Goal: Information Seeking & Learning: Compare options

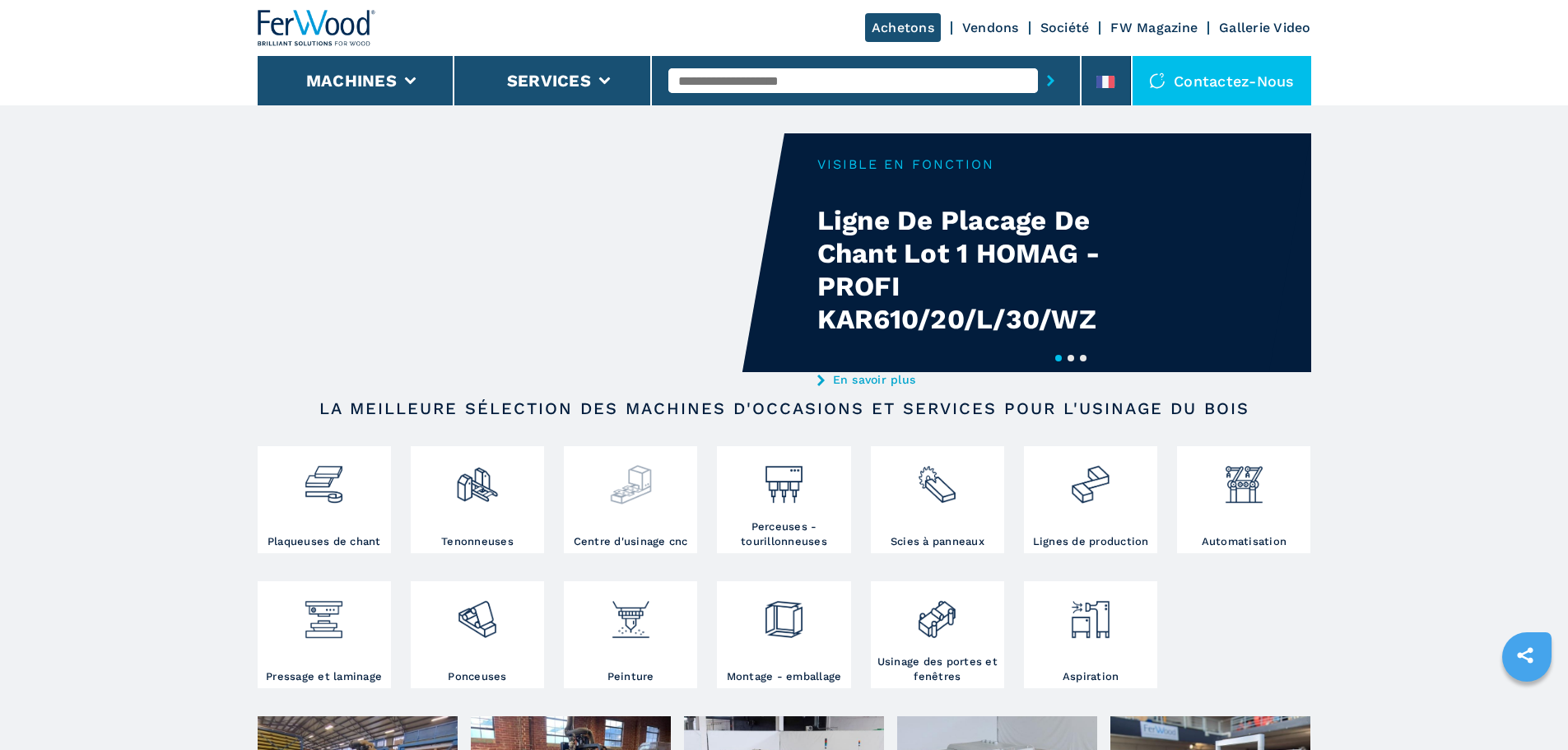
click at [647, 486] on img at bounding box center [631, 478] width 44 height 56
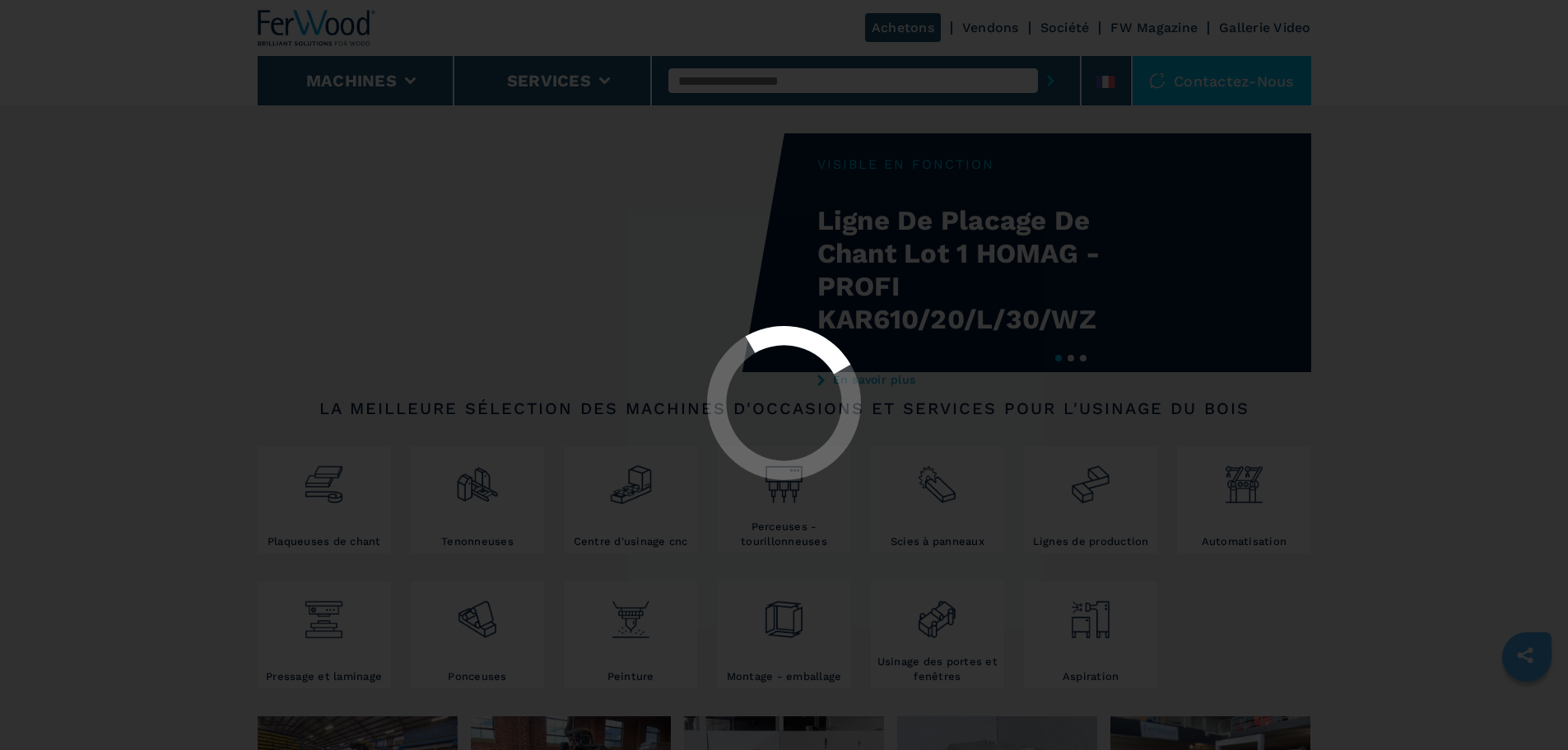
select select "**********"
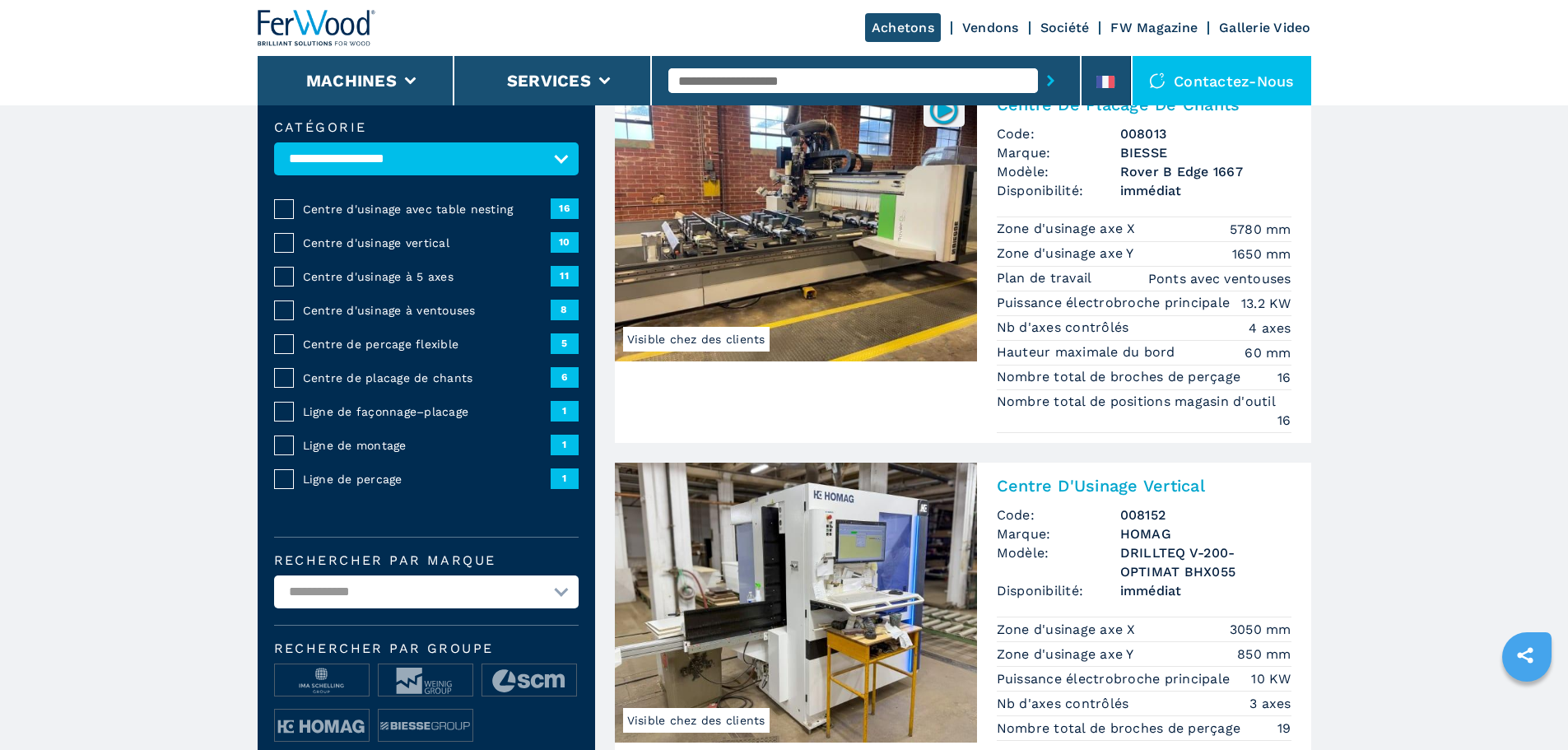
scroll to position [164, 0]
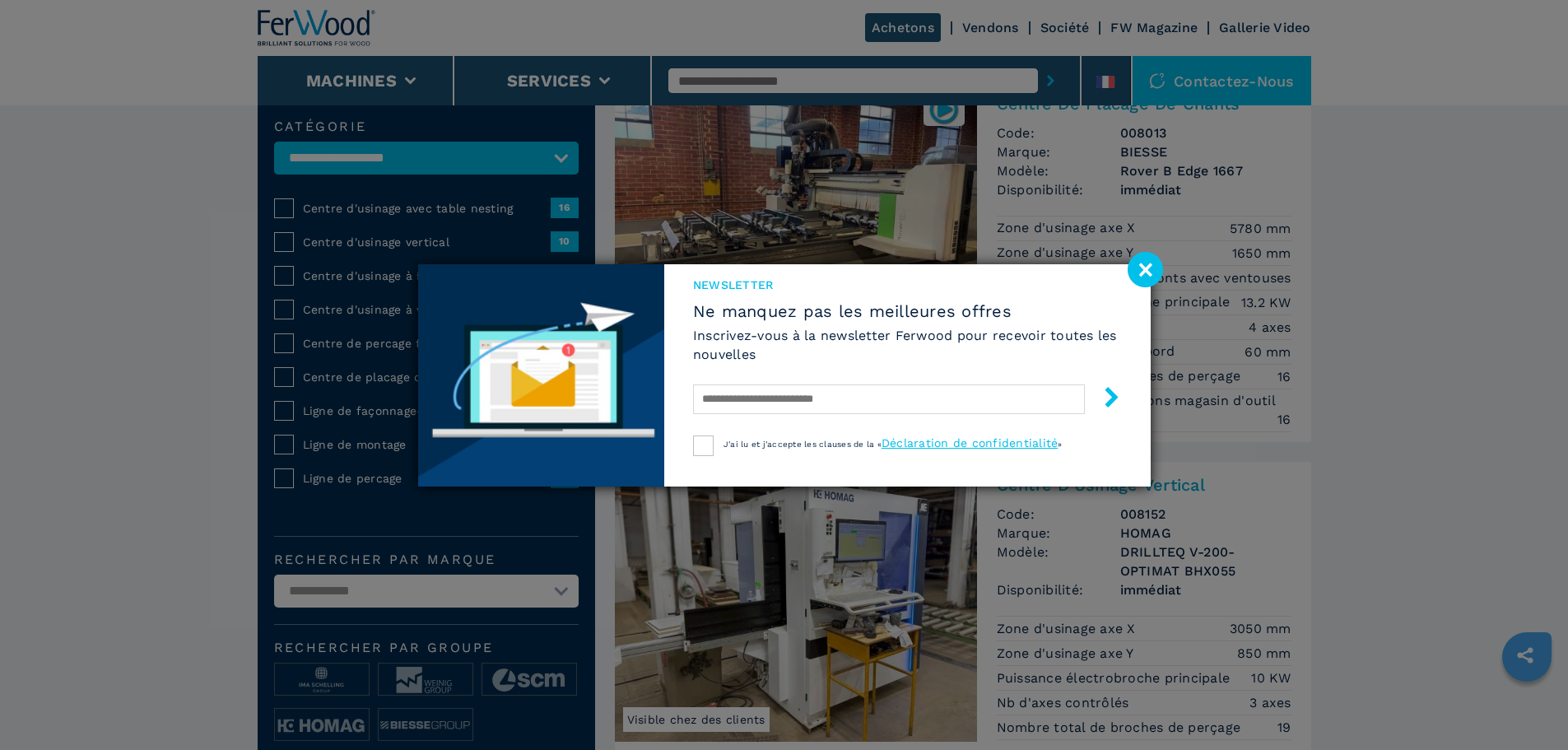
click at [1148, 270] on image at bounding box center [1145, 269] width 35 height 35
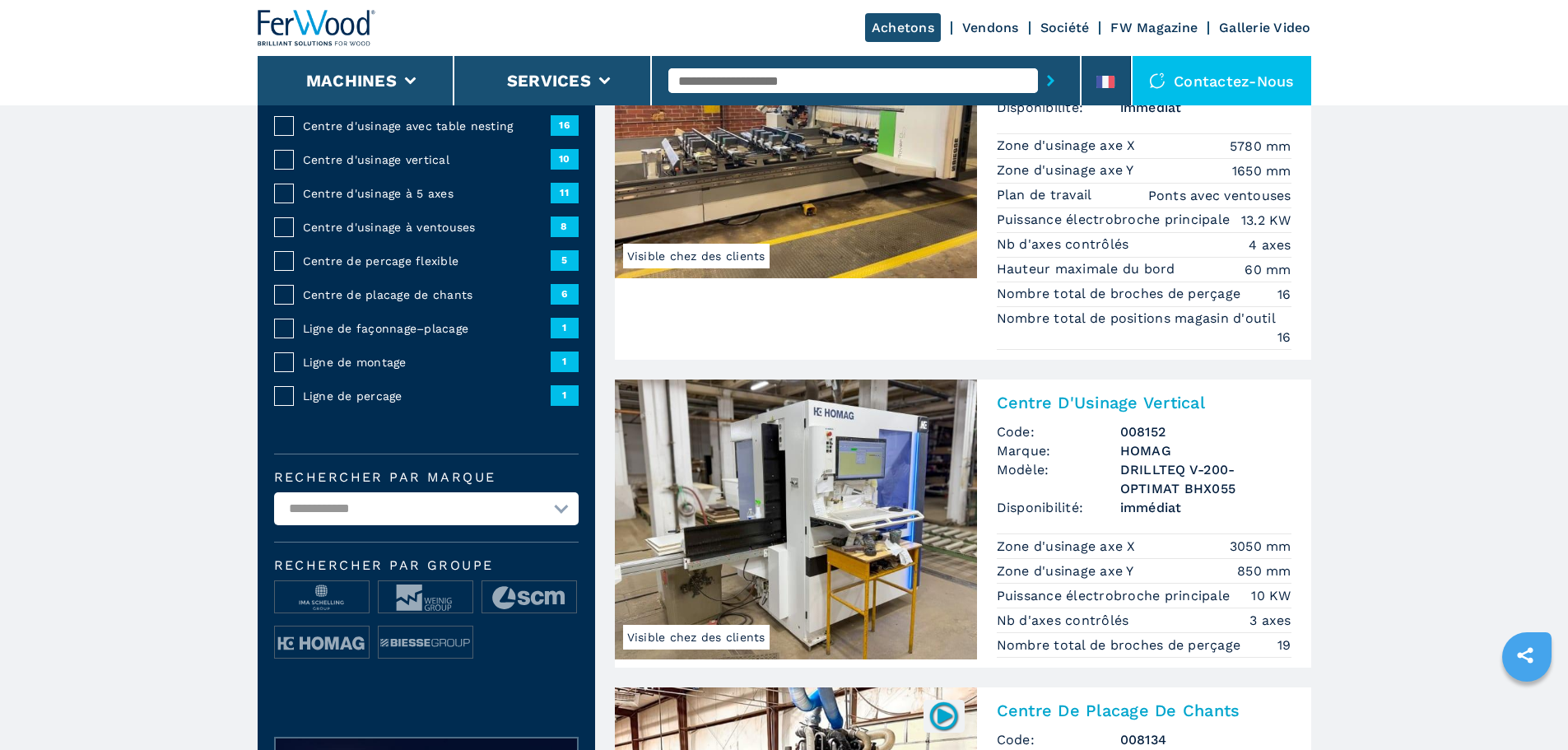
scroll to position [0, 0]
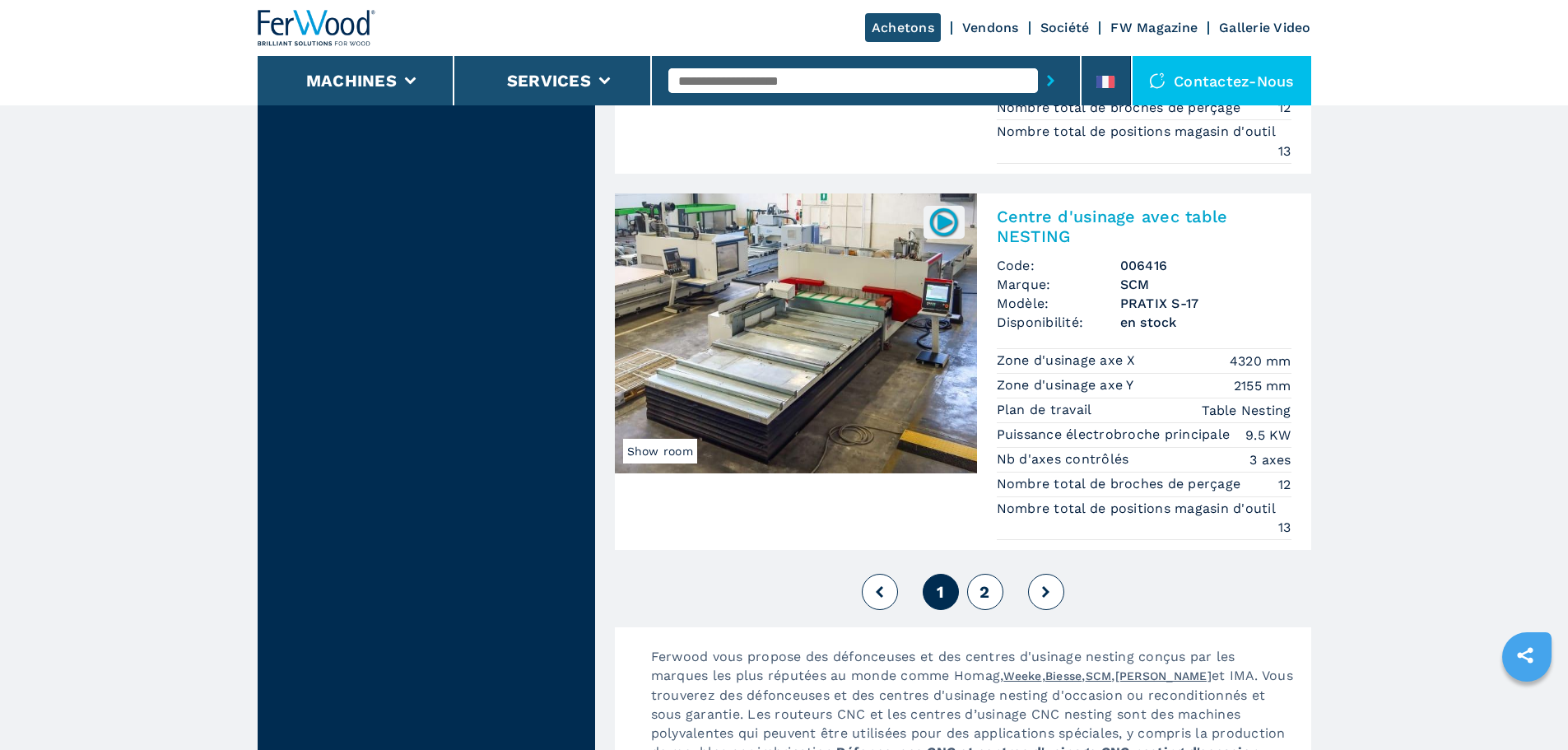
scroll to position [4198, 0]
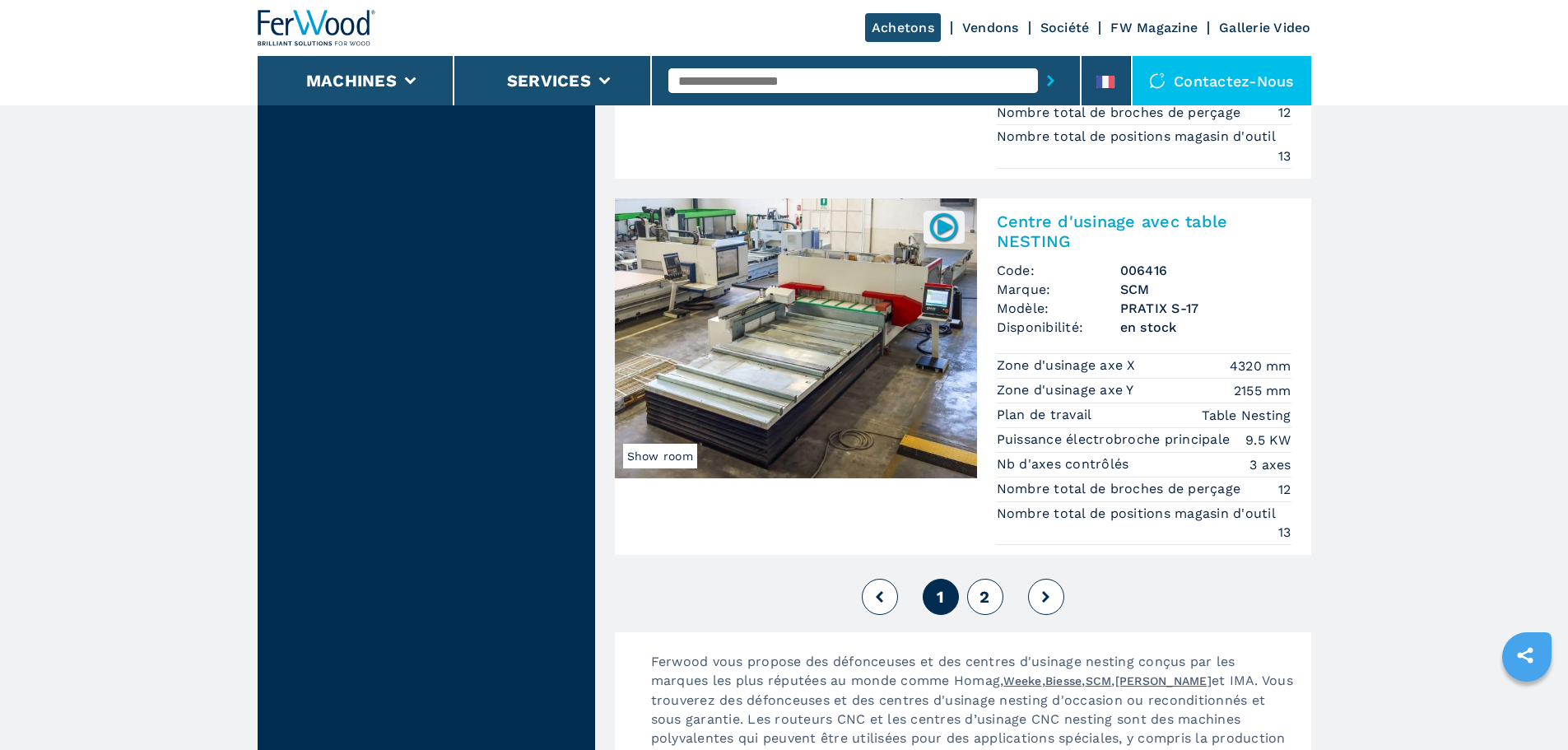
click at [982, 591] on span "2" at bounding box center [984, 596] width 9 height 20
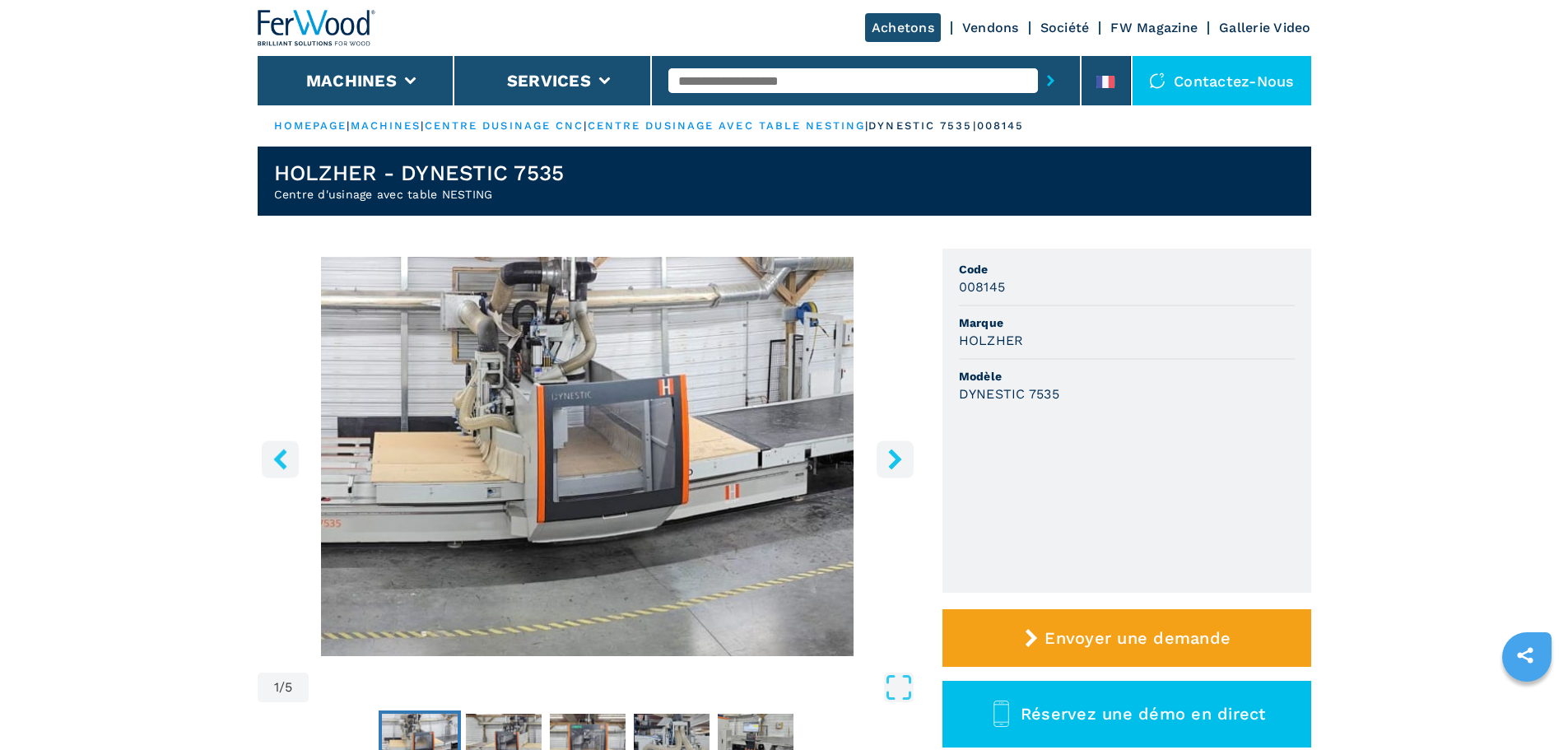
scroll to position [83, 0]
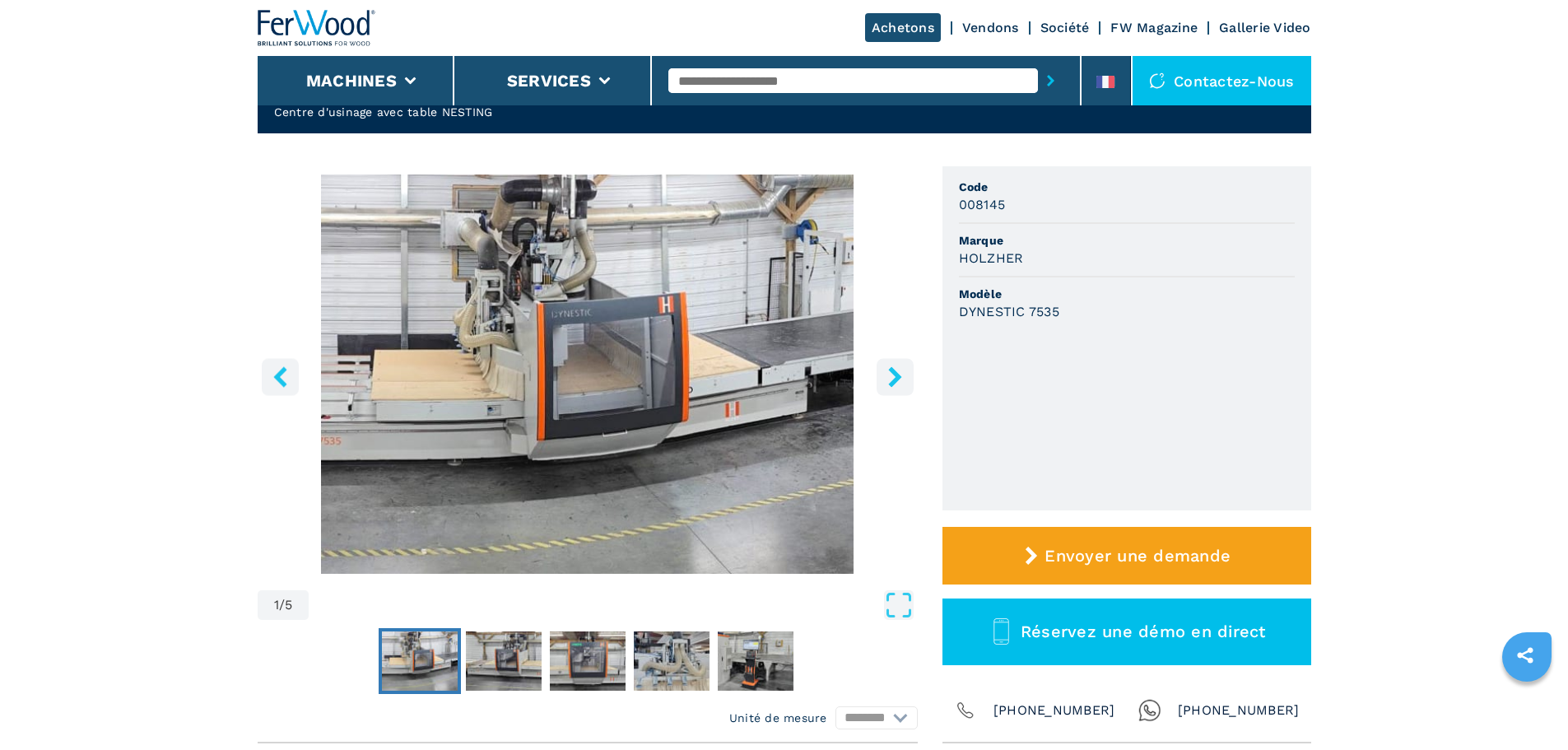
click at [897, 370] on icon "right-button" at bounding box center [895, 377] width 21 height 21
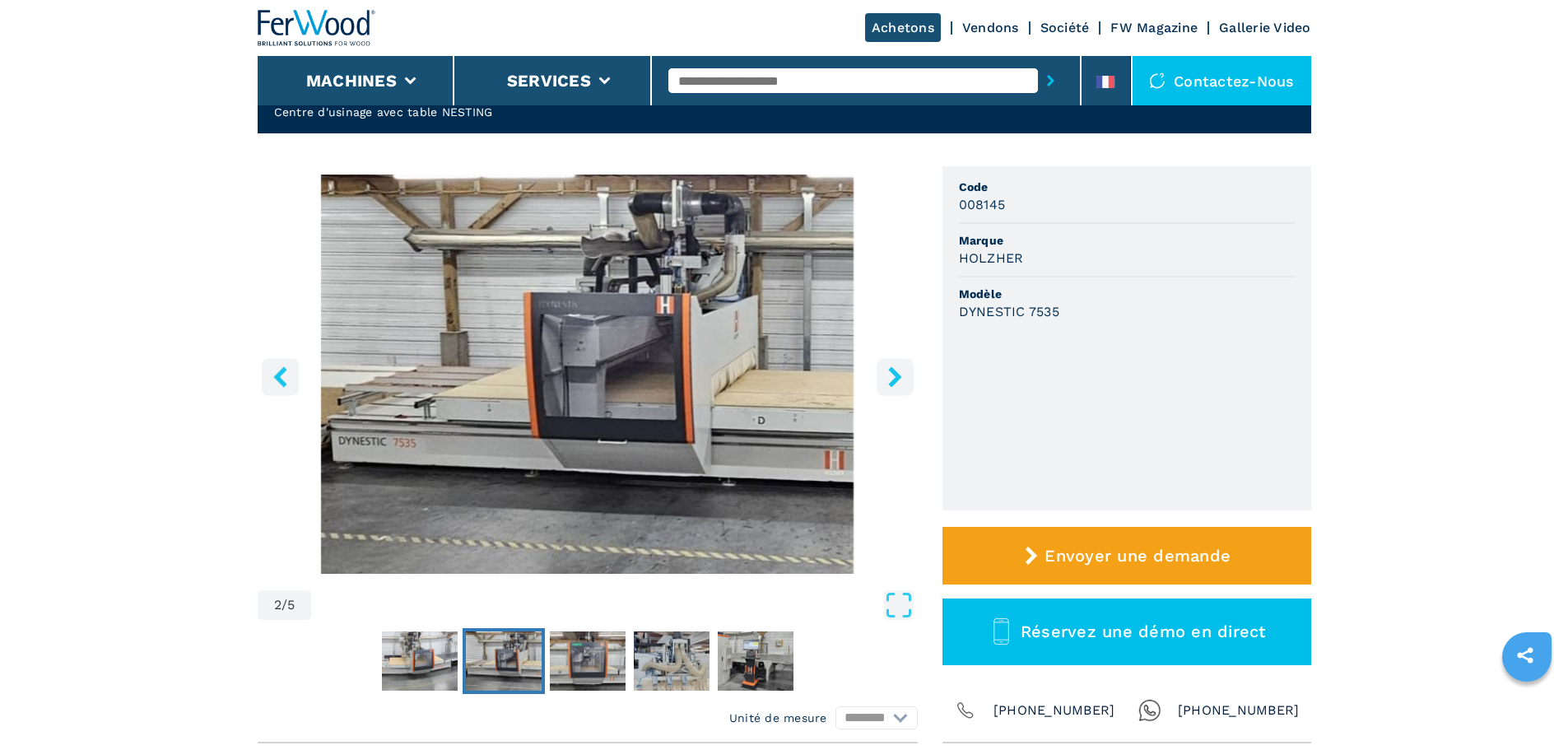
click at [897, 370] on icon "right-button" at bounding box center [895, 377] width 21 height 21
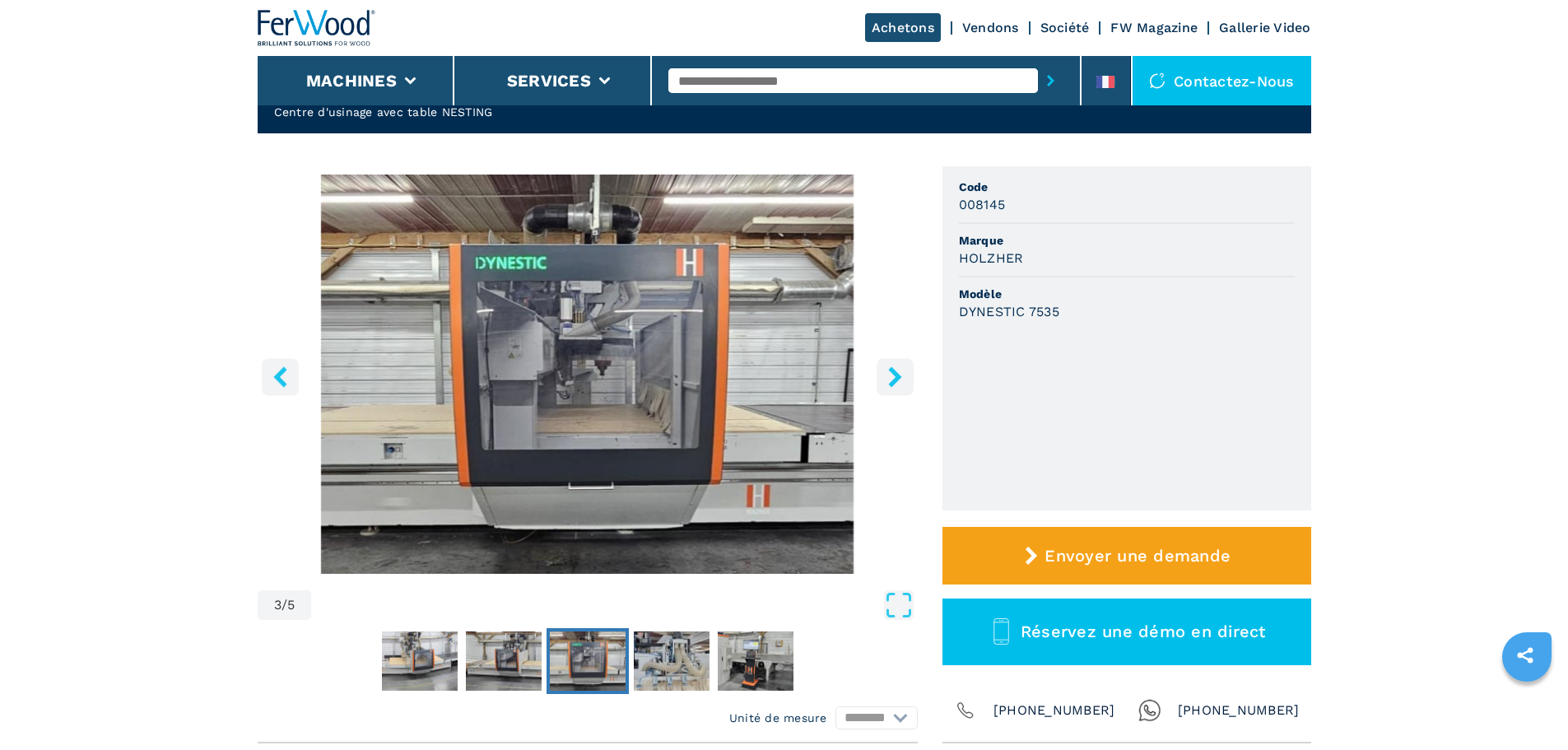
click at [897, 370] on icon "right-button" at bounding box center [895, 377] width 21 height 21
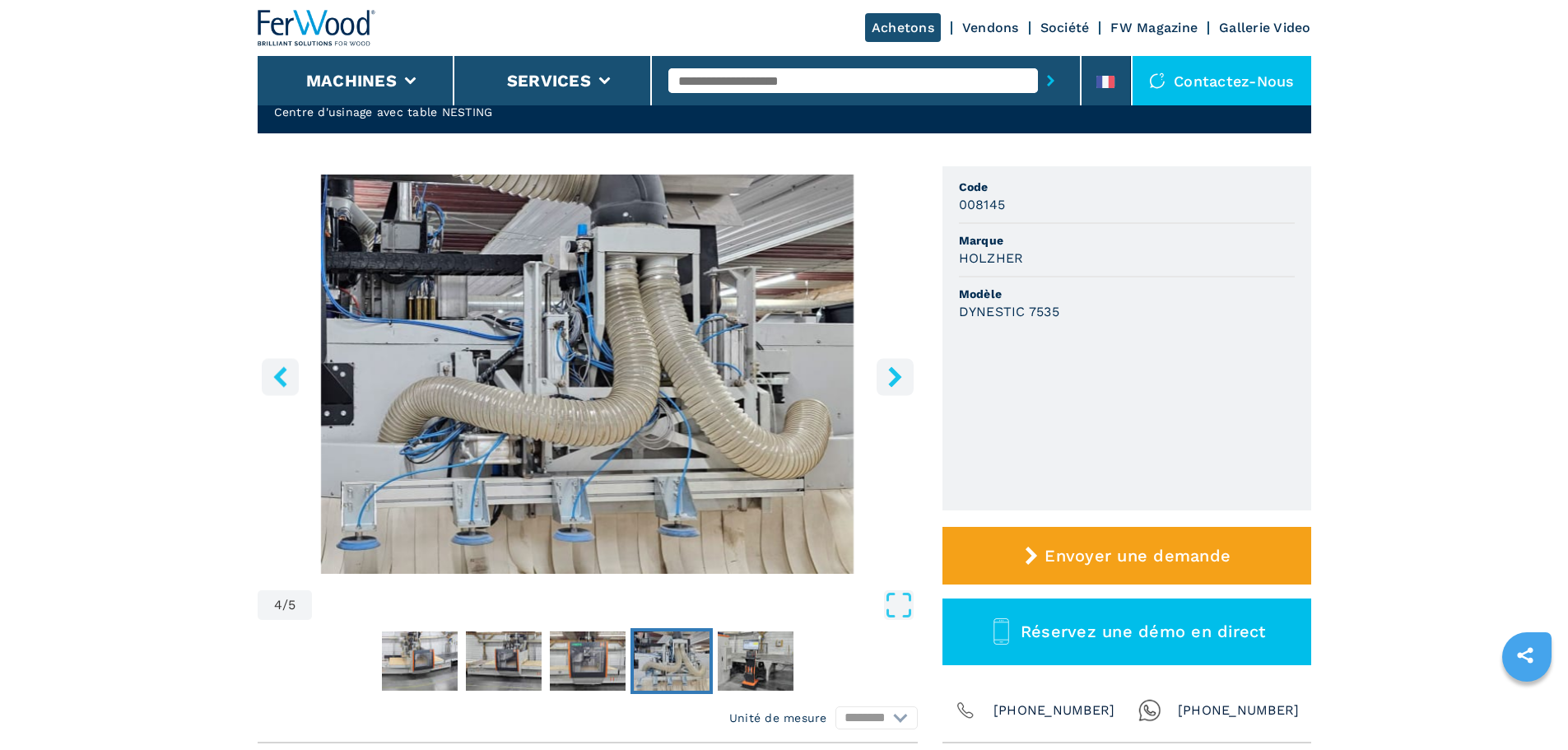
click at [897, 370] on icon "right-button" at bounding box center [895, 377] width 21 height 21
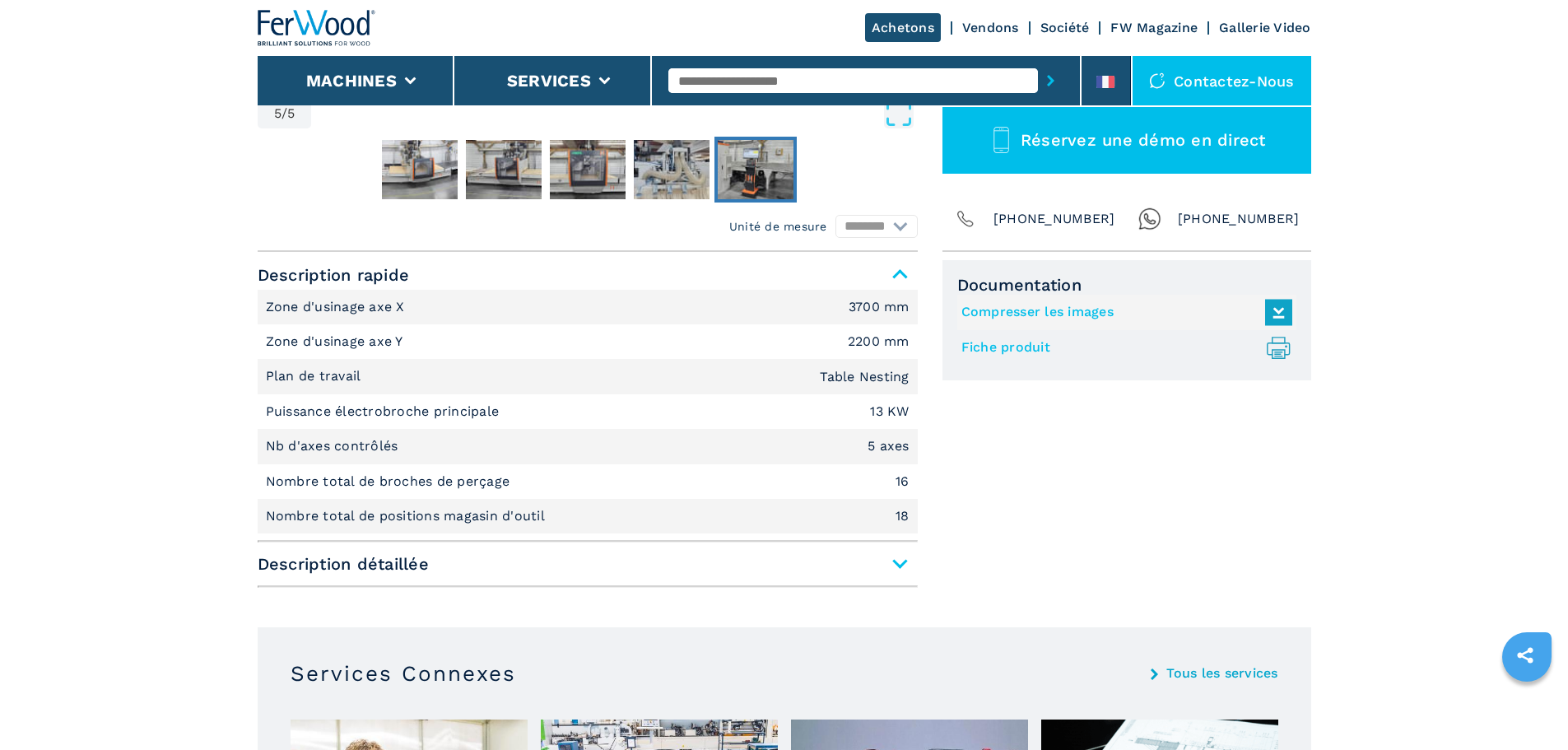
scroll to position [576, 0]
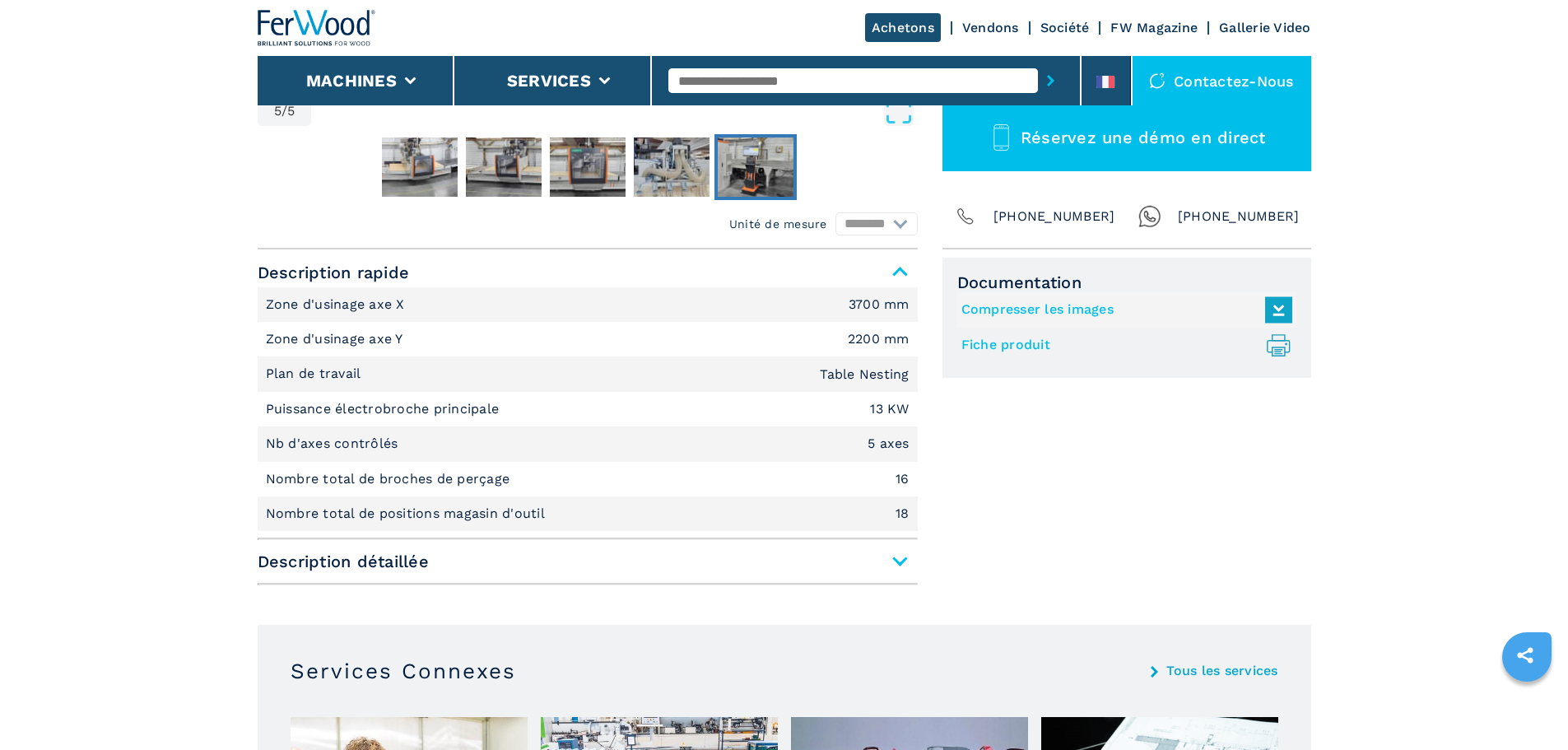
click at [898, 555] on span "Description détaillée" at bounding box center [587, 561] width 660 height 29
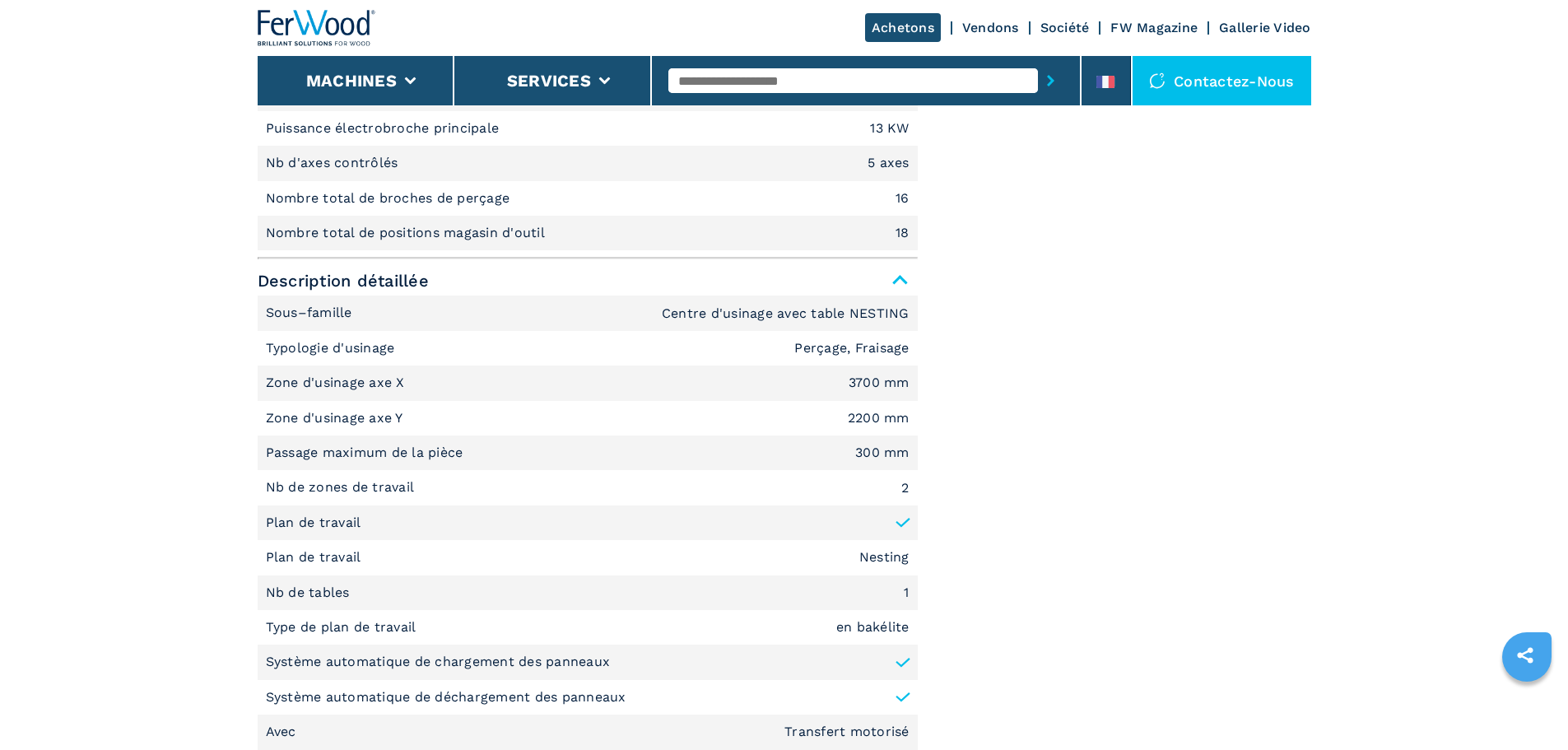
scroll to position [494, 0]
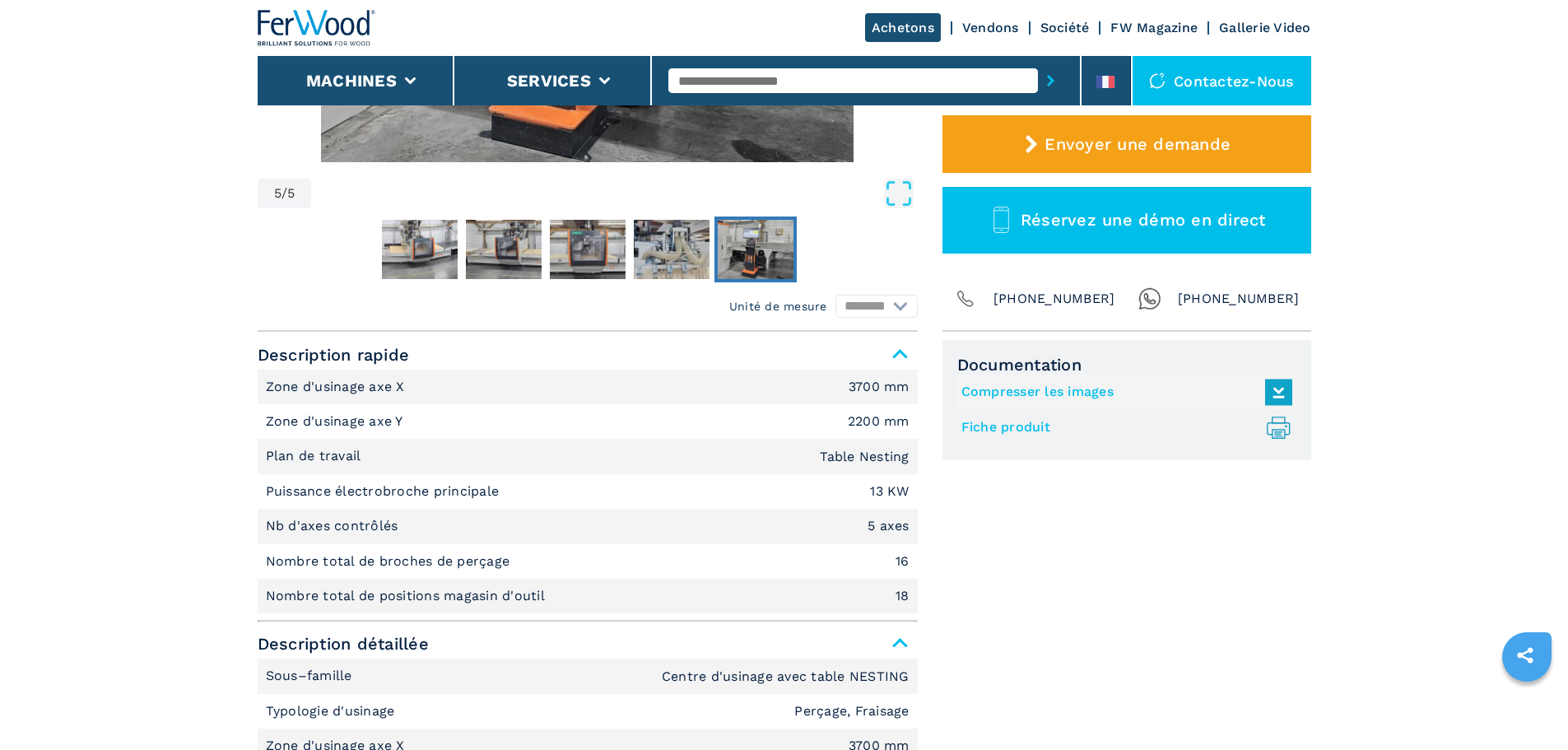
click at [1018, 429] on link "Fiche produit .prefix__st0{stroke-linecap:round;stroke-linejoin:round}.prefix__…" at bounding box center [1123, 427] width 323 height 28
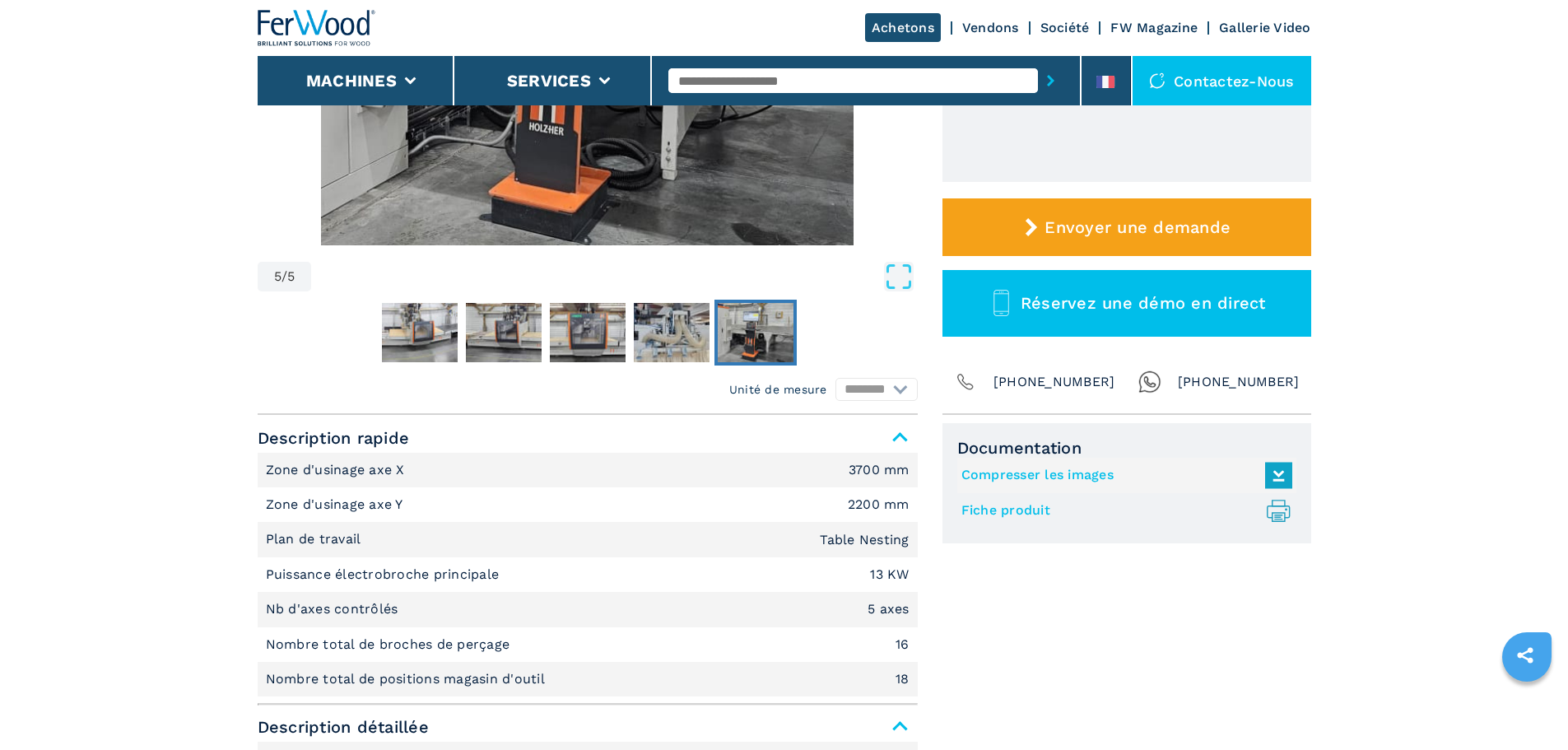
scroll to position [412, 0]
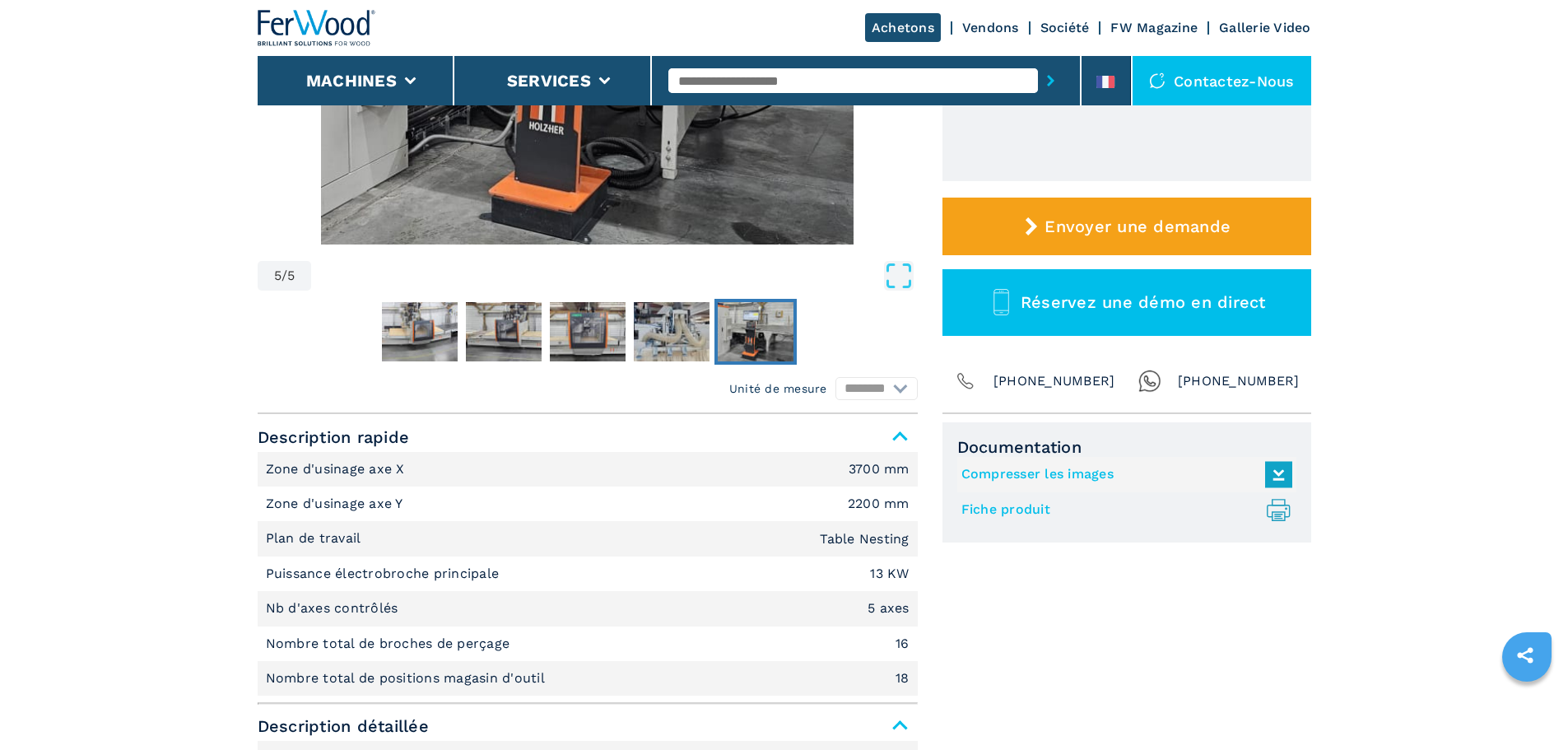
click at [995, 507] on link "Fiche produit .prefix__st0{stroke-linecap:round;stroke-linejoin:round}.prefix__…" at bounding box center [1123, 510] width 323 height 28
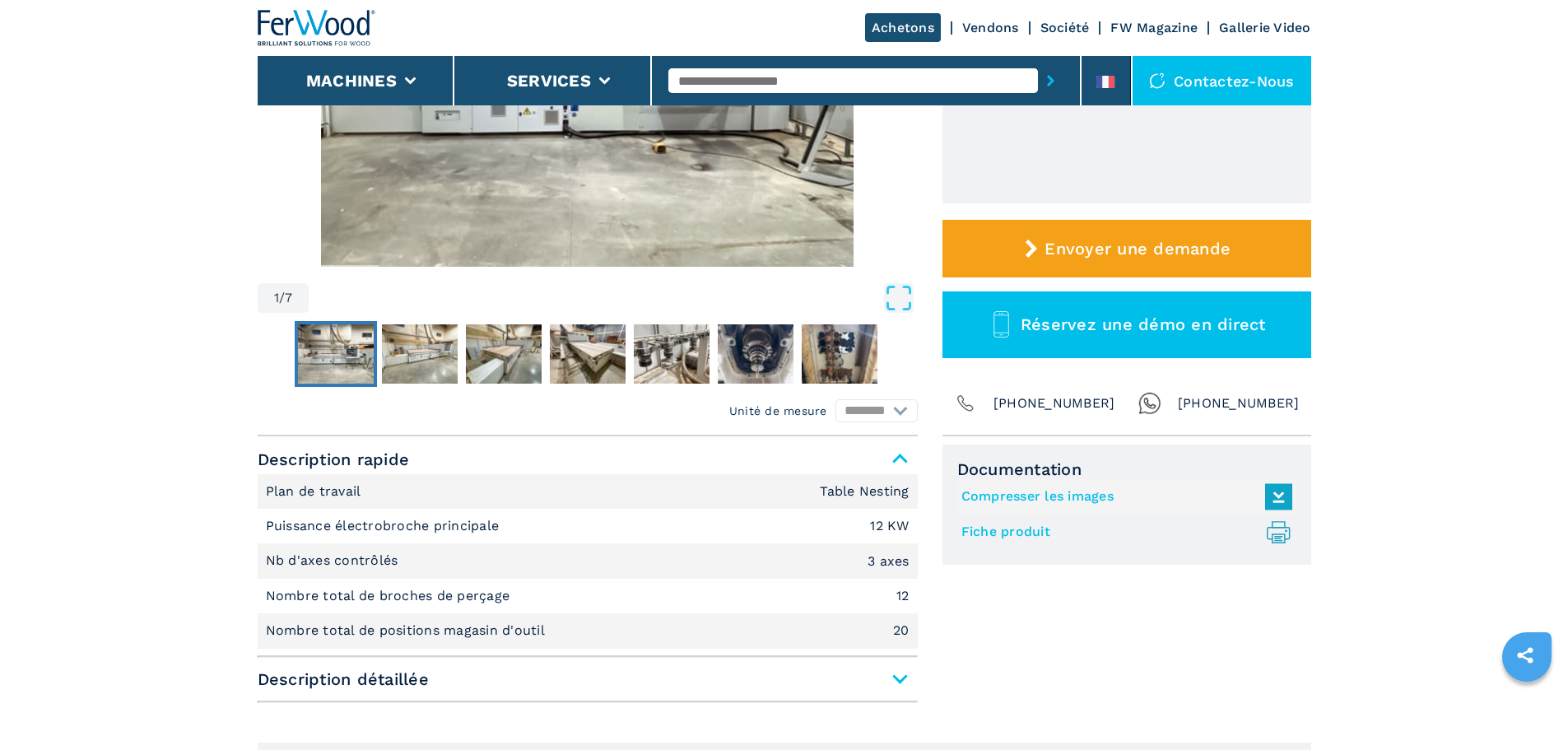
scroll to position [412, 0]
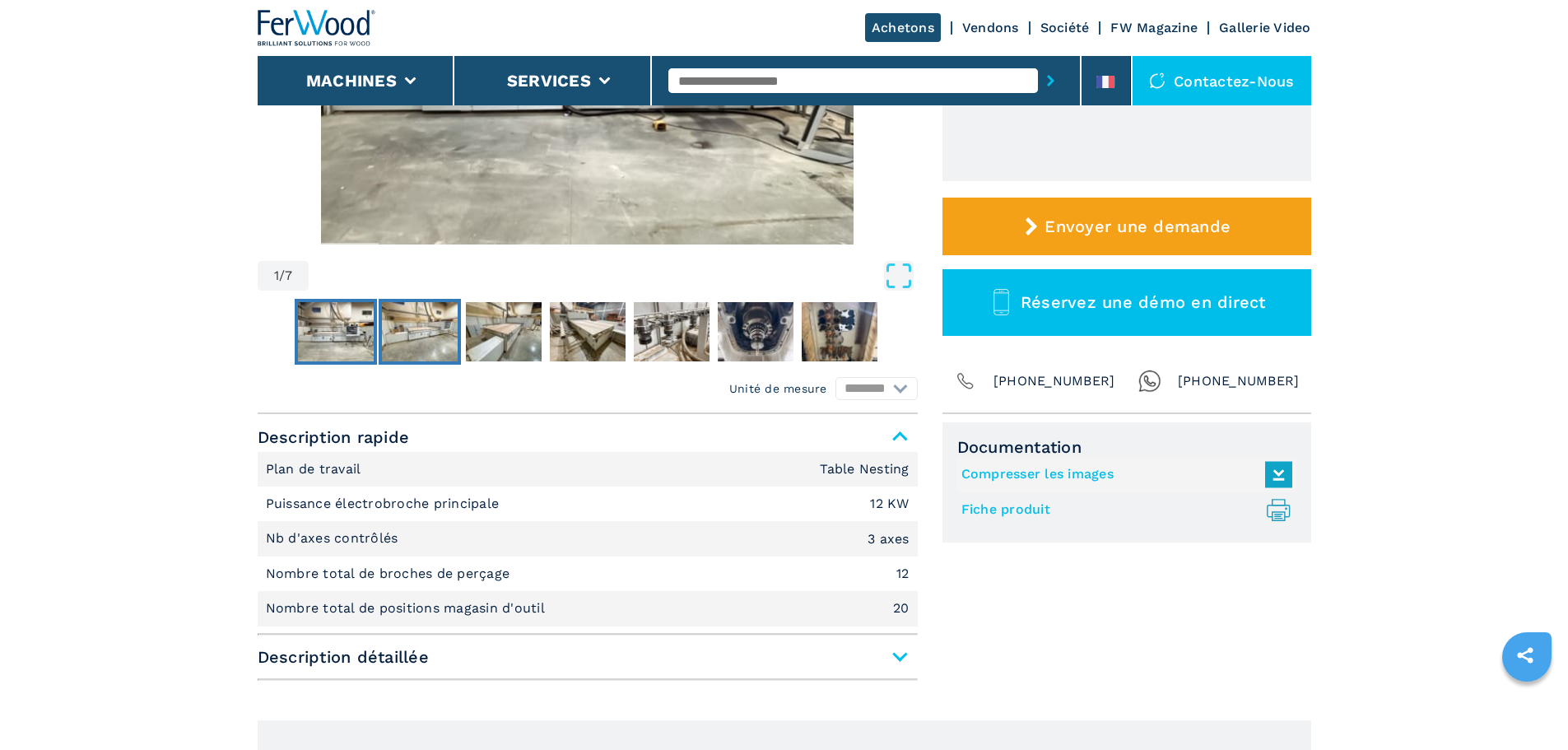
click at [419, 356] on img "Go to Slide 2" at bounding box center [420, 331] width 76 height 59
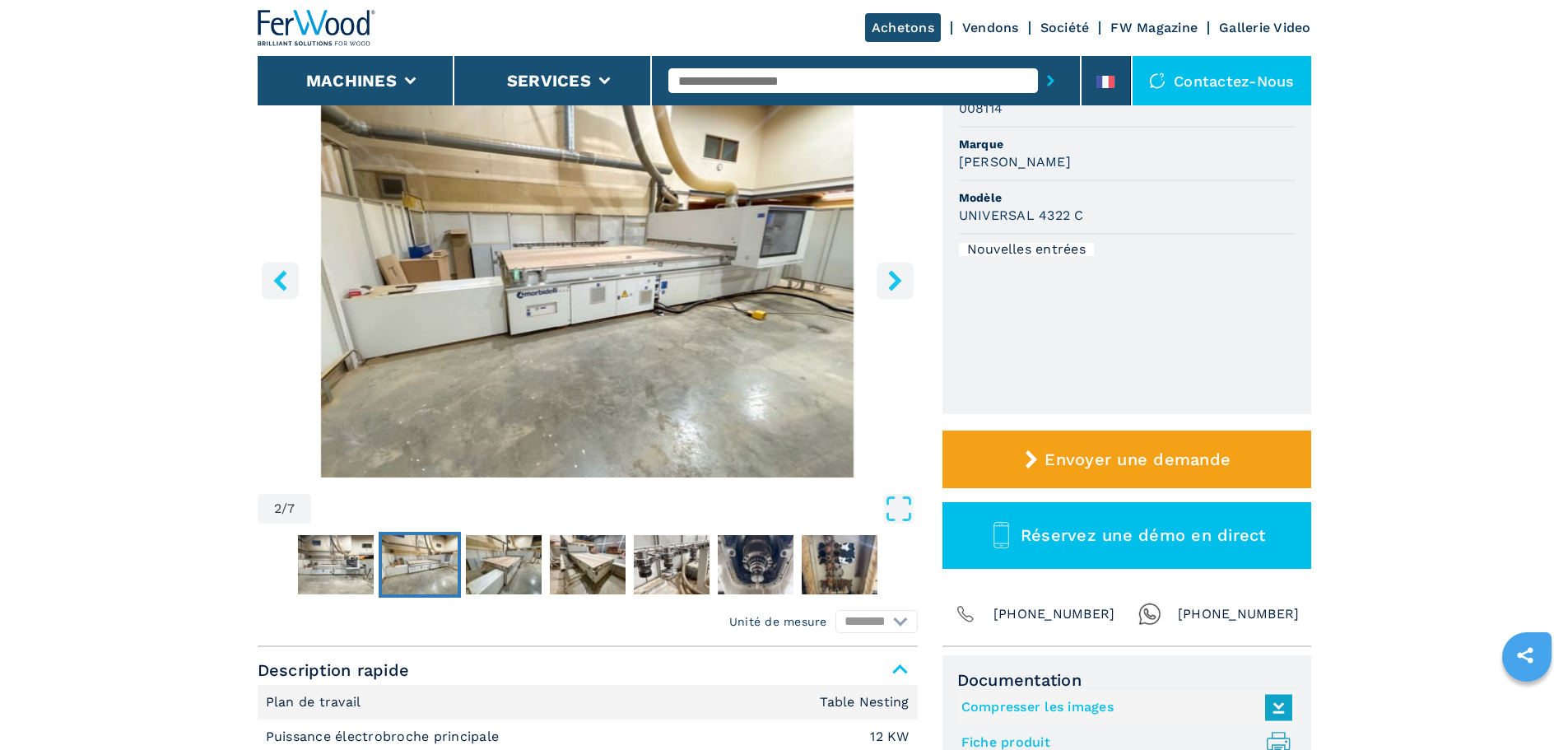
scroll to position [164, 0]
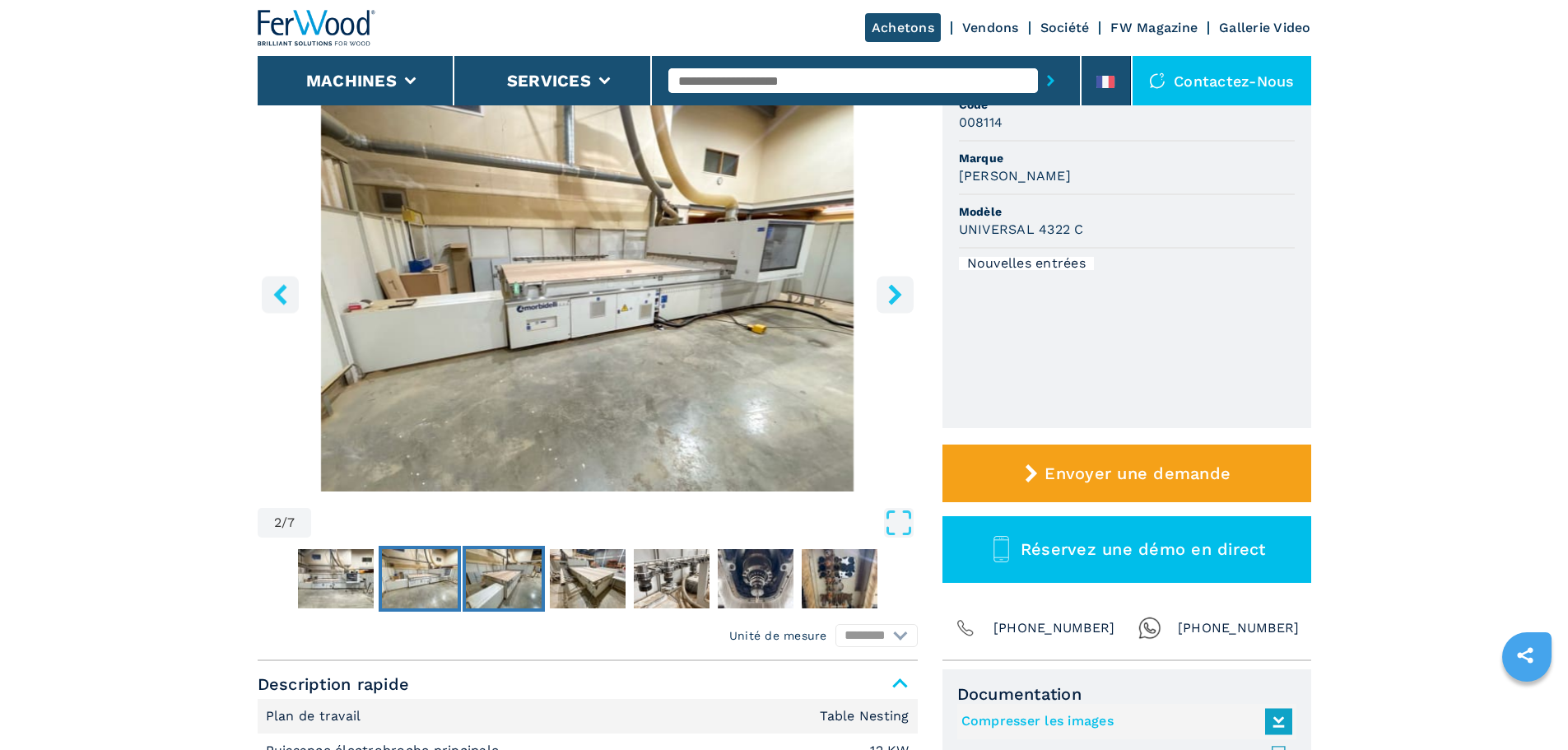
click at [535, 585] on img "Go to Slide 3" at bounding box center [504, 578] width 76 height 59
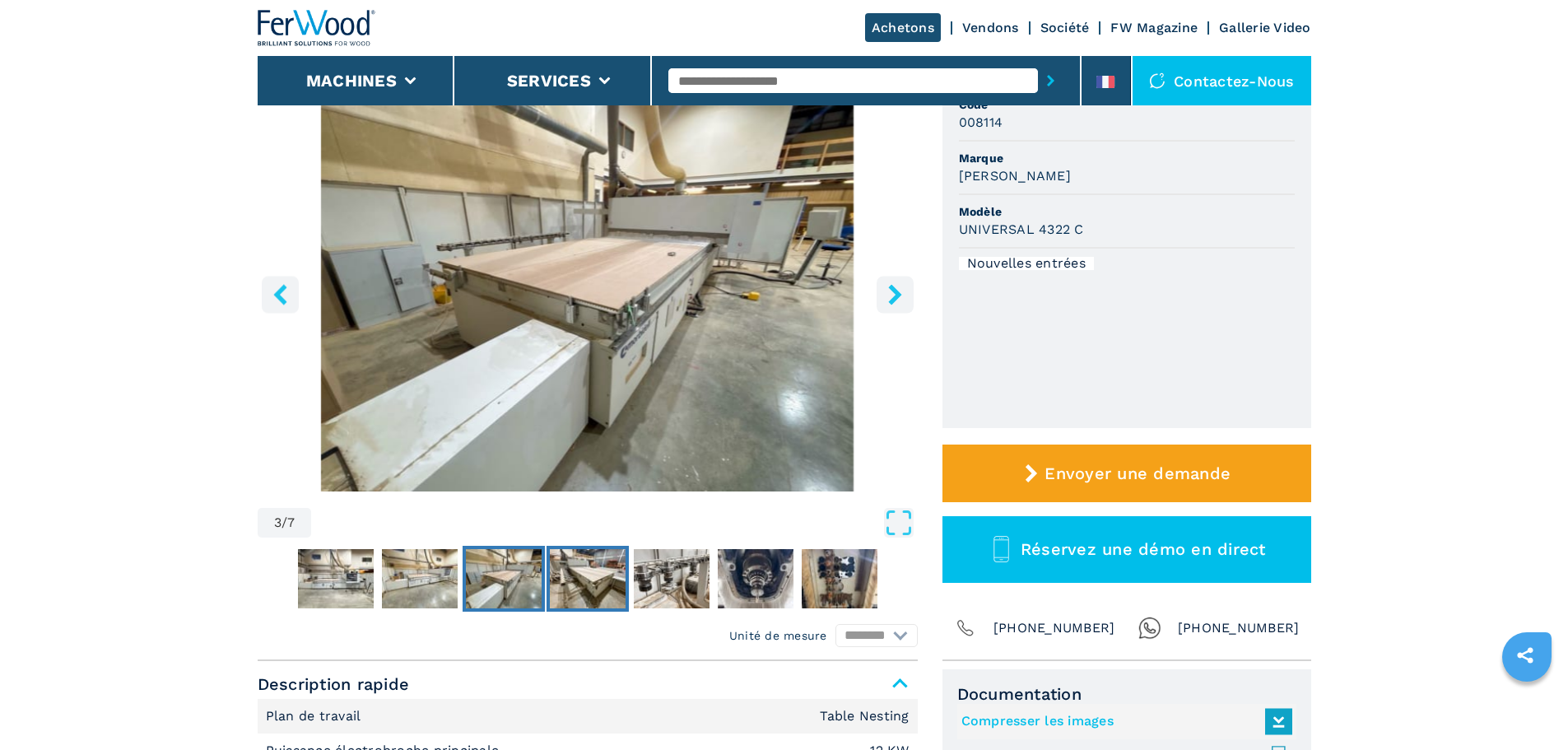
click at [598, 585] on img "Go to Slide 4" at bounding box center [588, 578] width 76 height 59
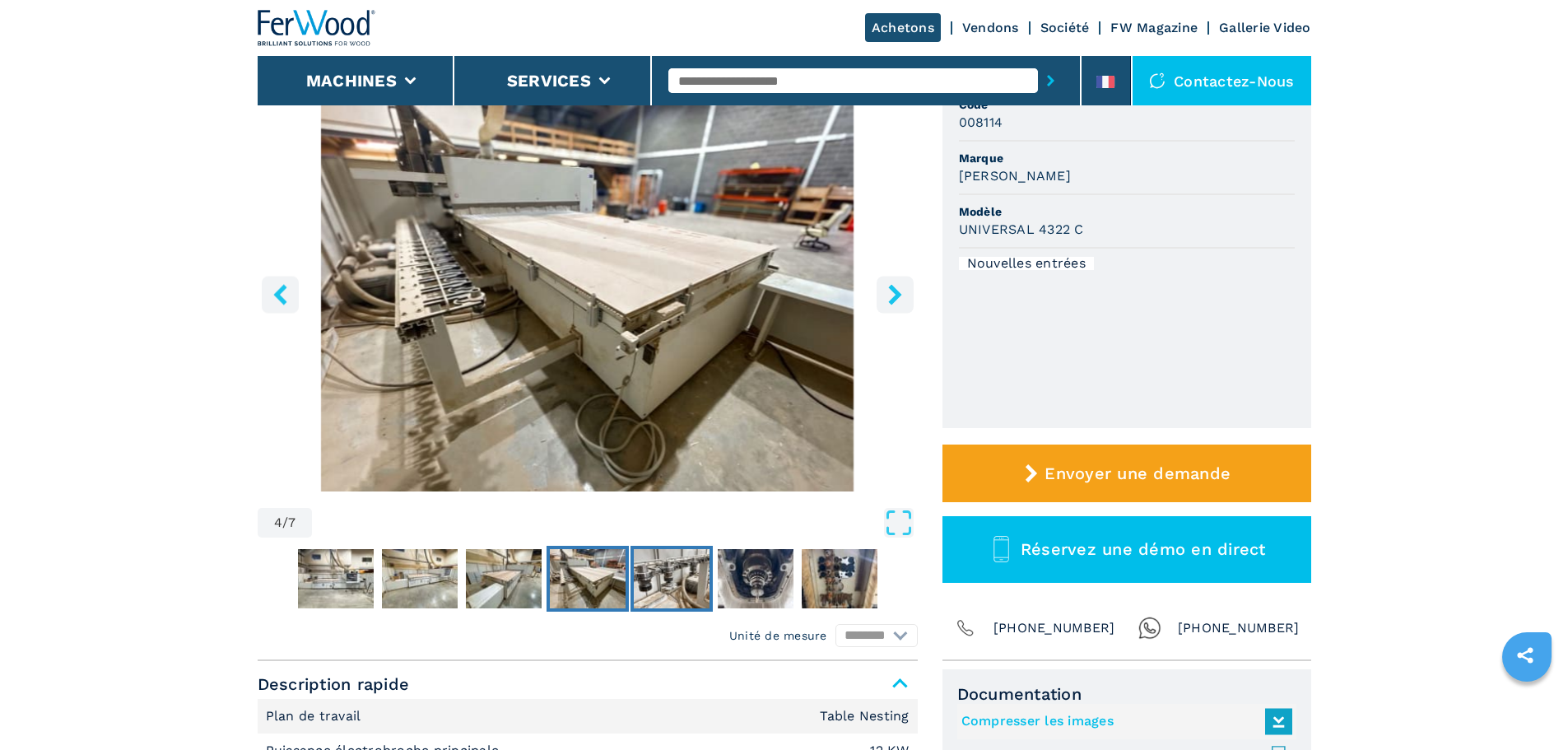
click at [648, 591] on img "Go to Slide 5" at bounding box center [672, 578] width 76 height 59
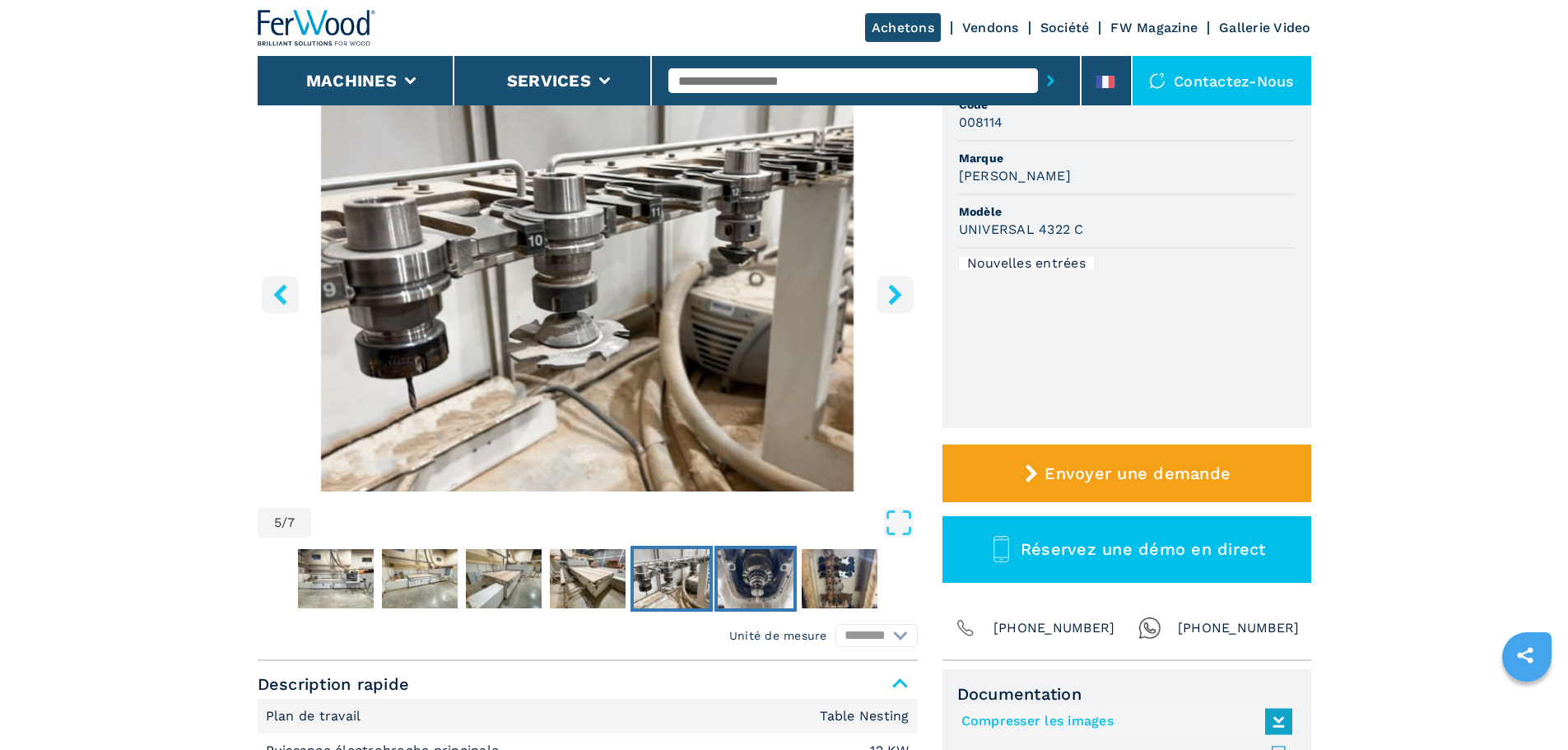
click at [725, 582] on img "Go to Slide 6" at bounding box center [756, 578] width 76 height 59
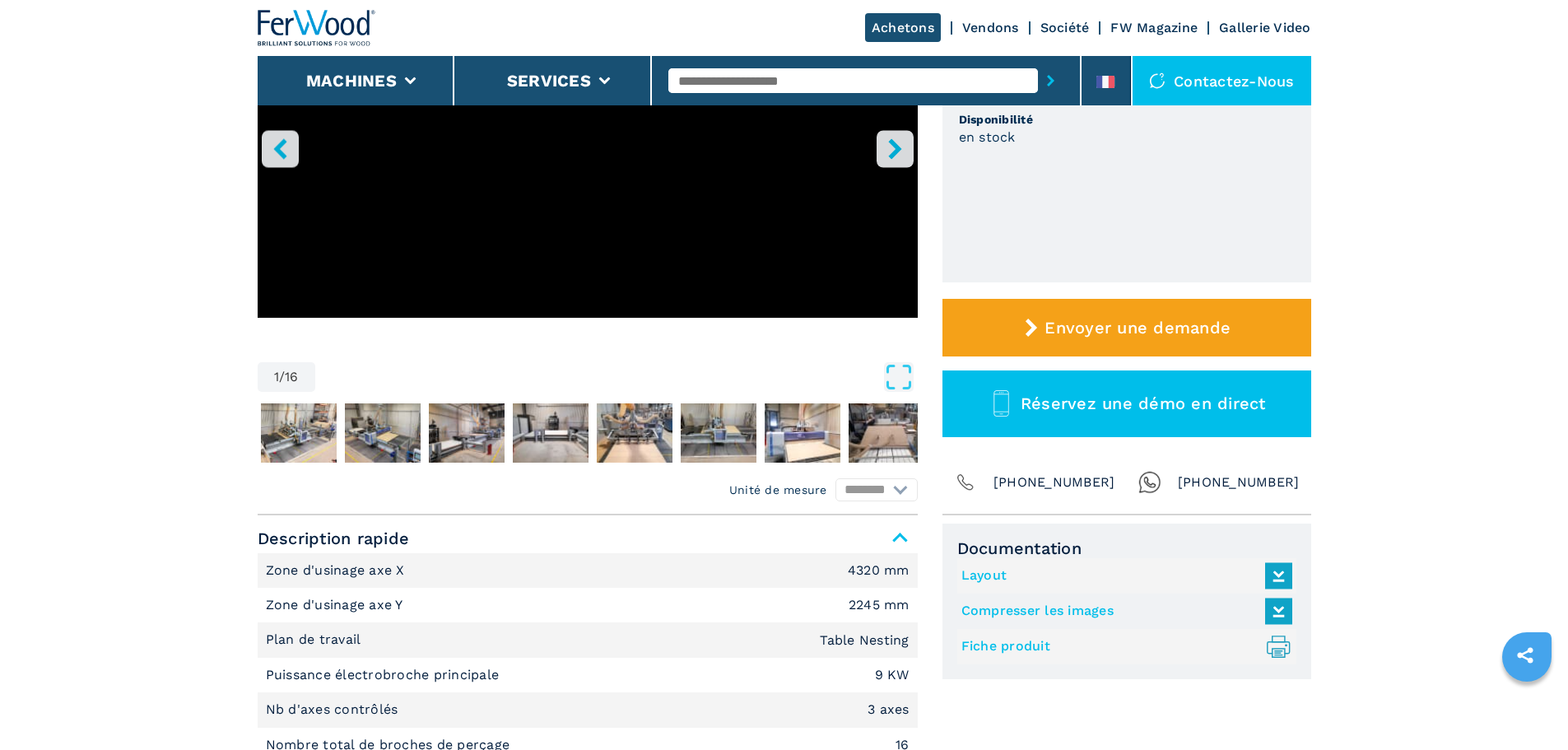
scroll to position [329, 0]
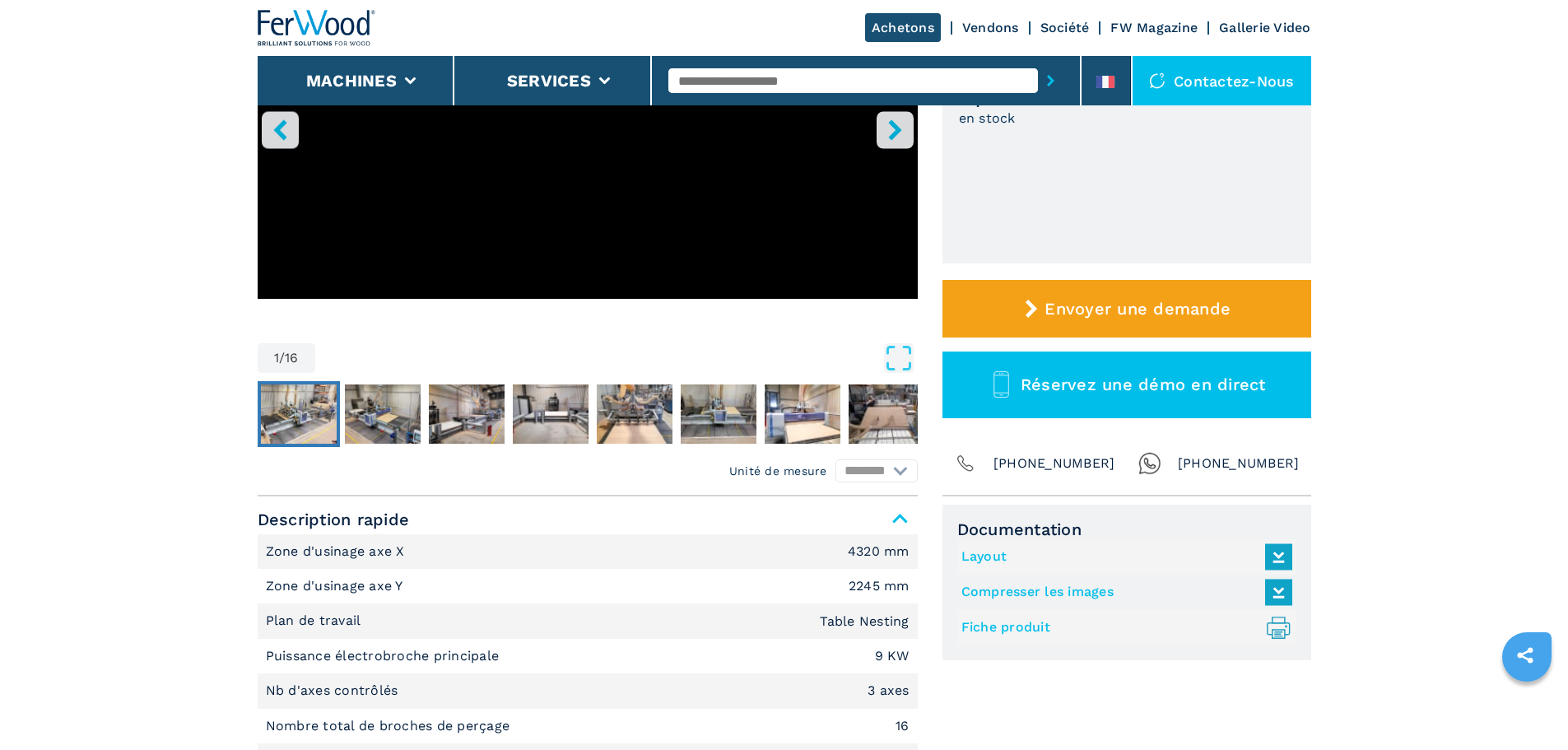
click at [305, 426] on img "Go to Slide 2" at bounding box center [299, 414] width 76 height 59
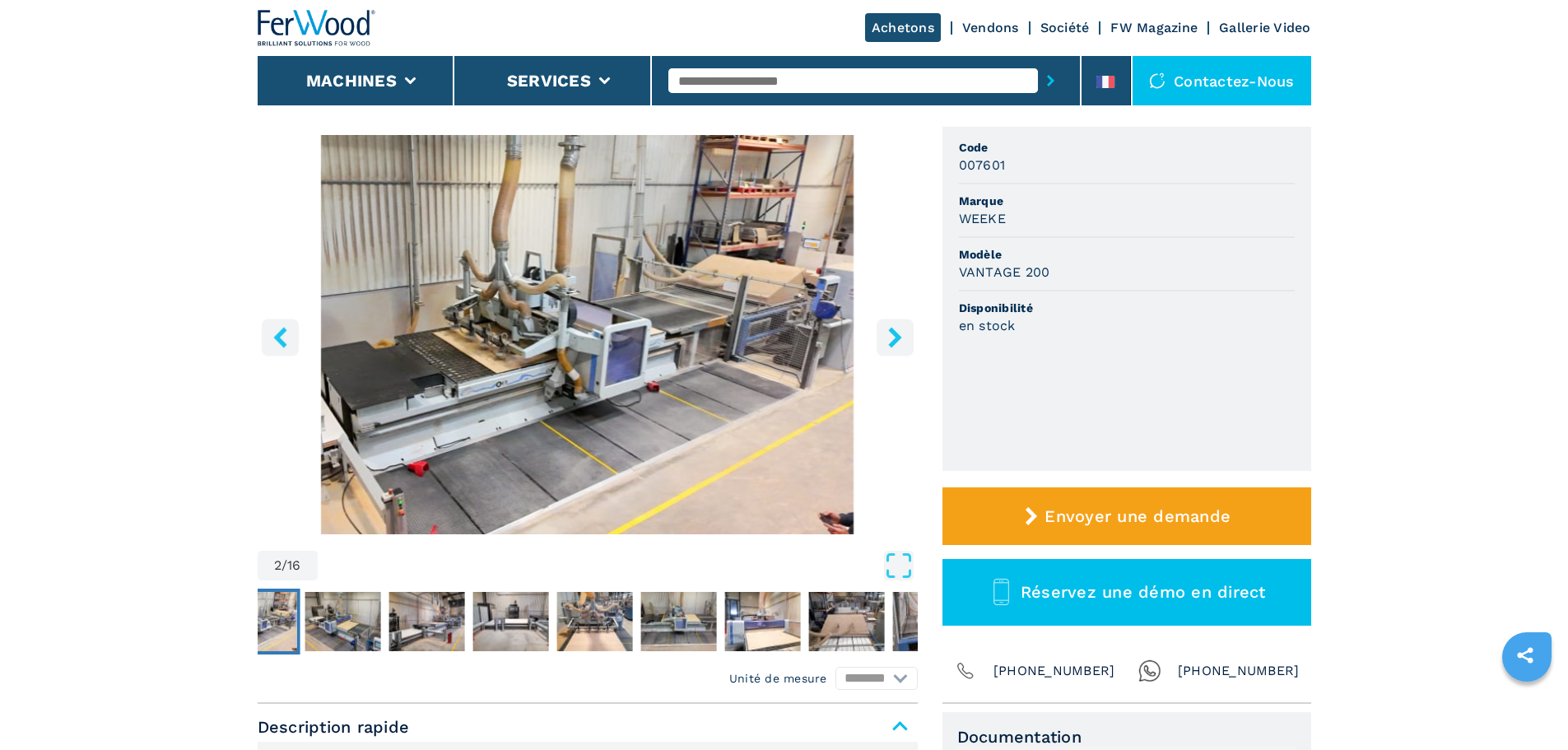
scroll to position [83, 0]
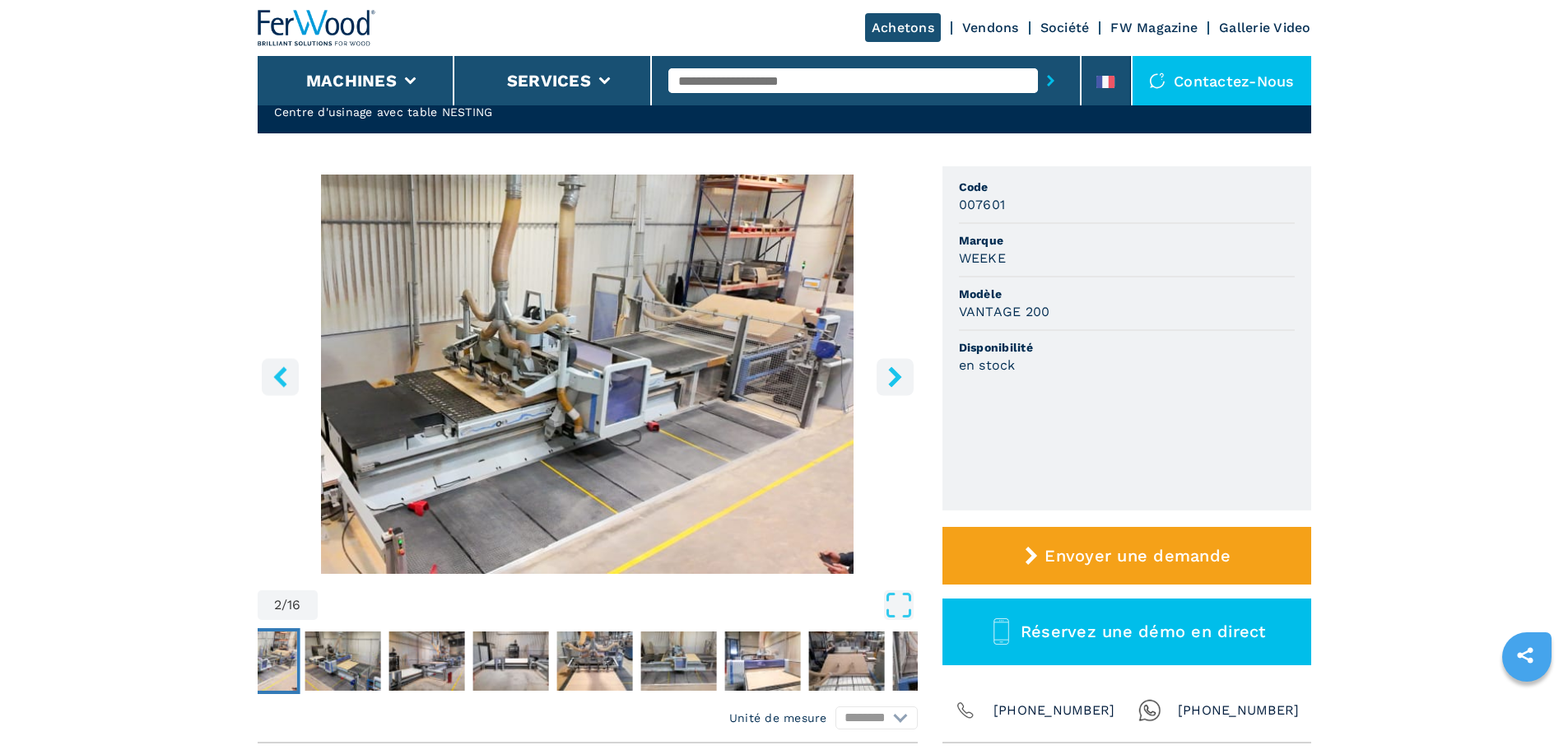
click at [893, 373] on icon "right-button" at bounding box center [895, 377] width 13 height 21
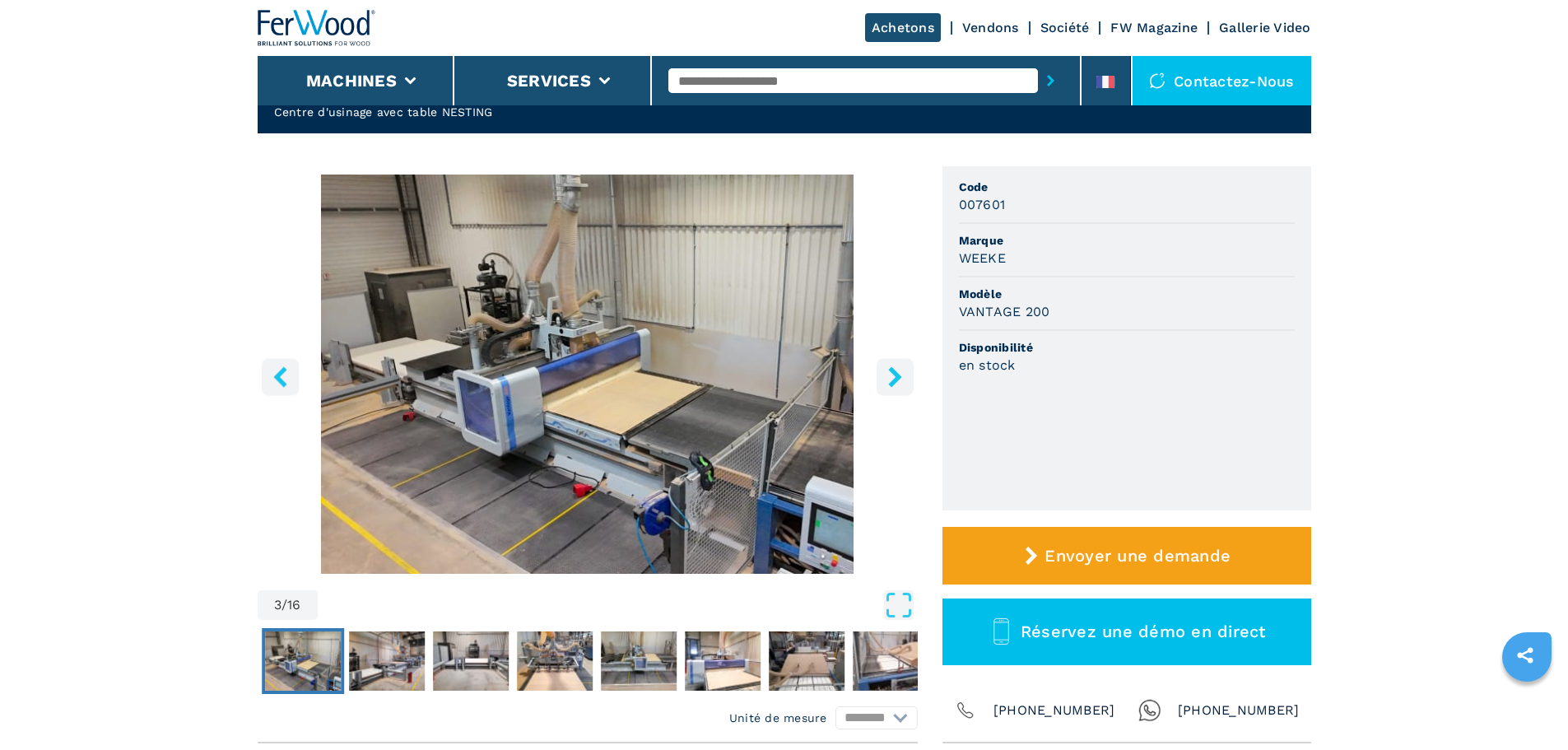
click at [894, 373] on icon "right-button" at bounding box center [895, 377] width 13 height 21
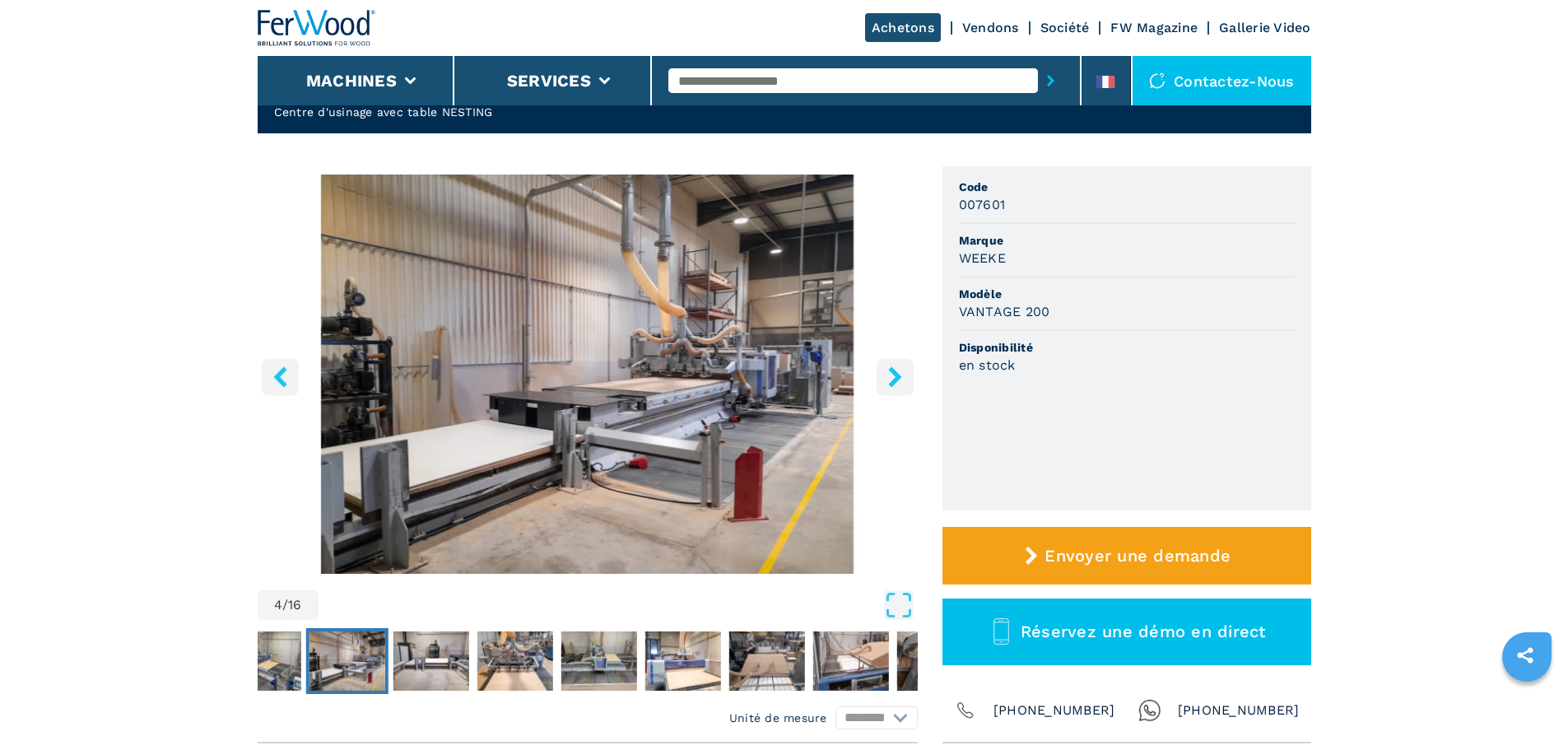
click at [894, 373] on icon "right-button" at bounding box center [895, 377] width 13 height 21
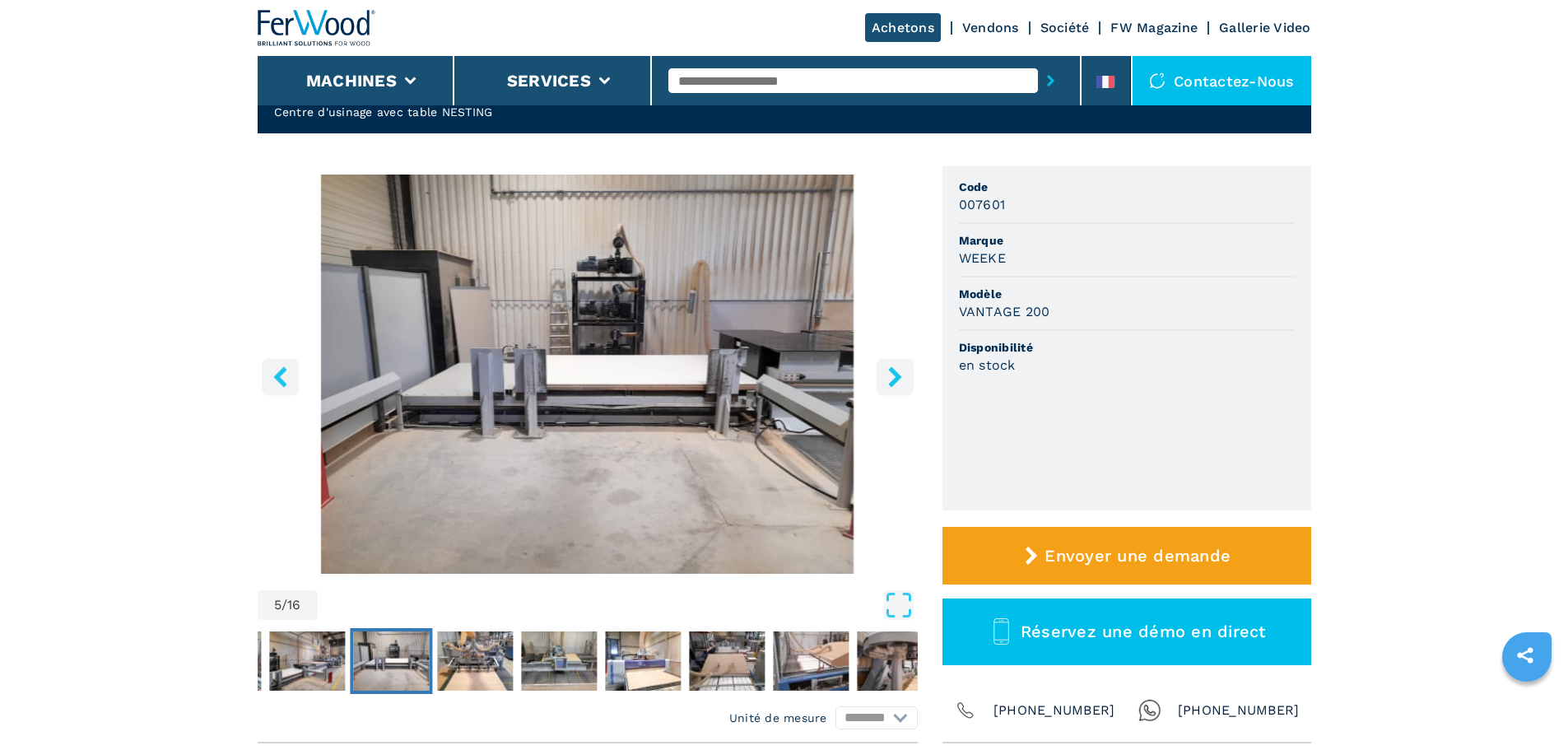
click at [894, 373] on icon "right-button" at bounding box center [895, 377] width 13 height 21
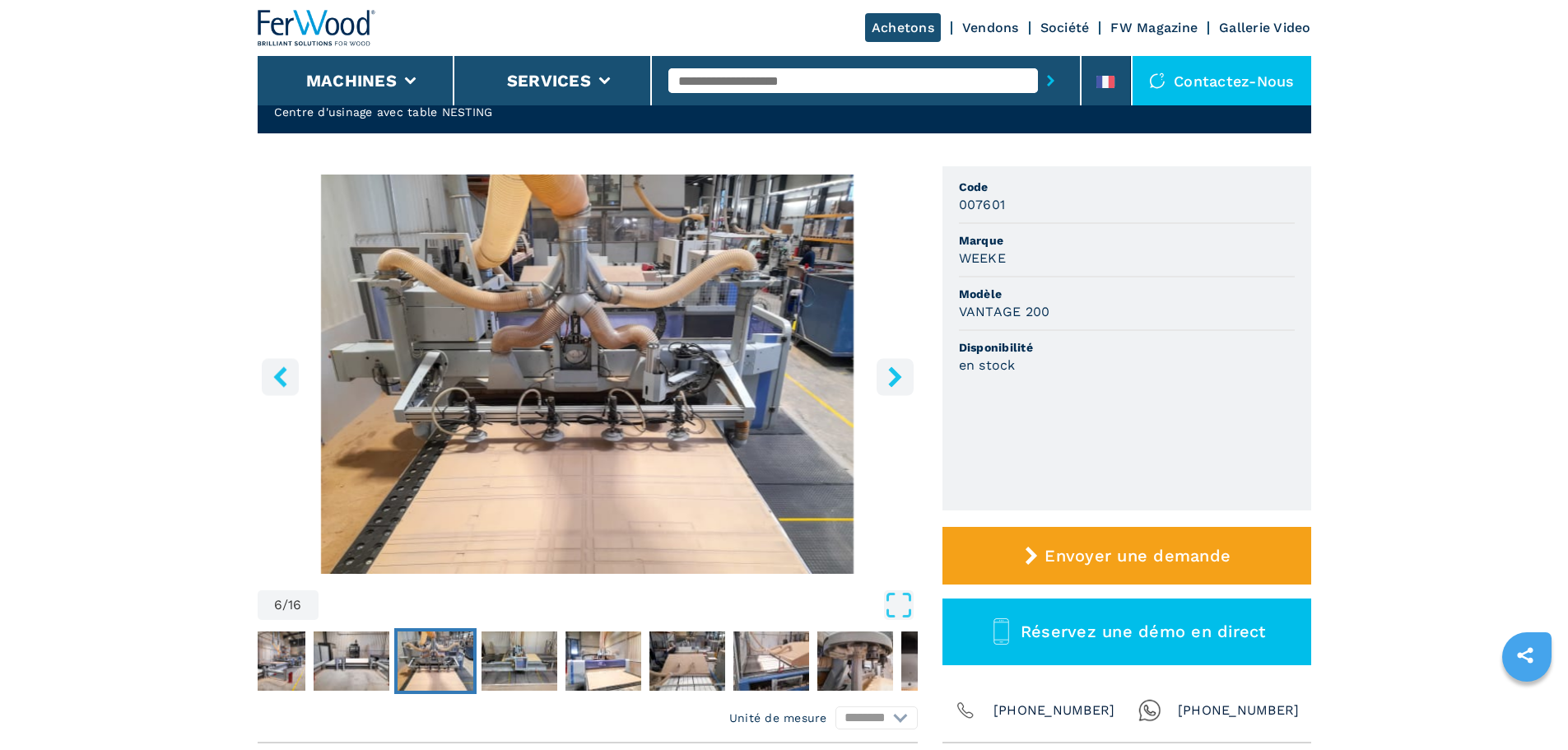
click at [894, 373] on icon "right-button" at bounding box center [895, 377] width 13 height 21
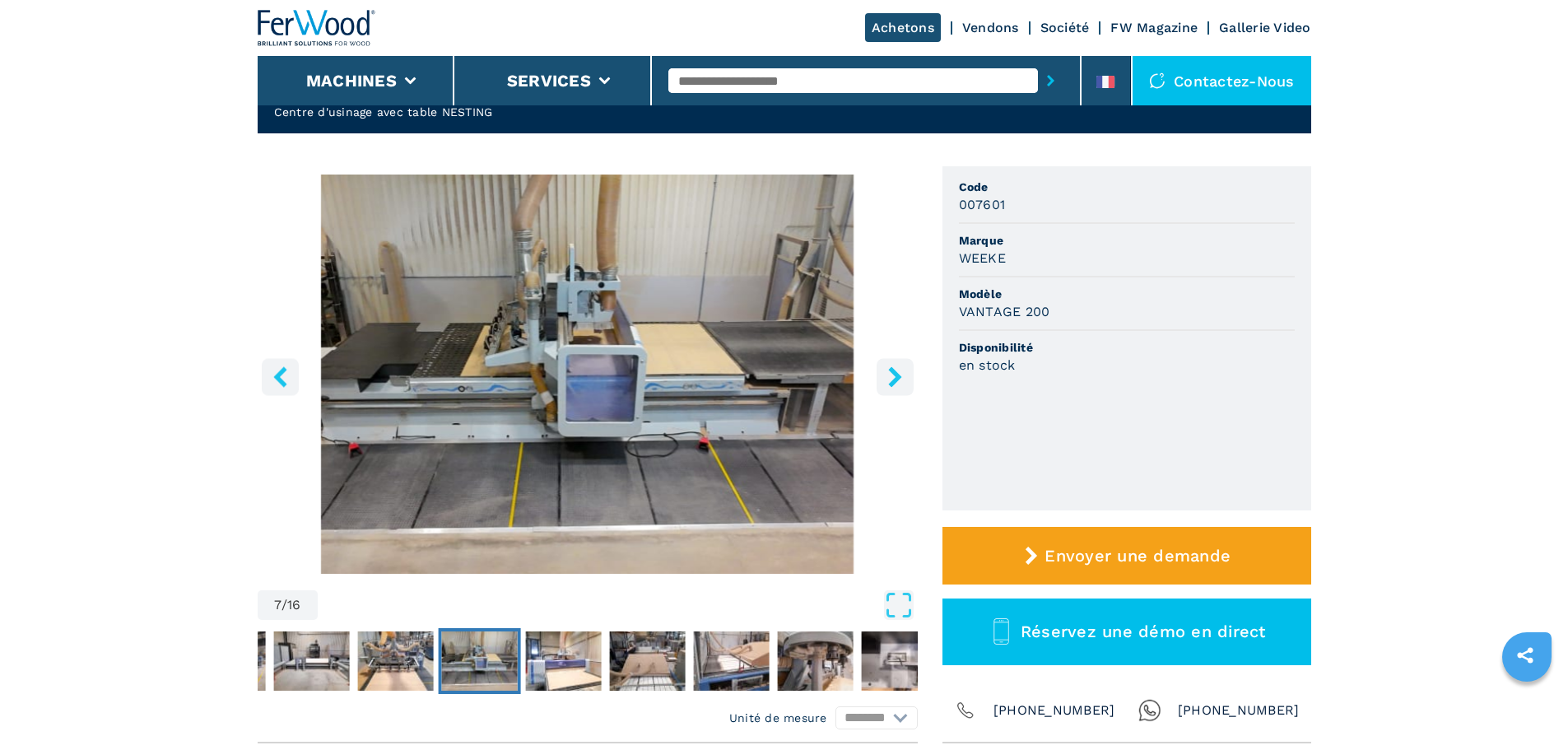
click at [894, 373] on icon "right-button" at bounding box center [895, 377] width 13 height 21
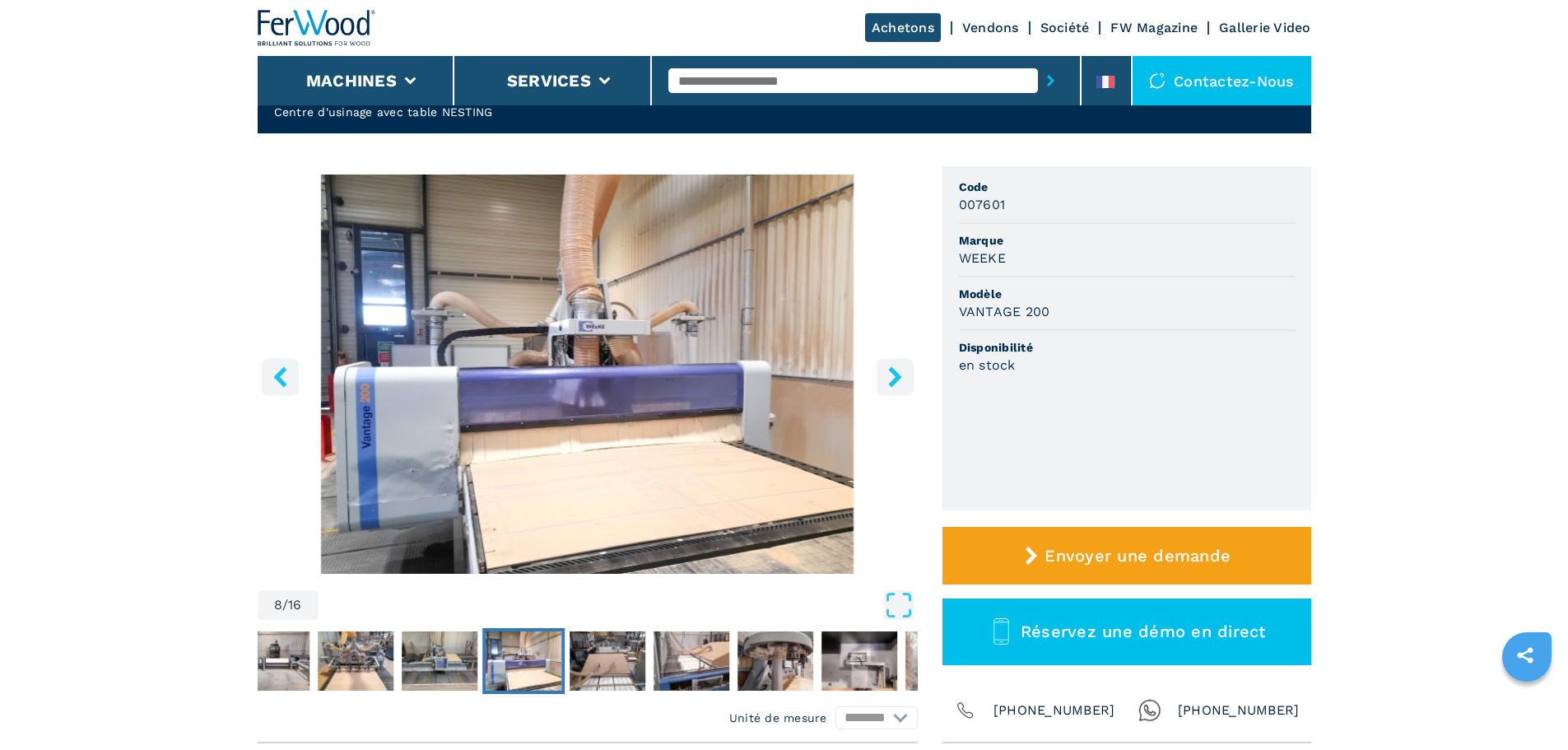
click at [894, 373] on icon "right-button" at bounding box center [895, 377] width 13 height 21
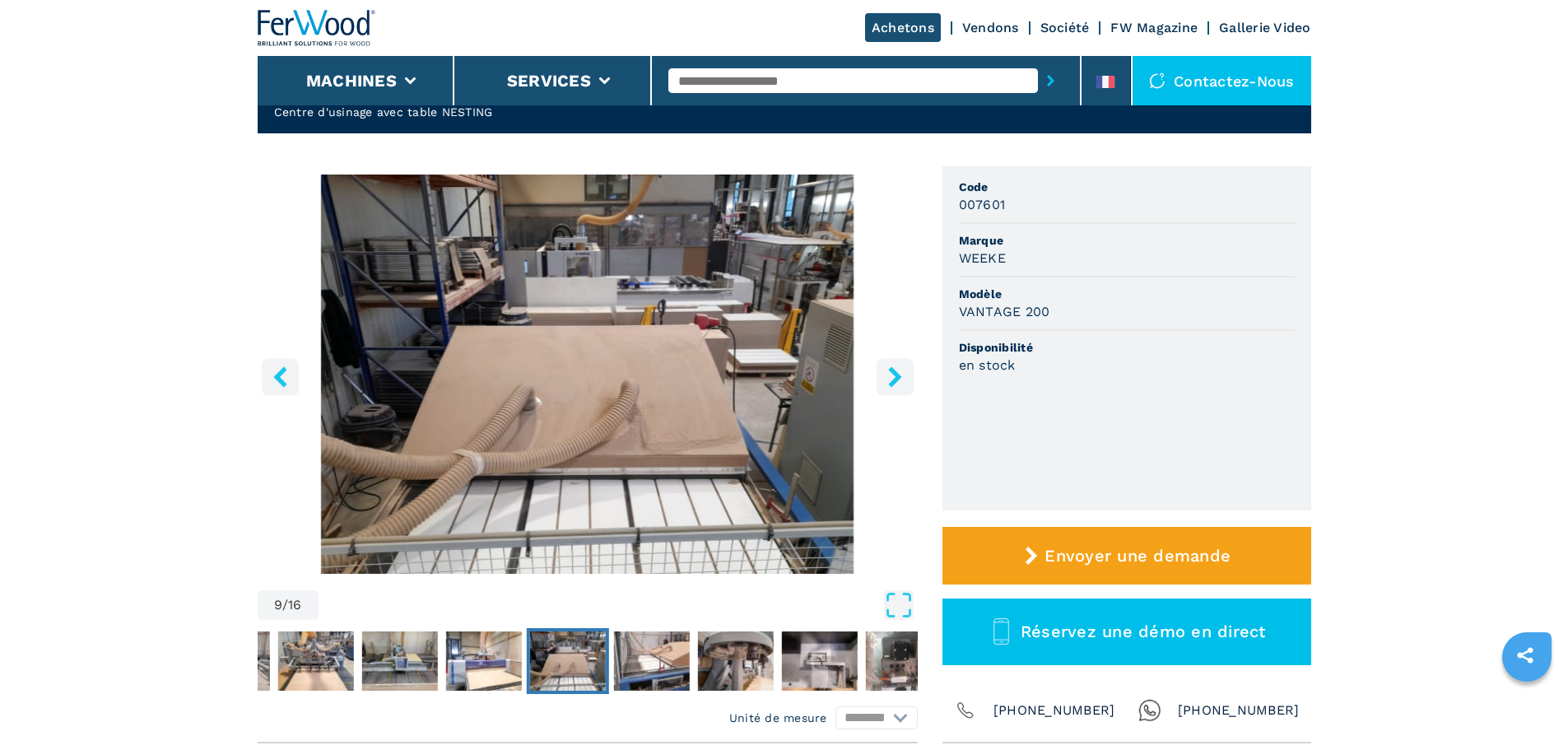
click at [894, 373] on icon "right-button" at bounding box center [895, 377] width 13 height 21
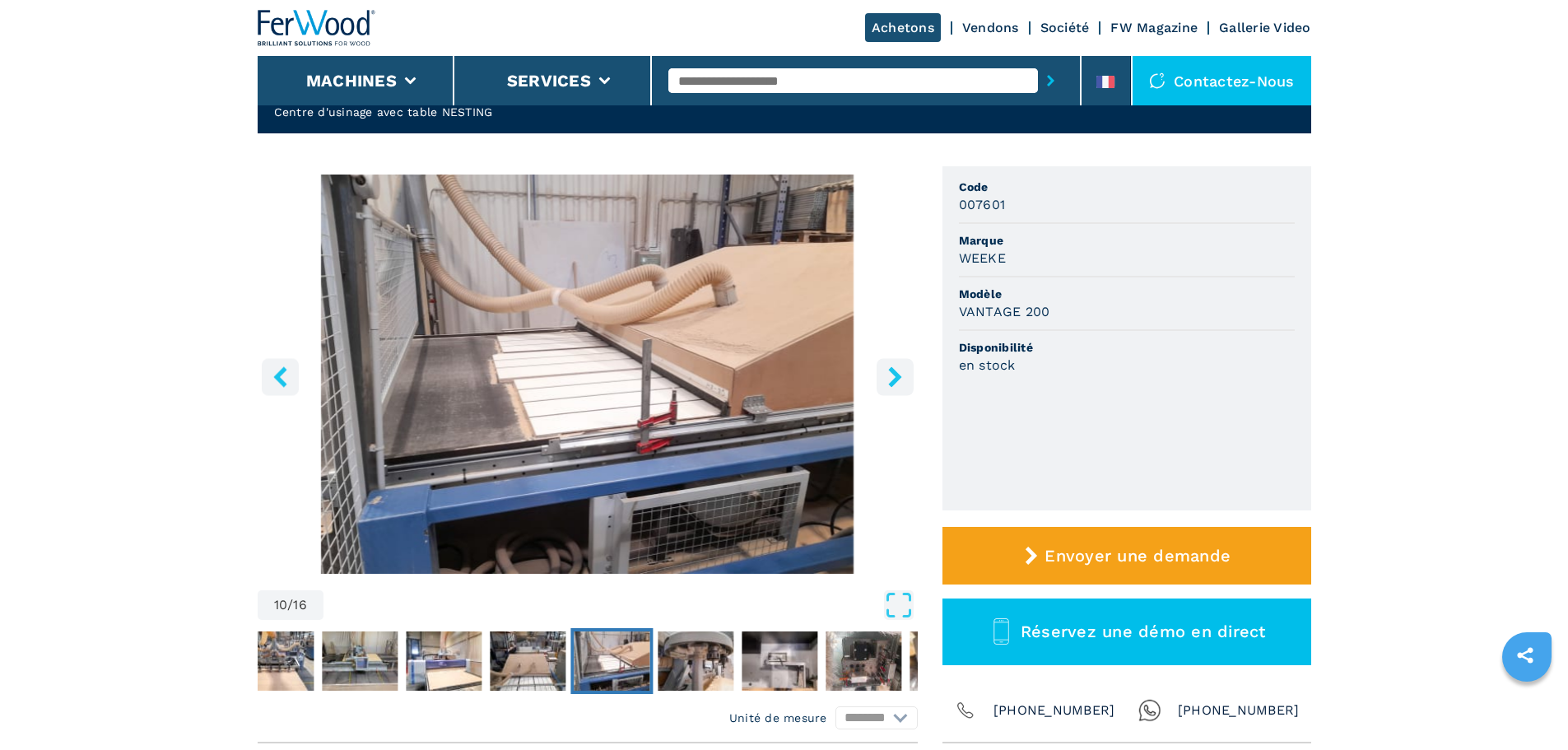
click at [894, 373] on icon "right-button" at bounding box center [895, 377] width 13 height 21
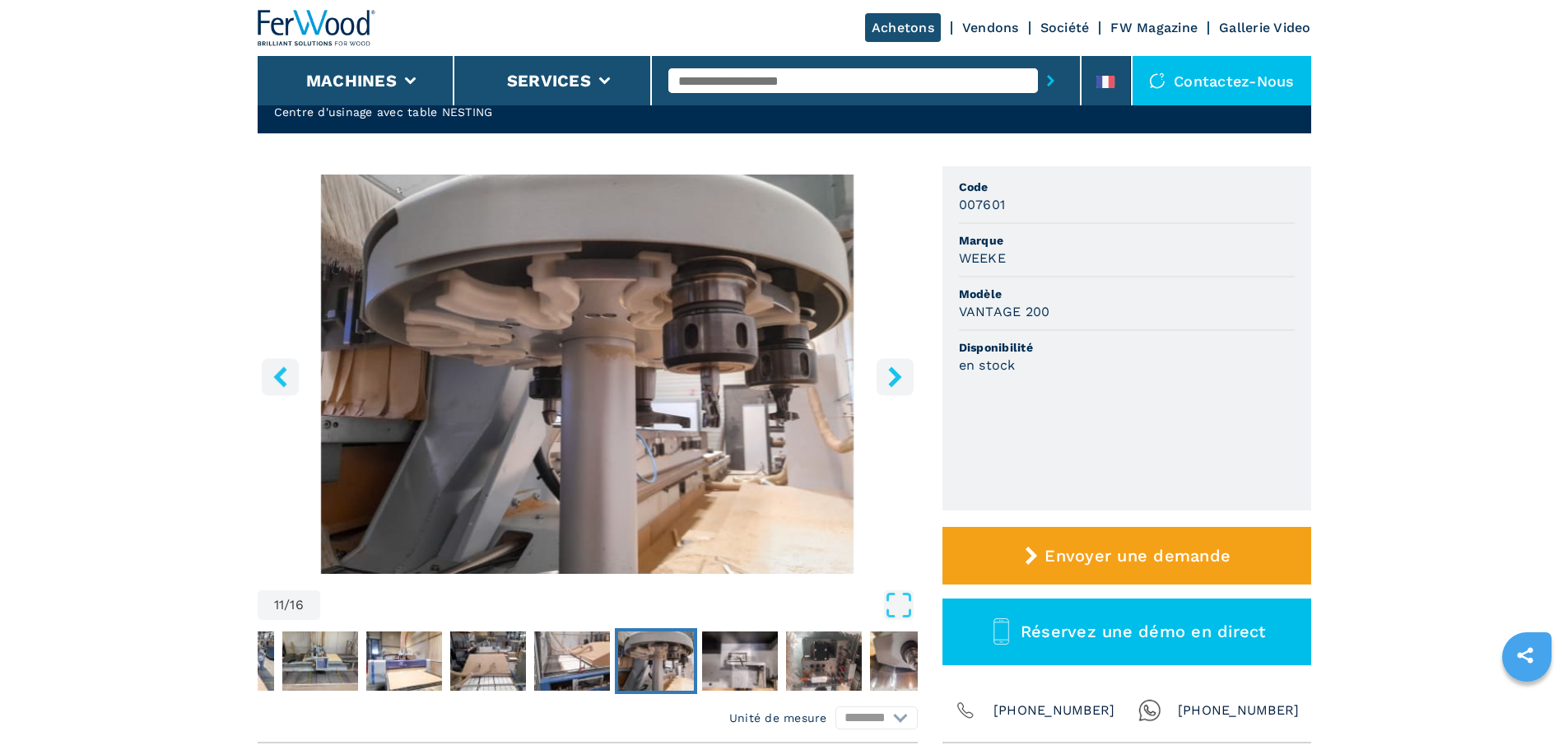
click at [894, 373] on icon "right-button" at bounding box center [895, 377] width 13 height 21
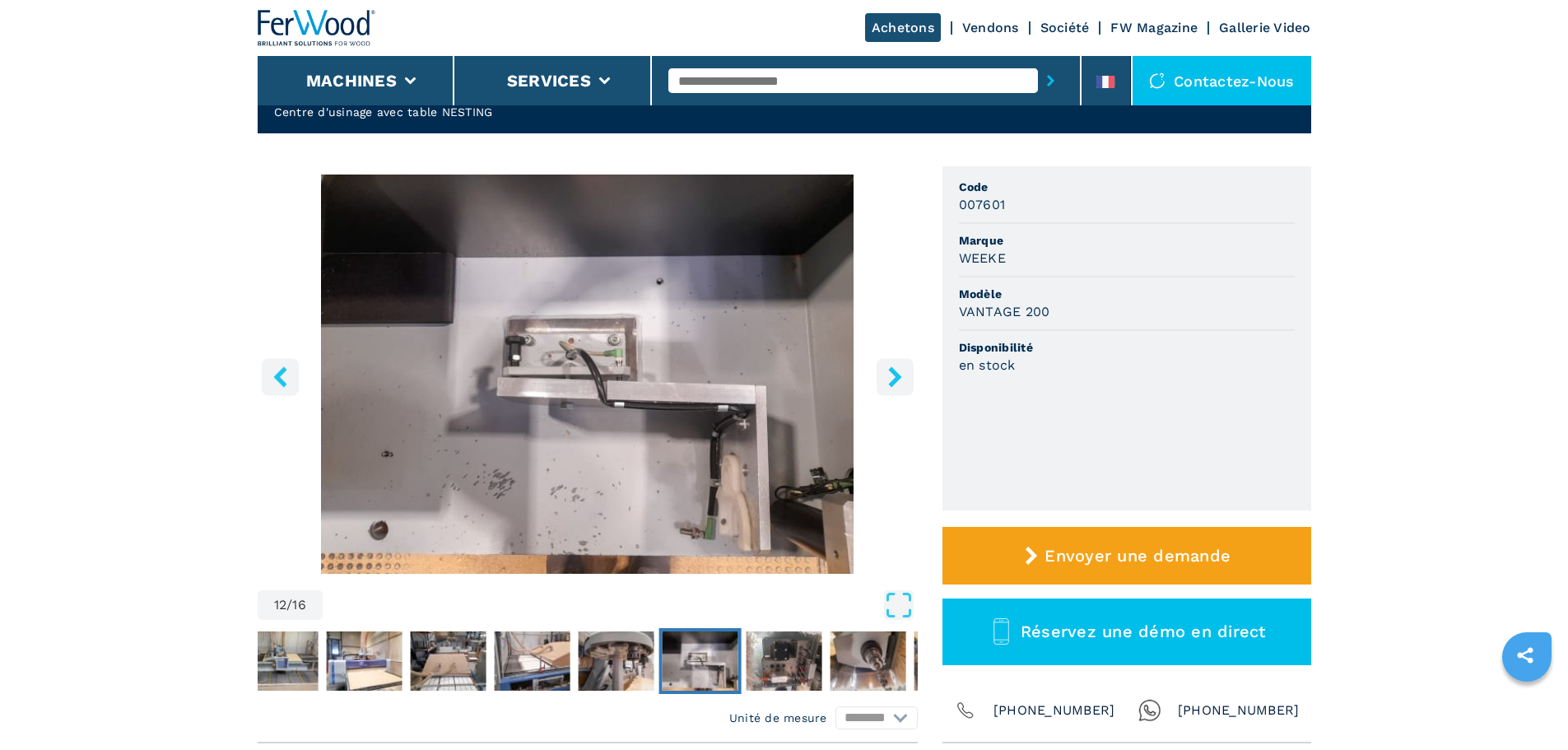
click at [894, 373] on icon "right-button" at bounding box center [895, 377] width 13 height 21
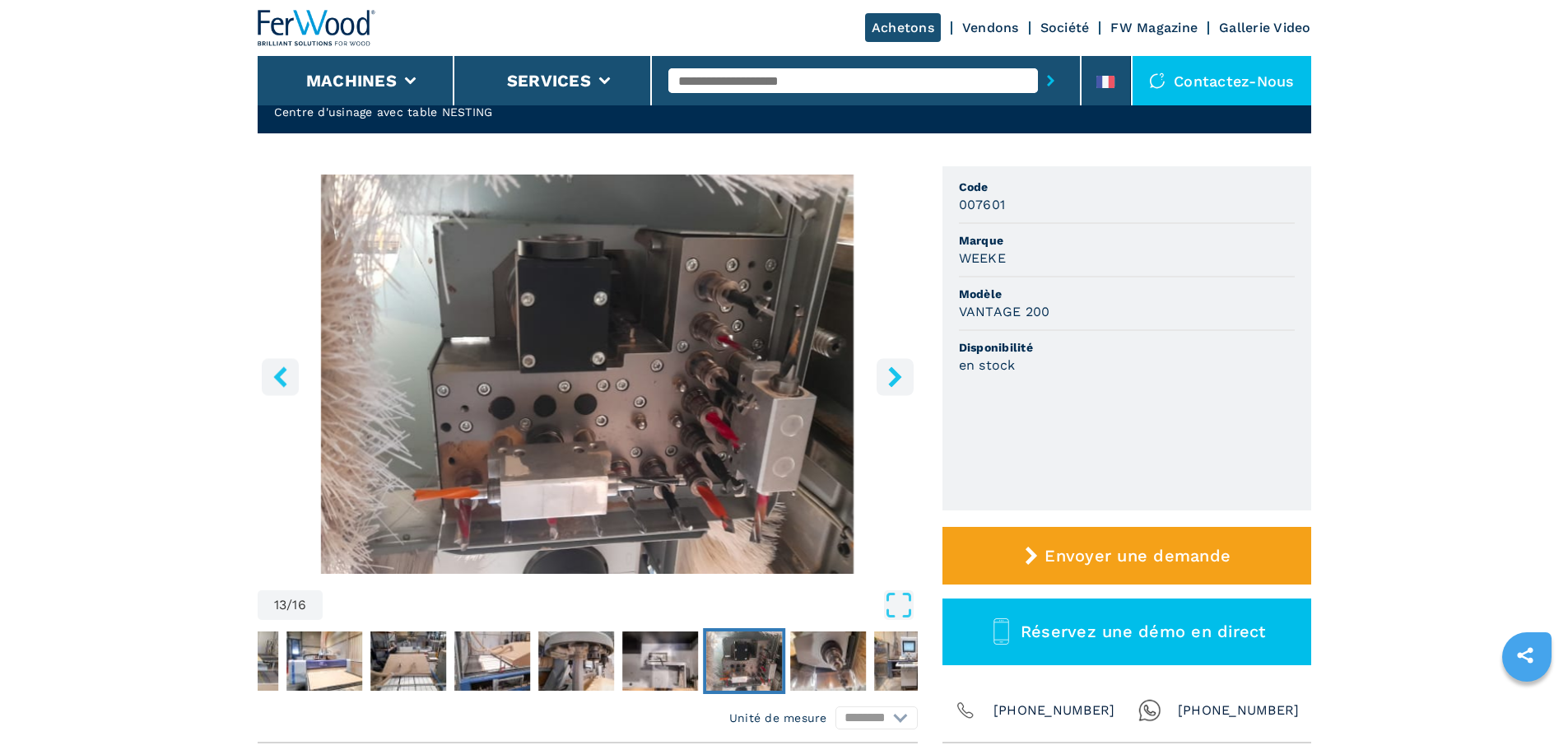
click at [900, 375] on icon "right-button" at bounding box center [895, 377] width 13 height 21
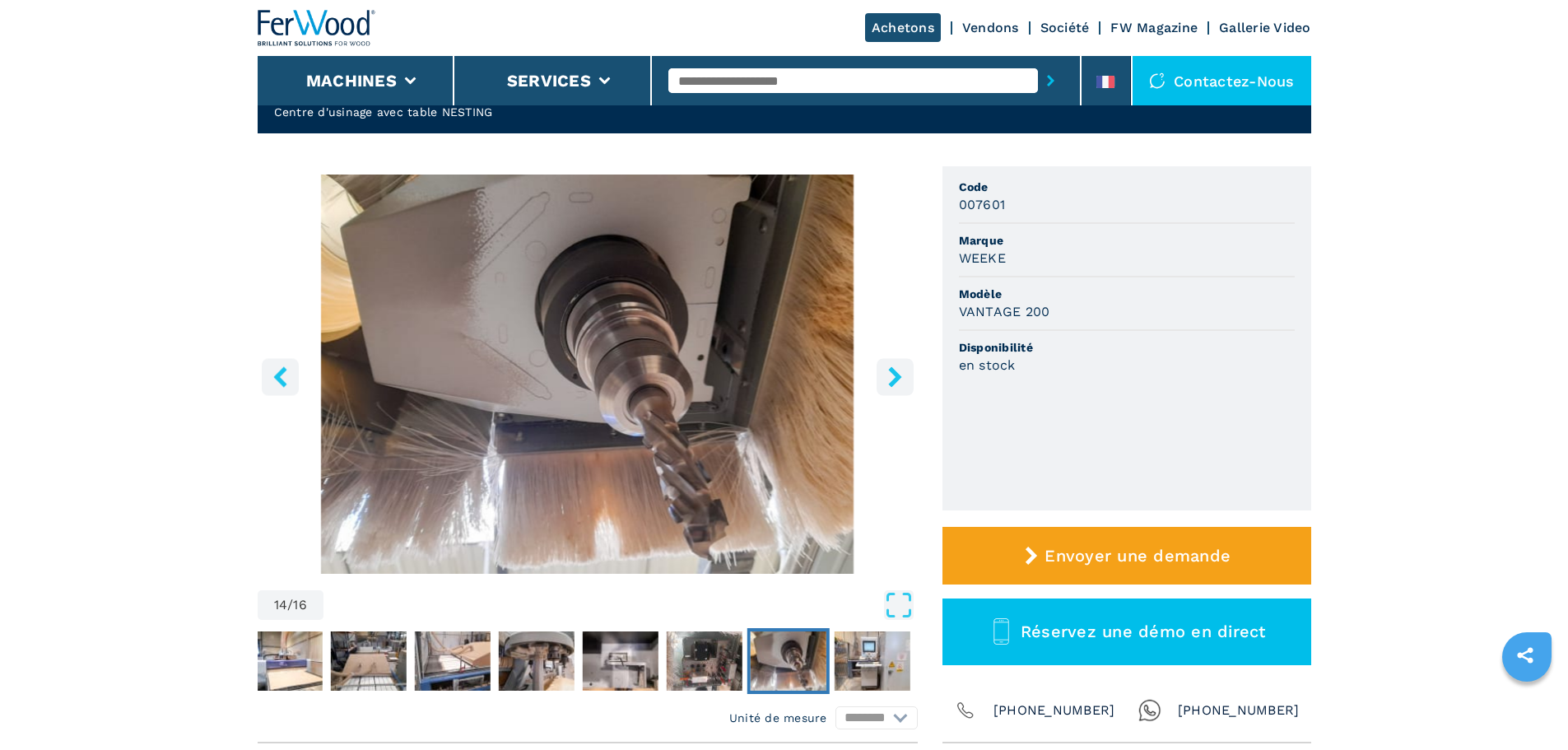
click at [894, 381] on icon "right-button" at bounding box center [895, 377] width 13 height 21
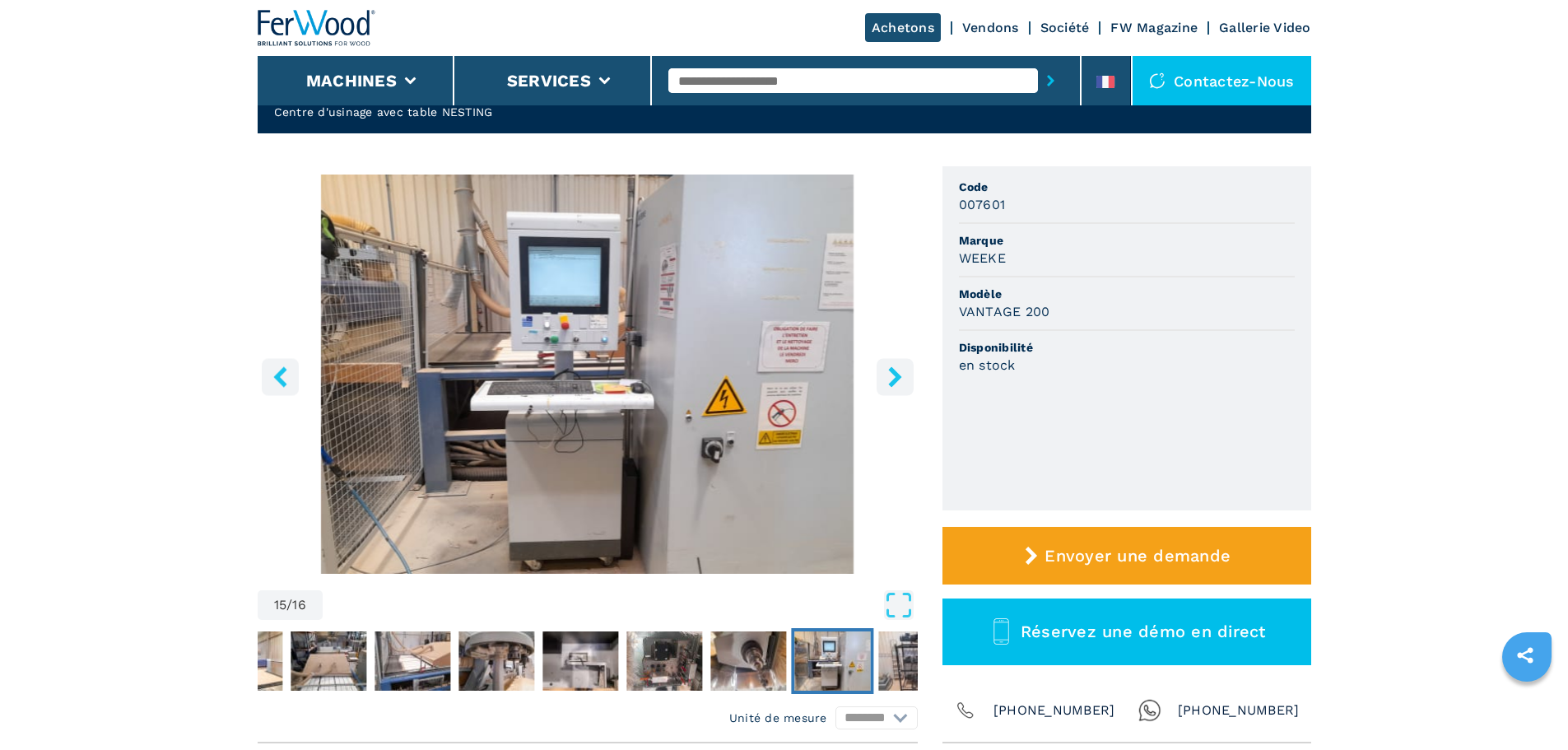
click at [894, 381] on icon "right-button" at bounding box center [895, 377] width 13 height 21
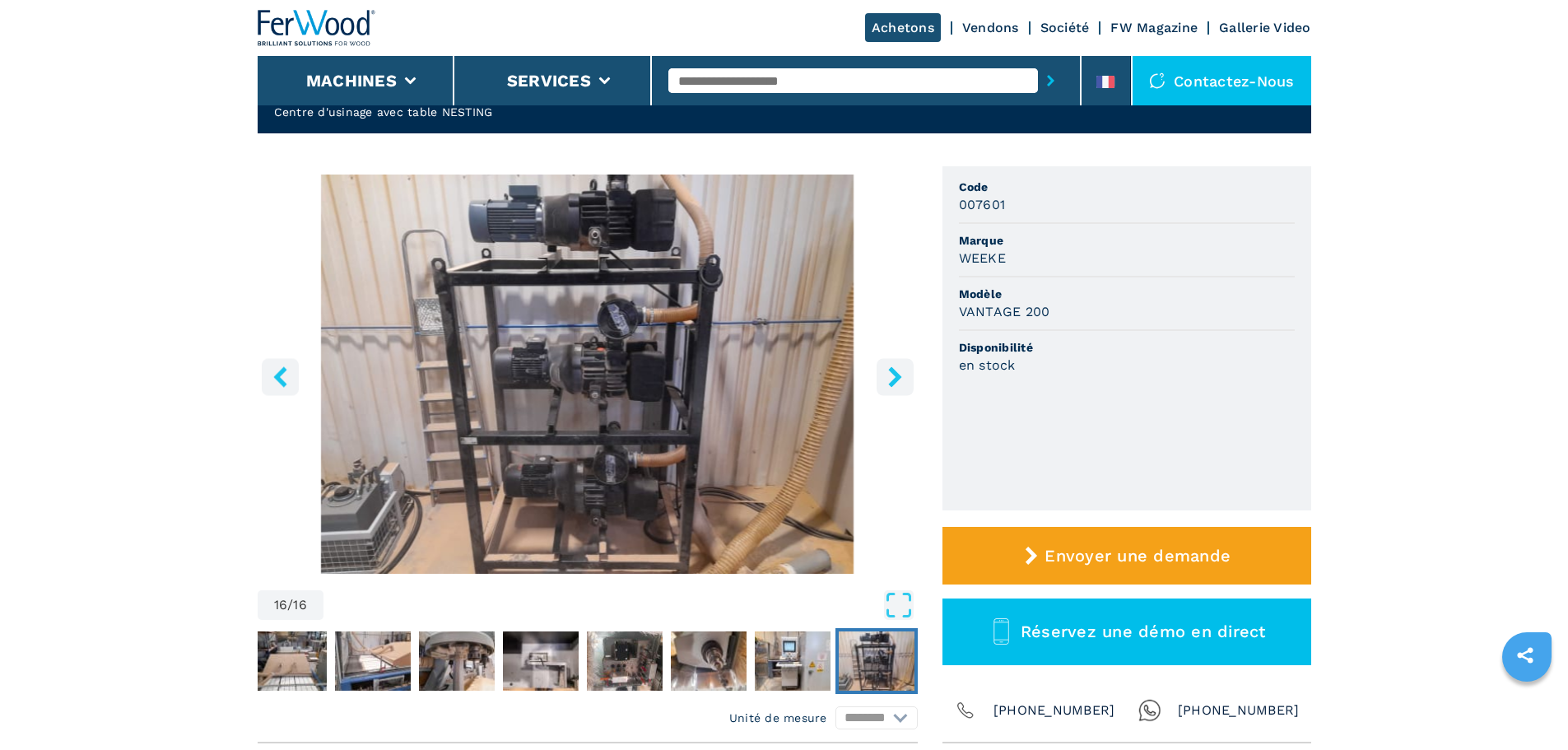
click at [894, 381] on icon "right-button" at bounding box center [895, 377] width 13 height 21
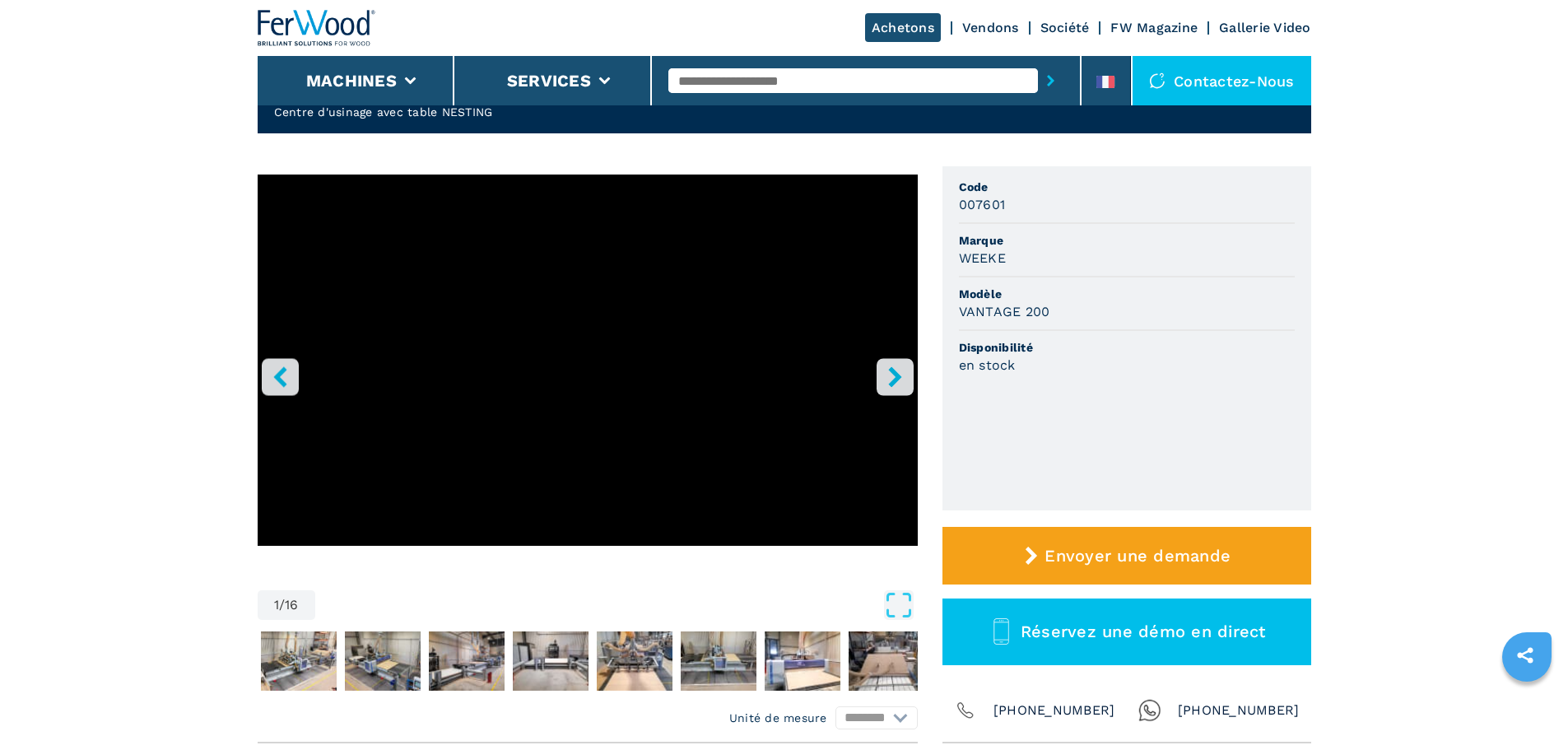
click at [290, 369] on button "left-button" at bounding box center [280, 376] width 37 height 37
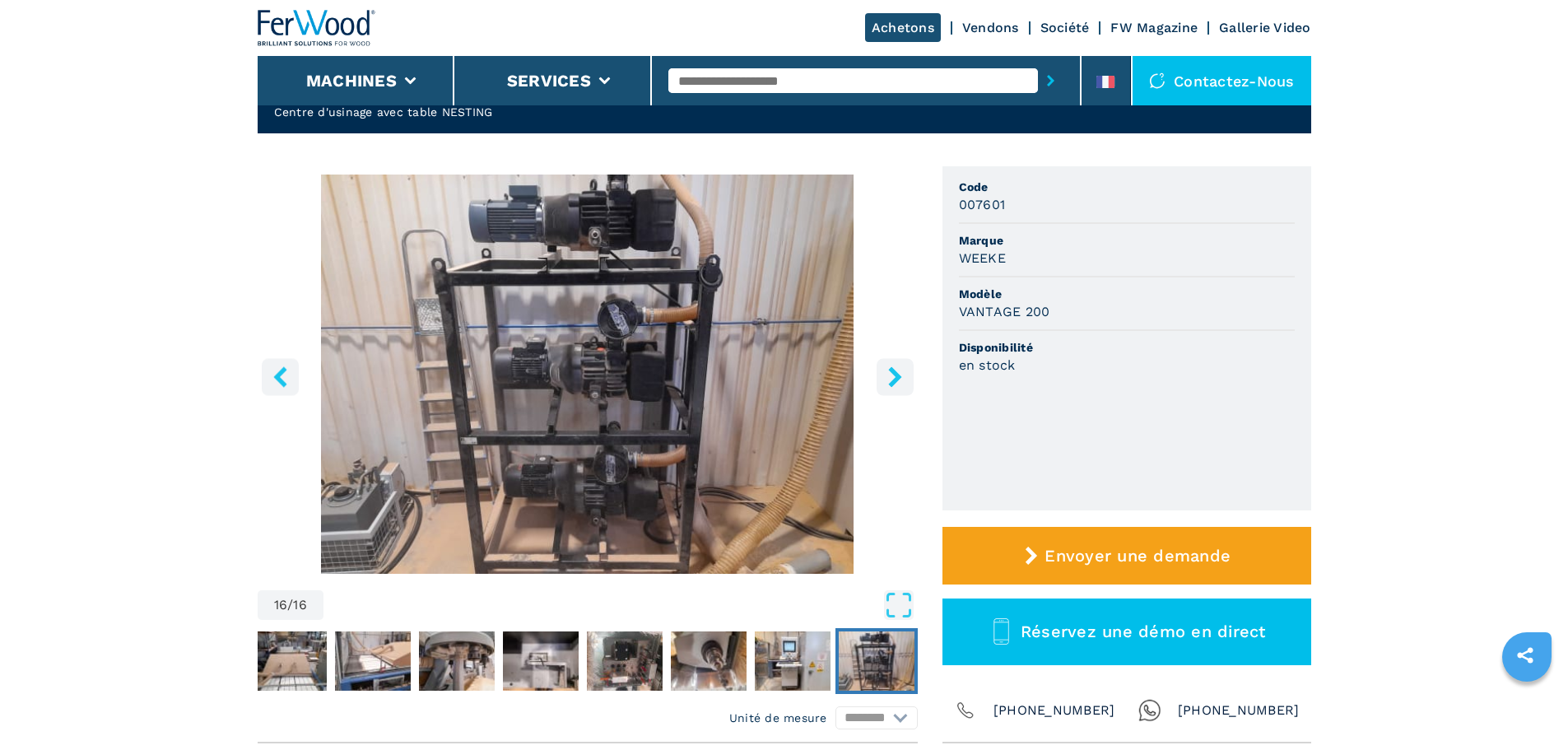
click at [291, 369] on button "left-button" at bounding box center [280, 376] width 37 height 37
click at [291, 370] on button "left-button" at bounding box center [280, 376] width 37 height 37
click at [282, 372] on icon "left-button" at bounding box center [280, 377] width 13 height 21
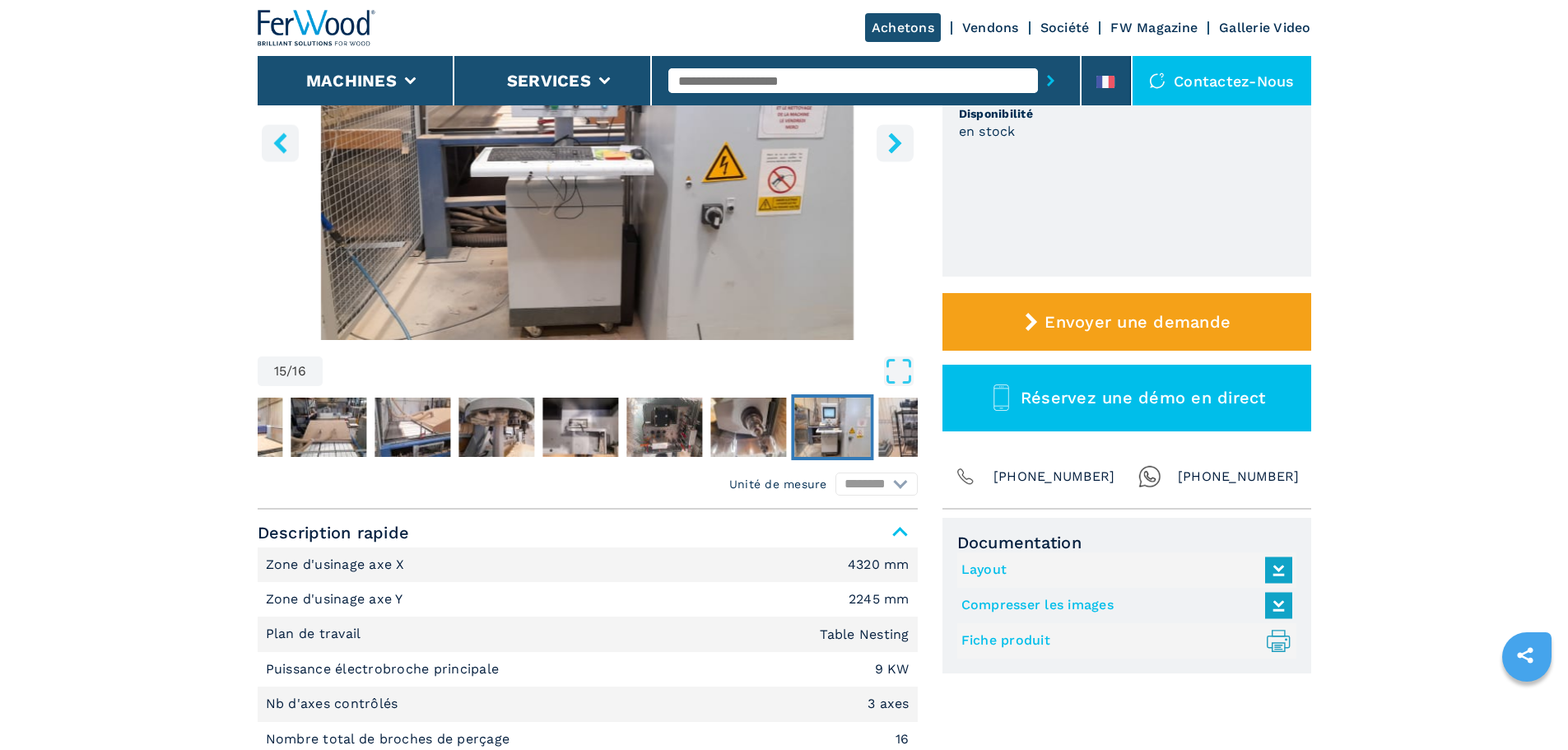
scroll to position [412, 0]
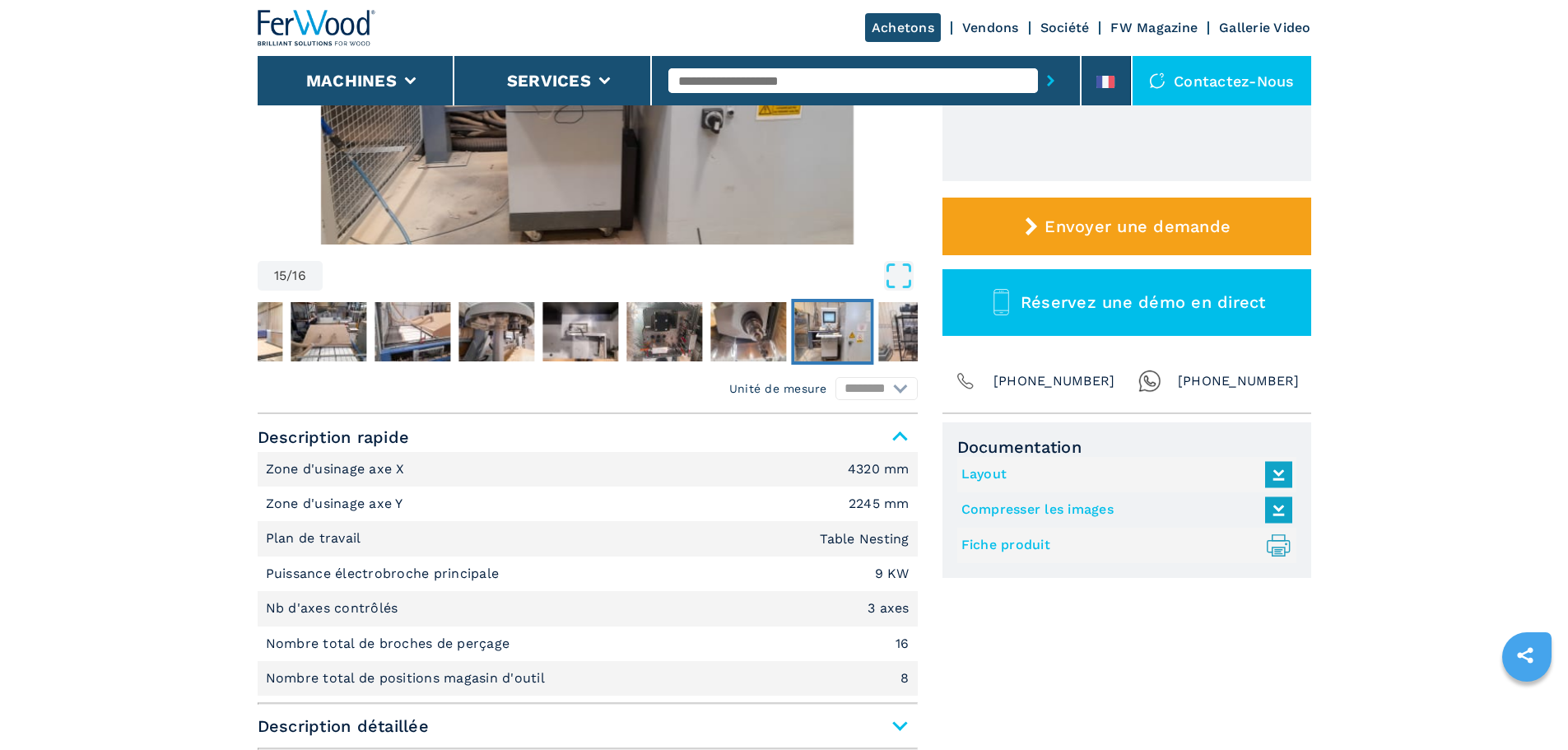
click at [1018, 546] on link "Fiche produit .prefix__st0{stroke-linecap:round;stroke-linejoin:round}.prefix__…" at bounding box center [1123, 545] width 323 height 28
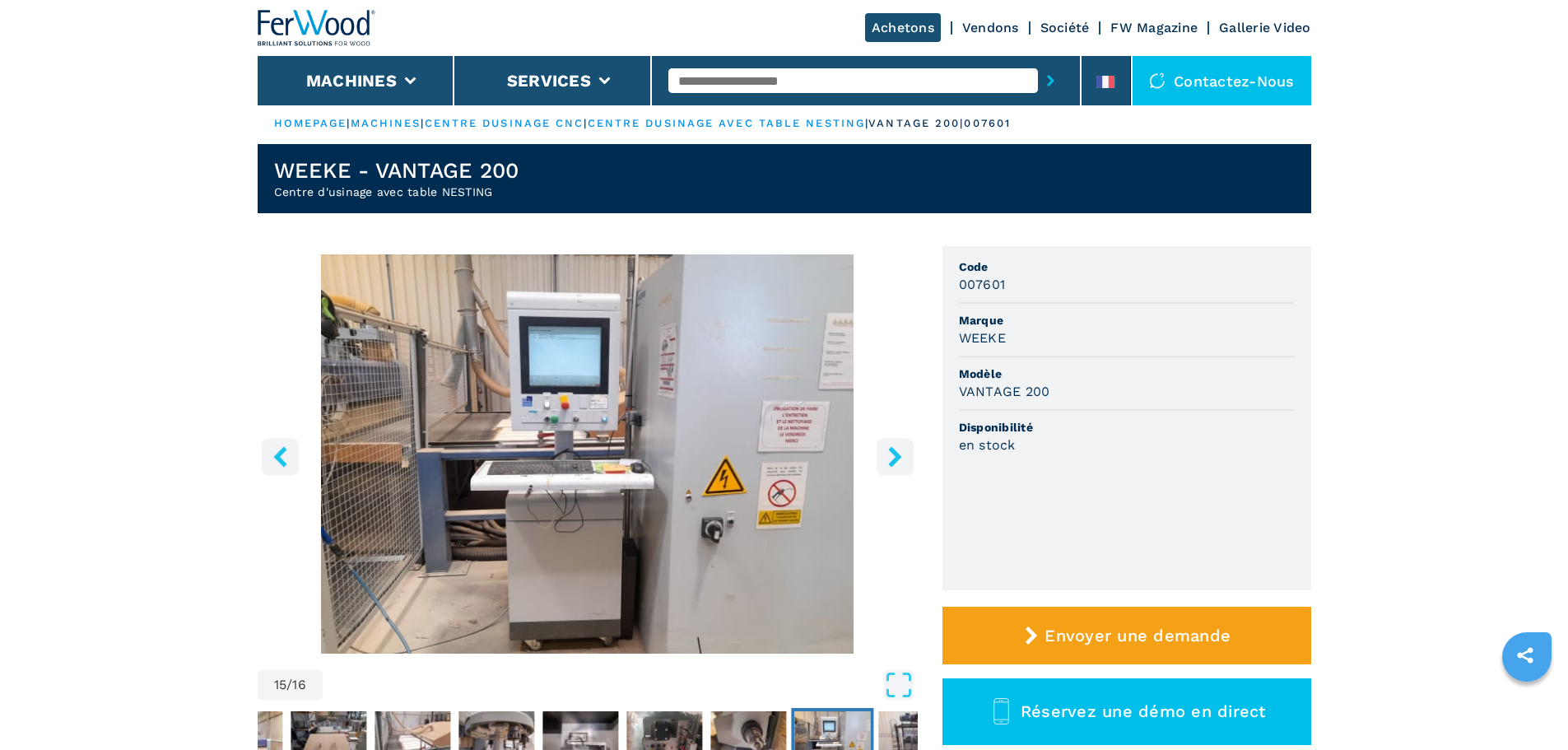
scroll to position [0, 0]
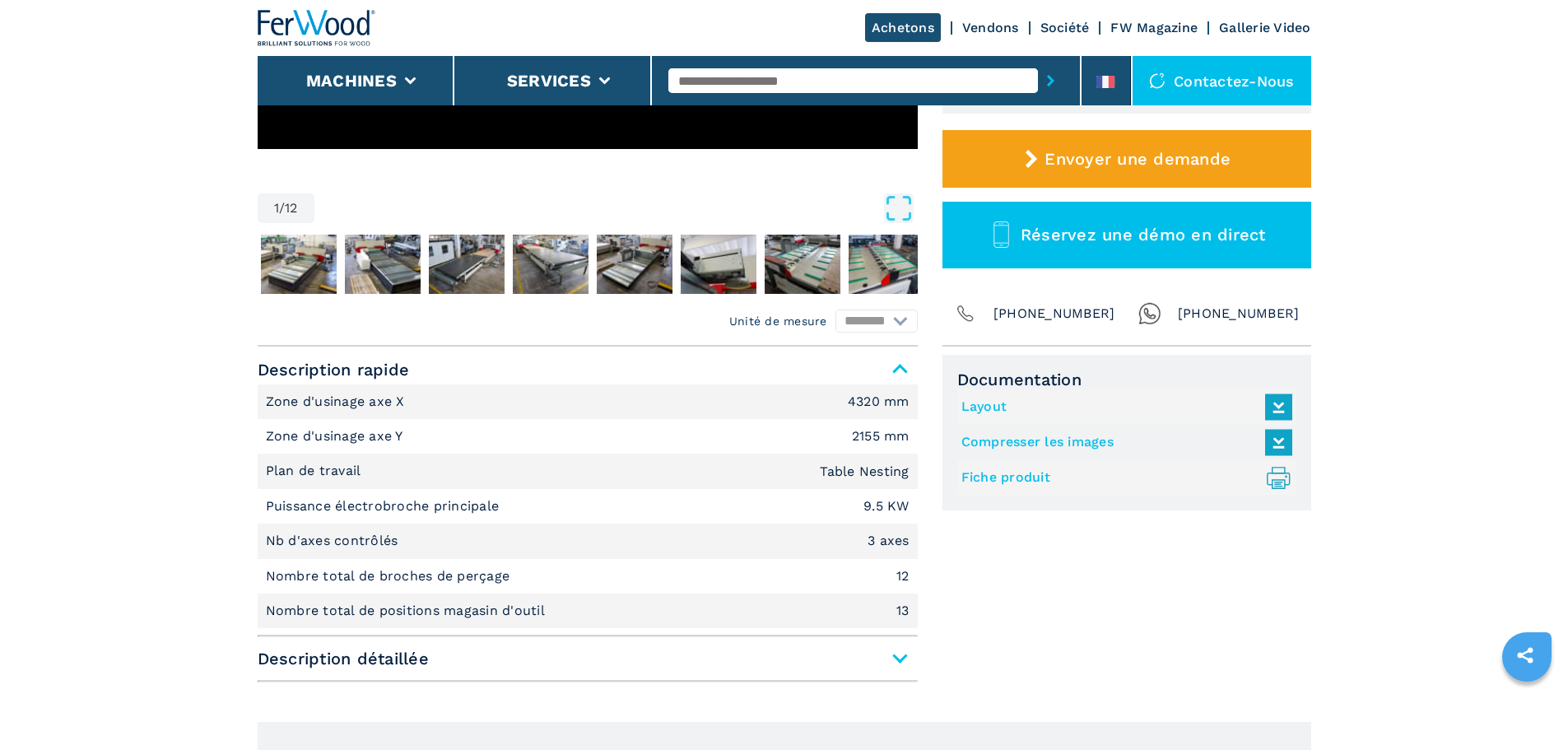
scroll to position [494, 0]
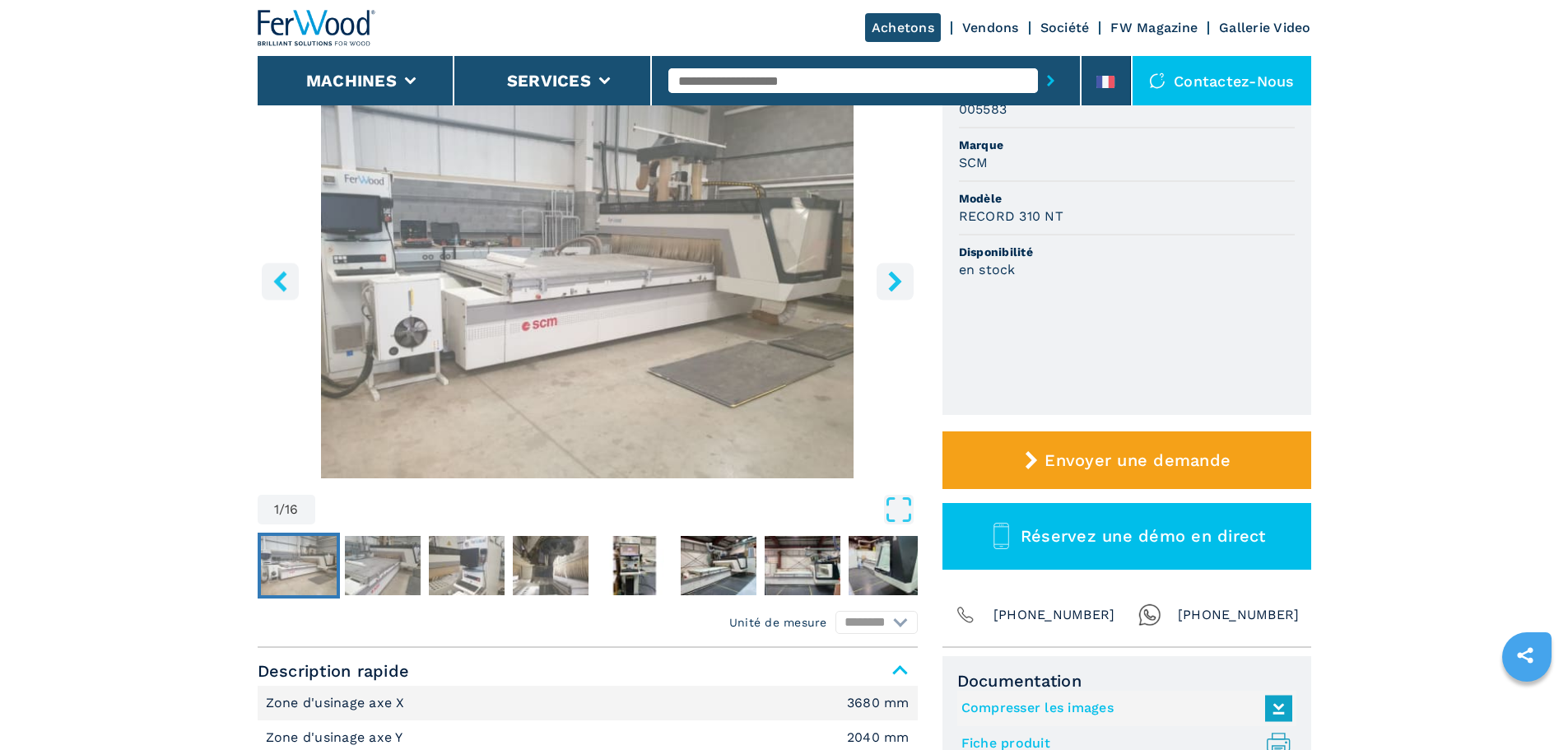
scroll to position [247, 0]
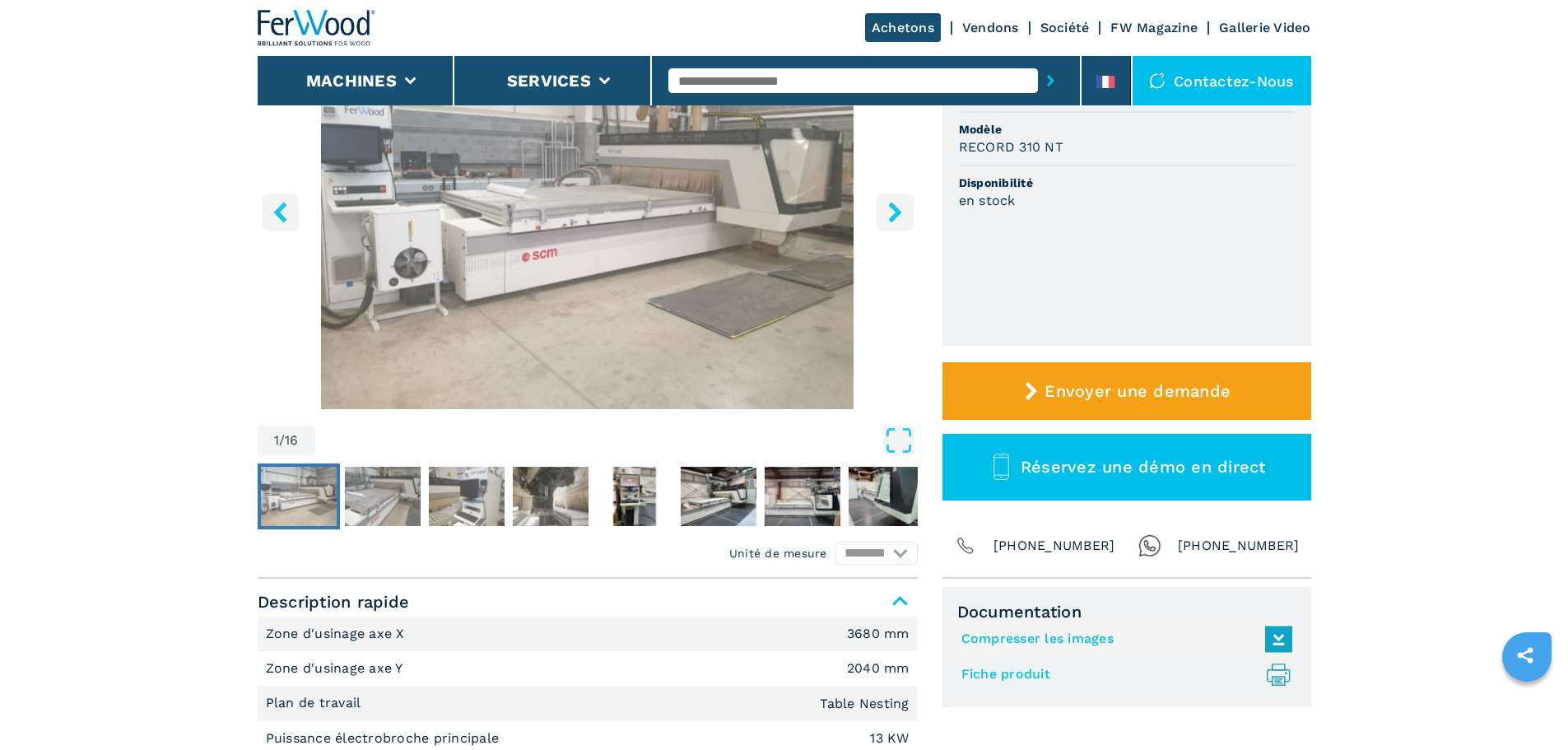
click at [1035, 676] on link "Fiche produit .prefix__st0{stroke-linecap:round;stroke-linejoin:round}.prefix__…" at bounding box center [1123, 674] width 323 height 28
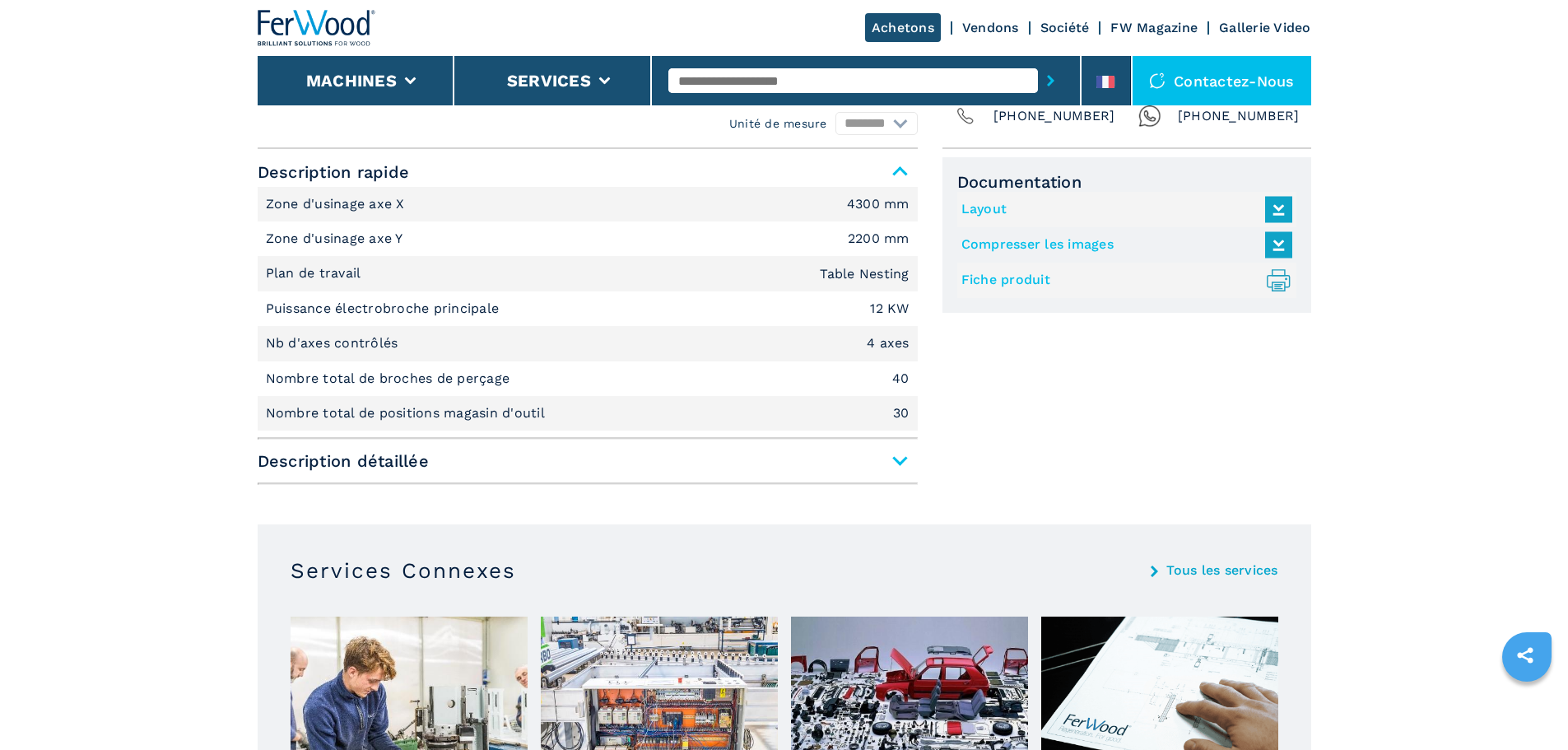
scroll to position [741, 0]
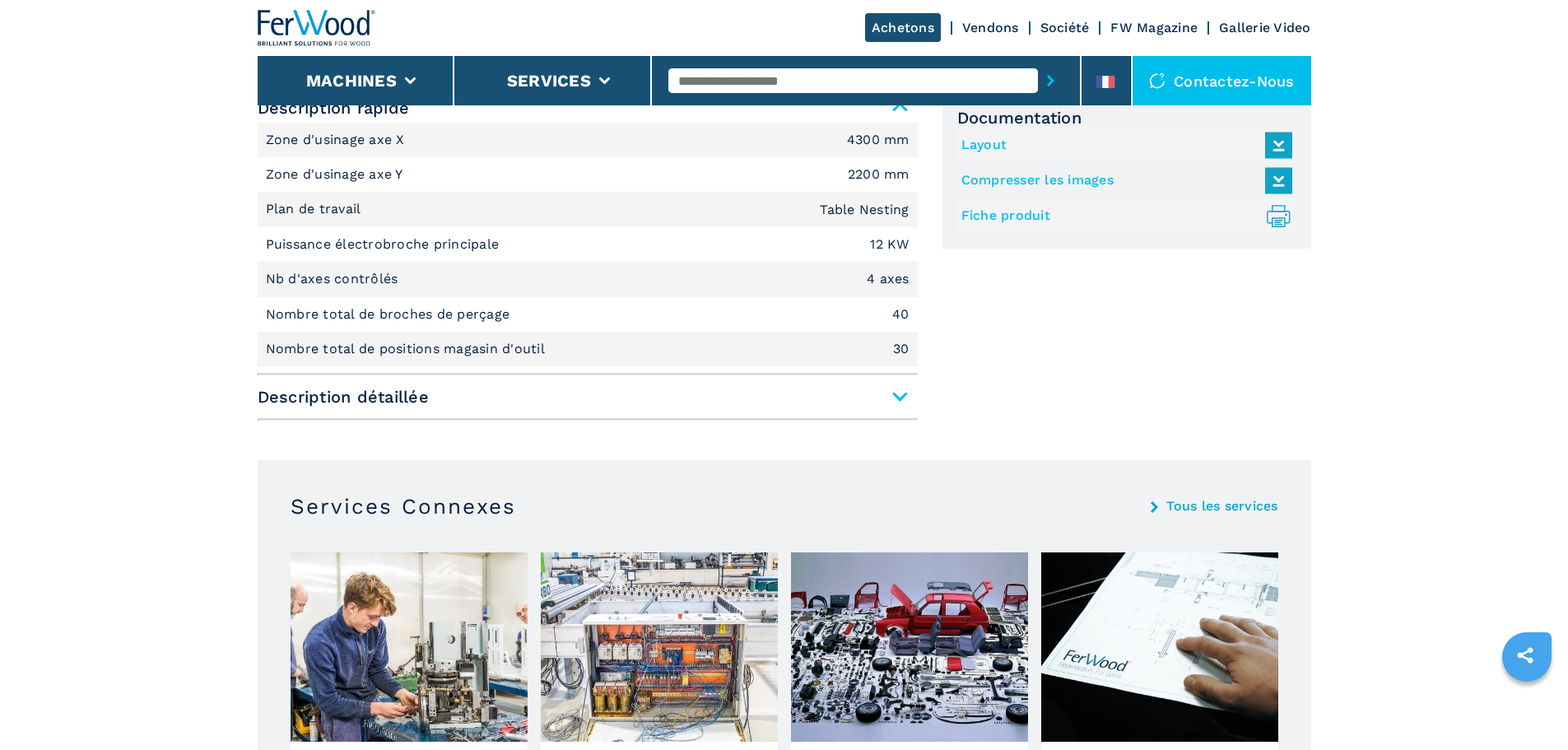
click at [893, 396] on span "Description détaillée" at bounding box center [587, 396] width 660 height 29
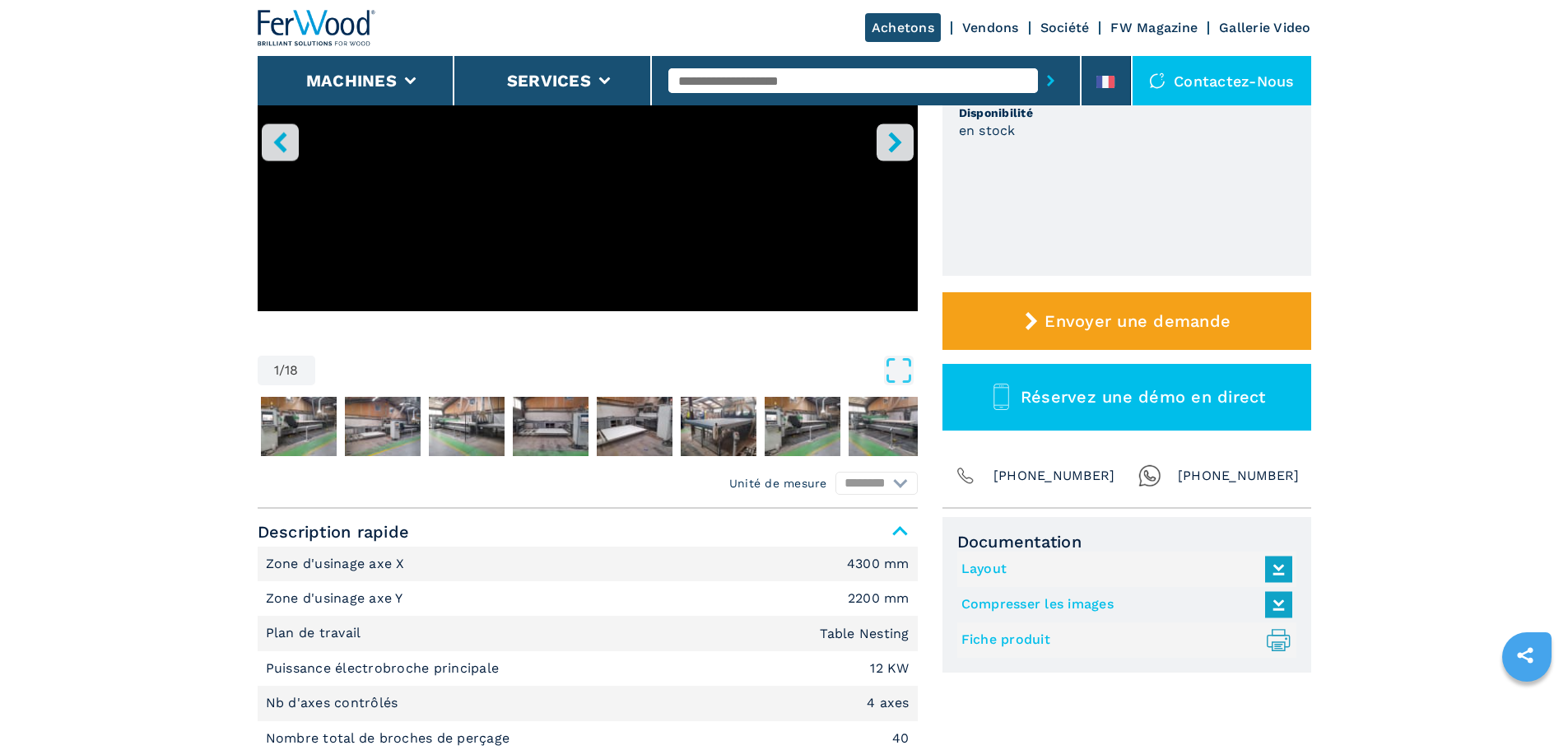
scroll to position [164, 0]
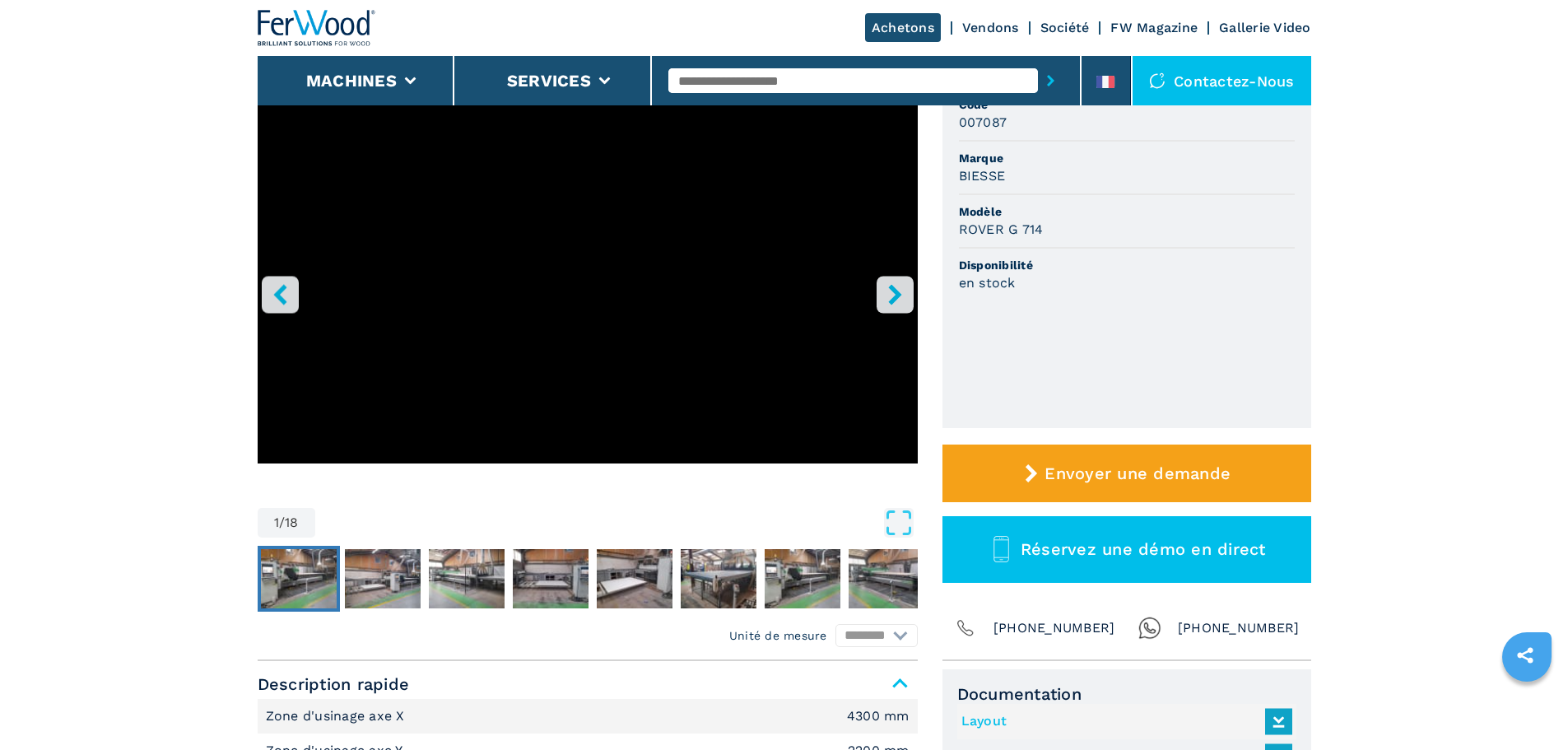
click at [271, 580] on img "Go to Slide 2" at bounding box center [299, 578] width 76 height 59
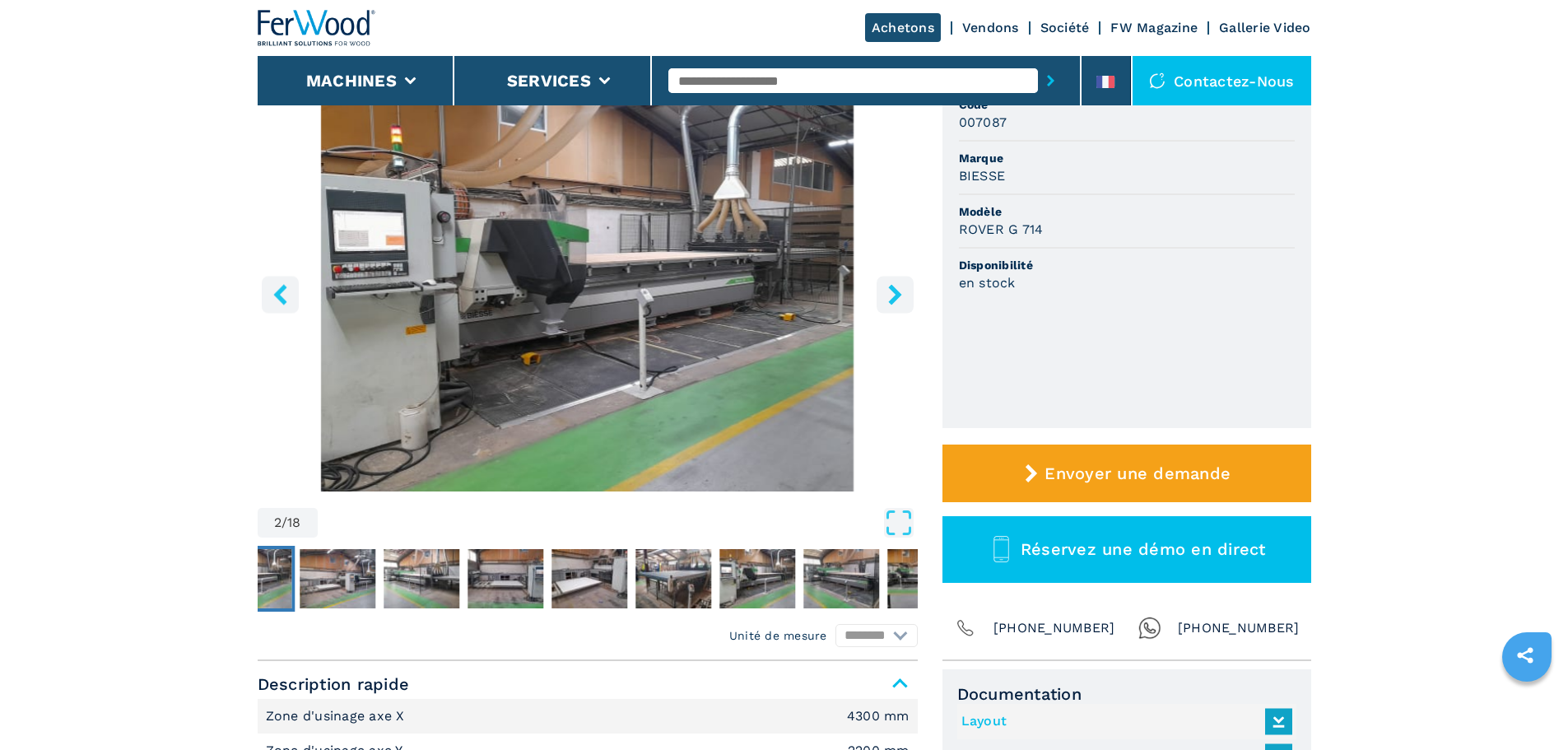
click at [888, 291] on icon "right-button" at bounding box center [895, 294] width 21 height 21
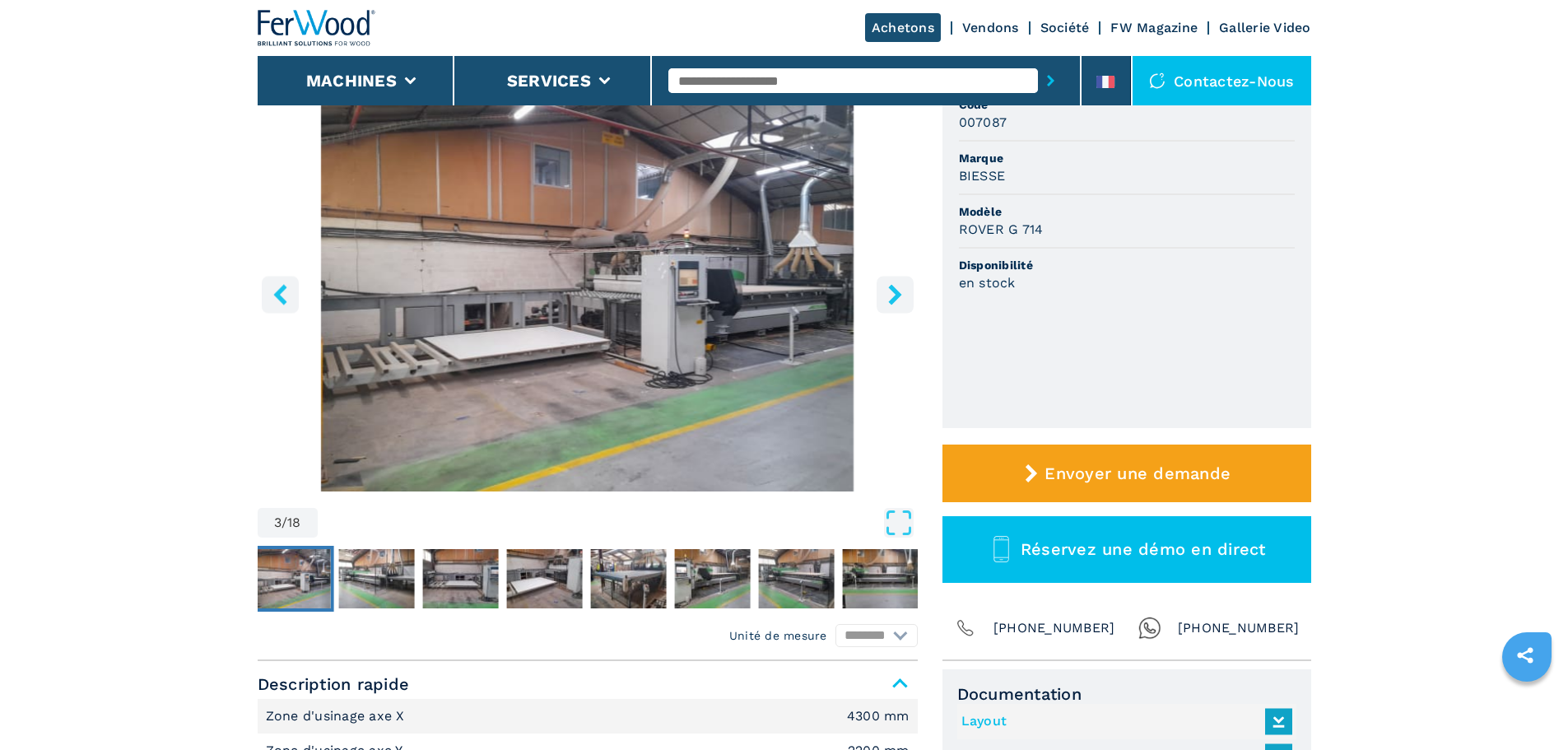
click at [889, 291] on icon "right-button" at bounding box center [895, 294] width 21 height 21
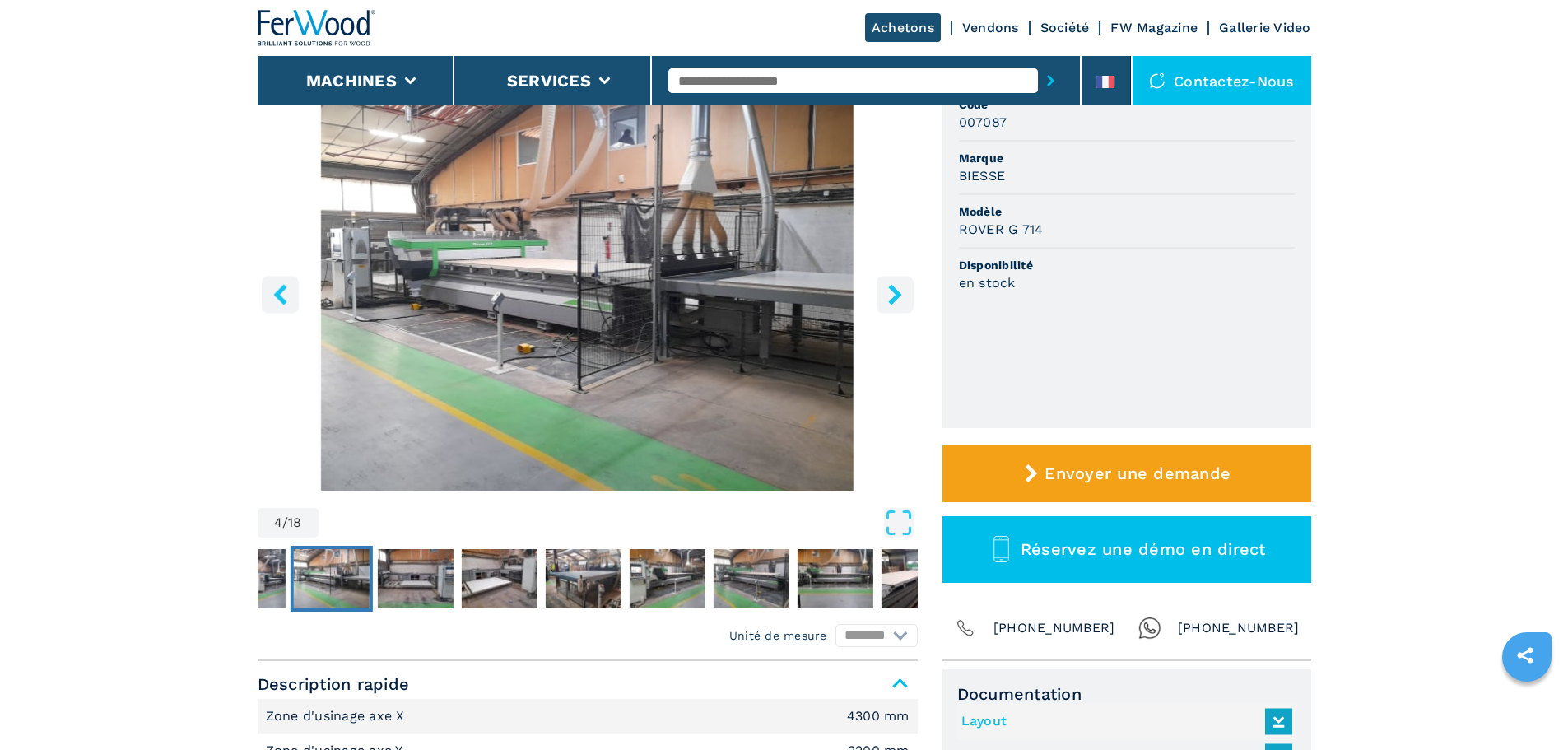
click at [889, 291] on icon "right-button" at bounding box center [895, 294] width 21 height 21
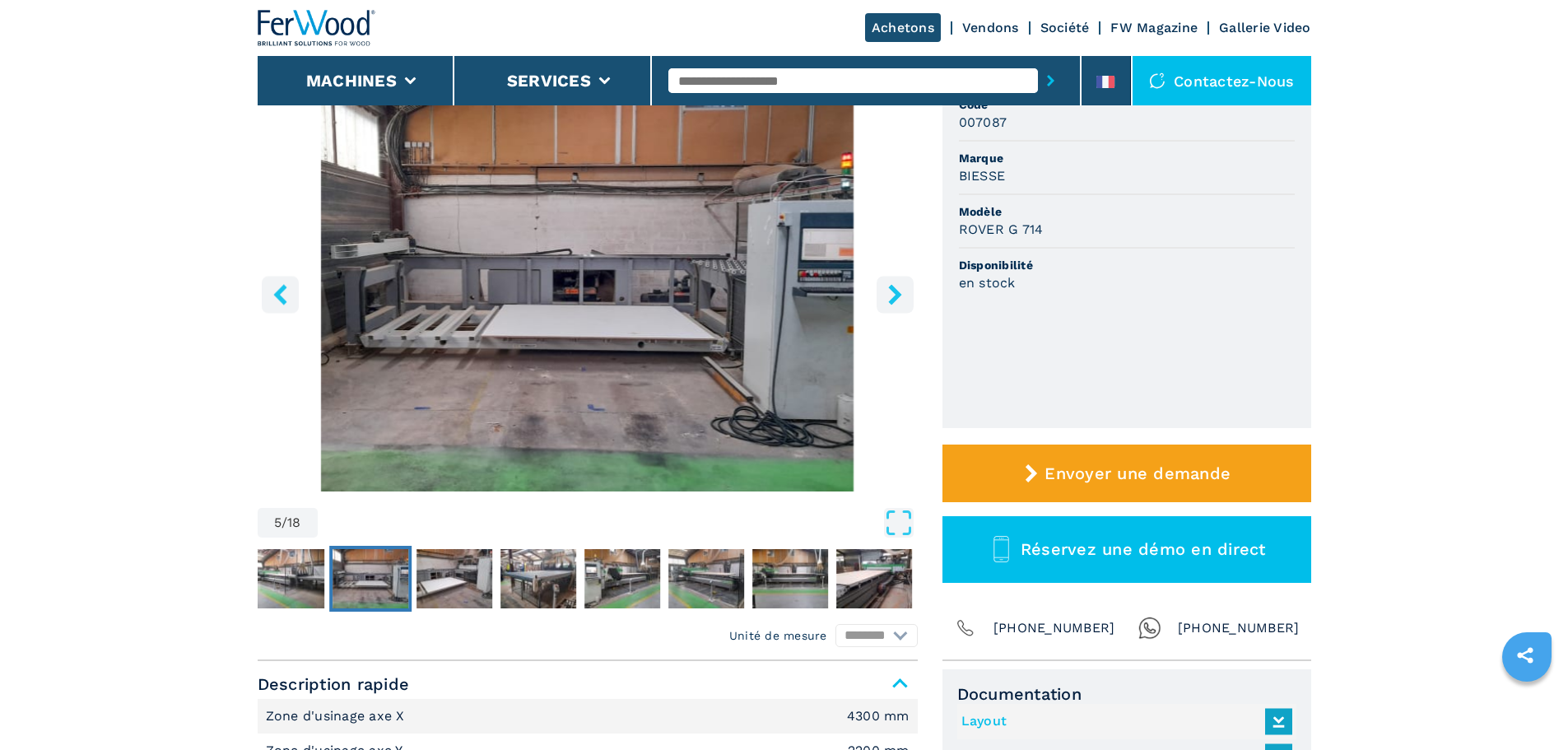
click at [889, 291] on icon "right-button" at bounding box center [895, 294] width 21 height 21
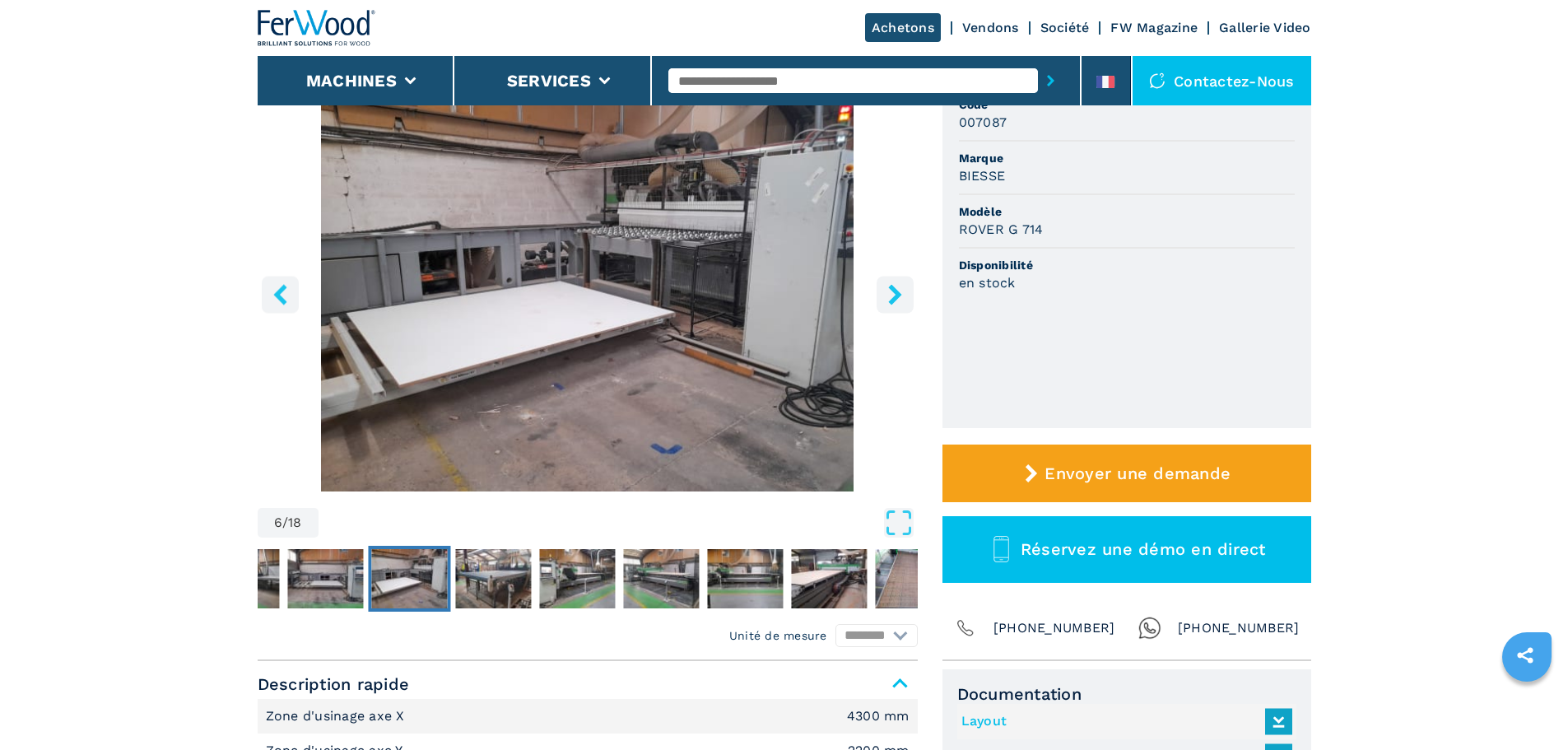
click at [889, 291] on icon "right-button" at bounding box center [895, 294] width 21 height 21
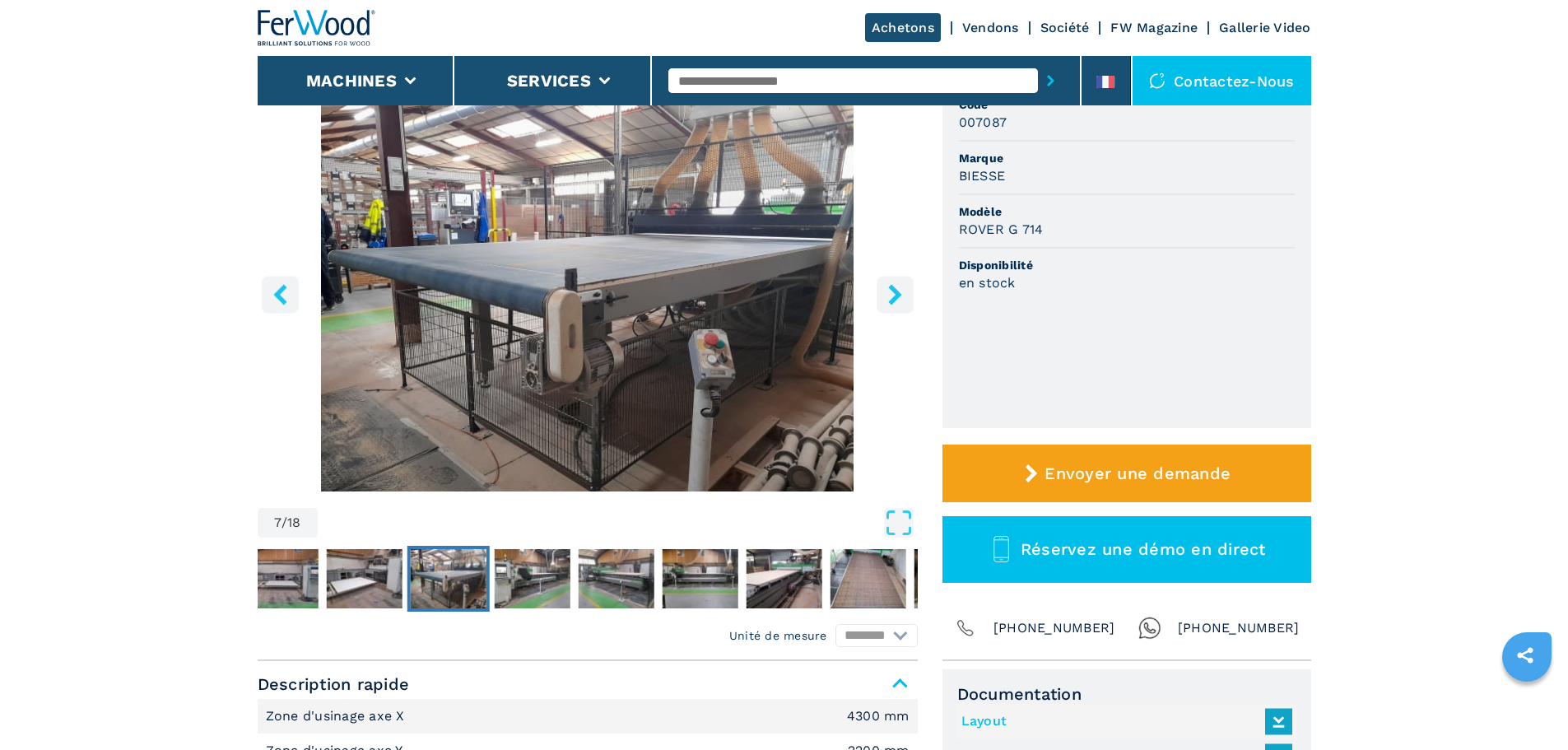
click at [899, 292] on icon "right-button" at bounding box center [895, 294] width 13 height 21
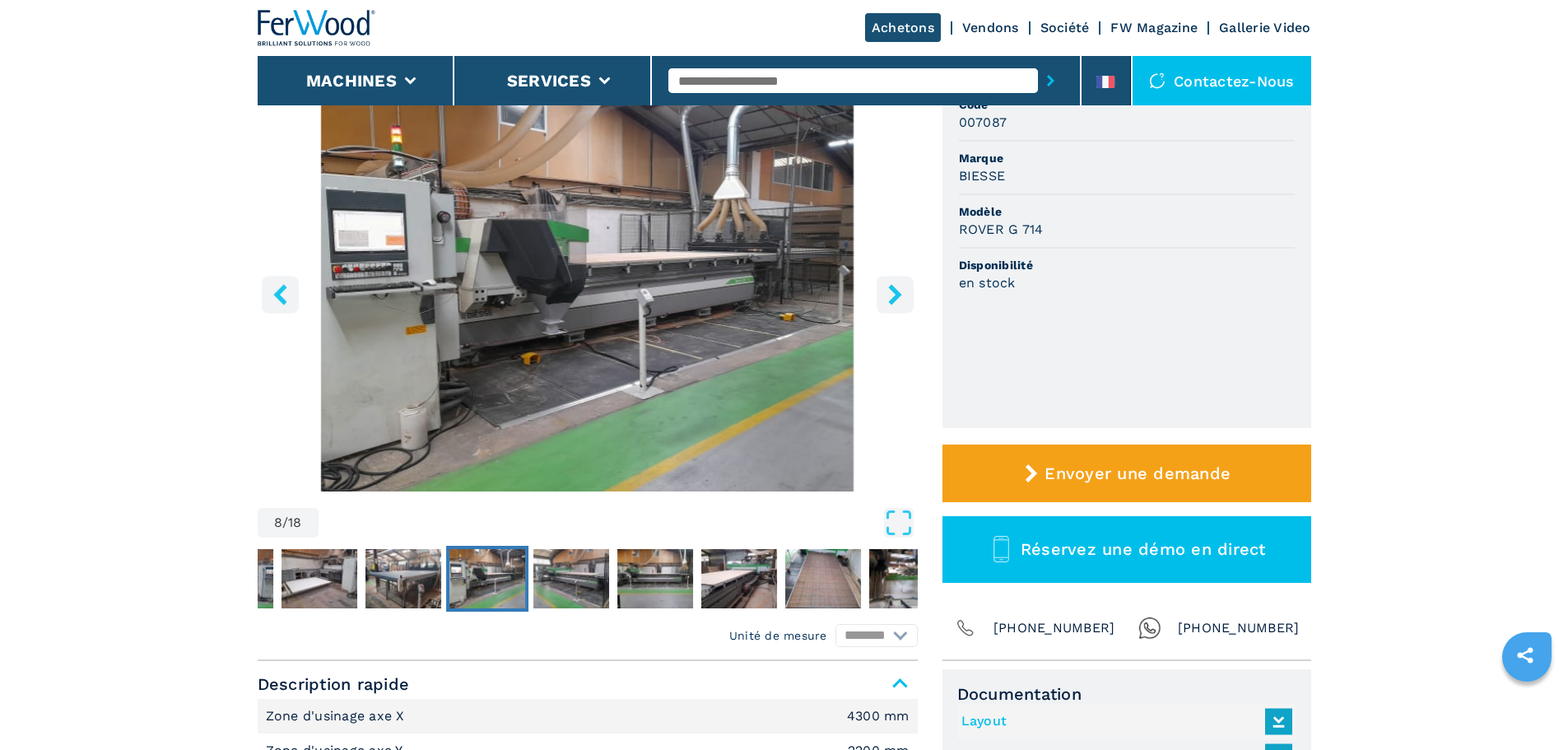
click at [899, 292] on icon "right-button" at bounding box center [895, 294] width 13 height 21
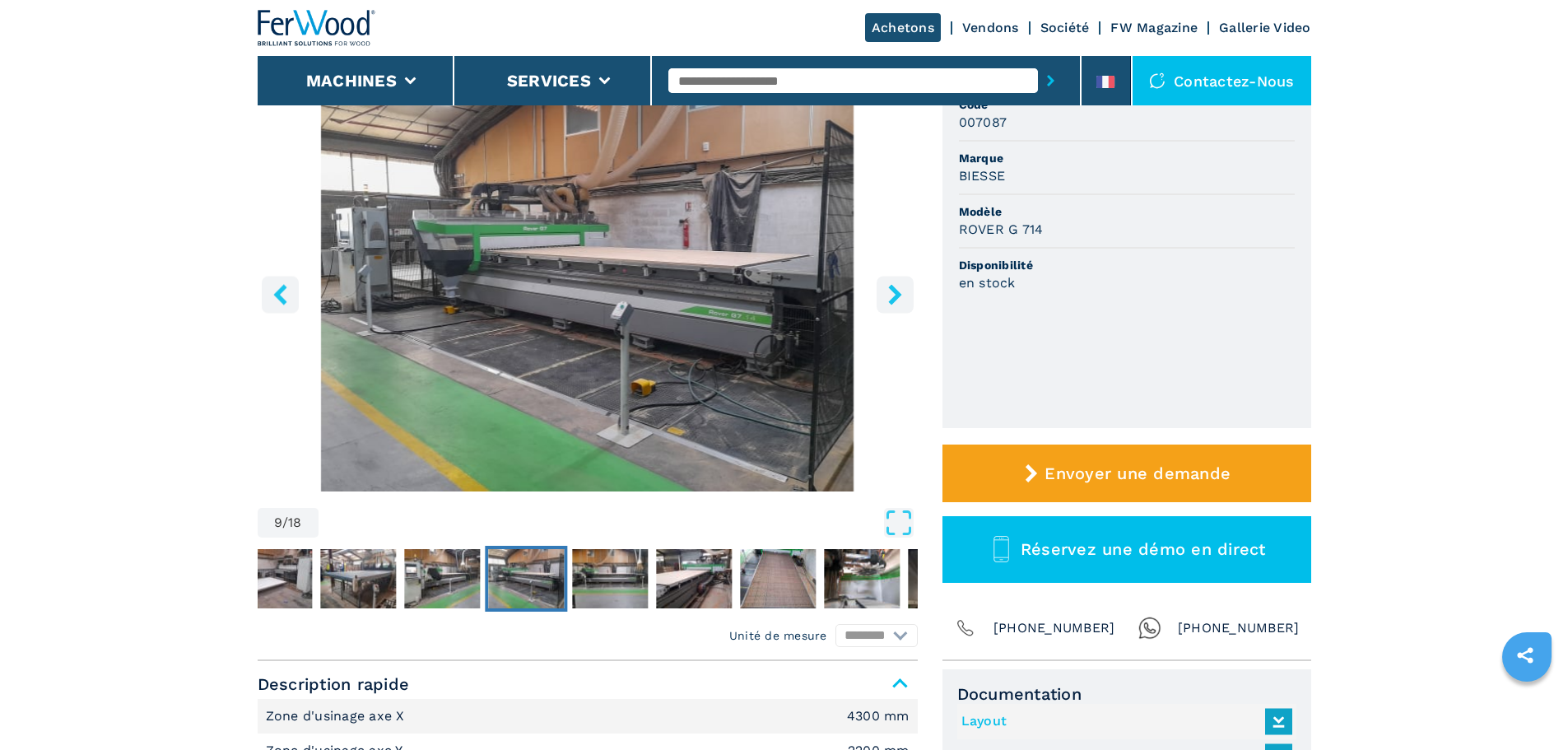
click at [899, 292] on icon "right-button" at bounding box center [895, 294] width 13 height 21
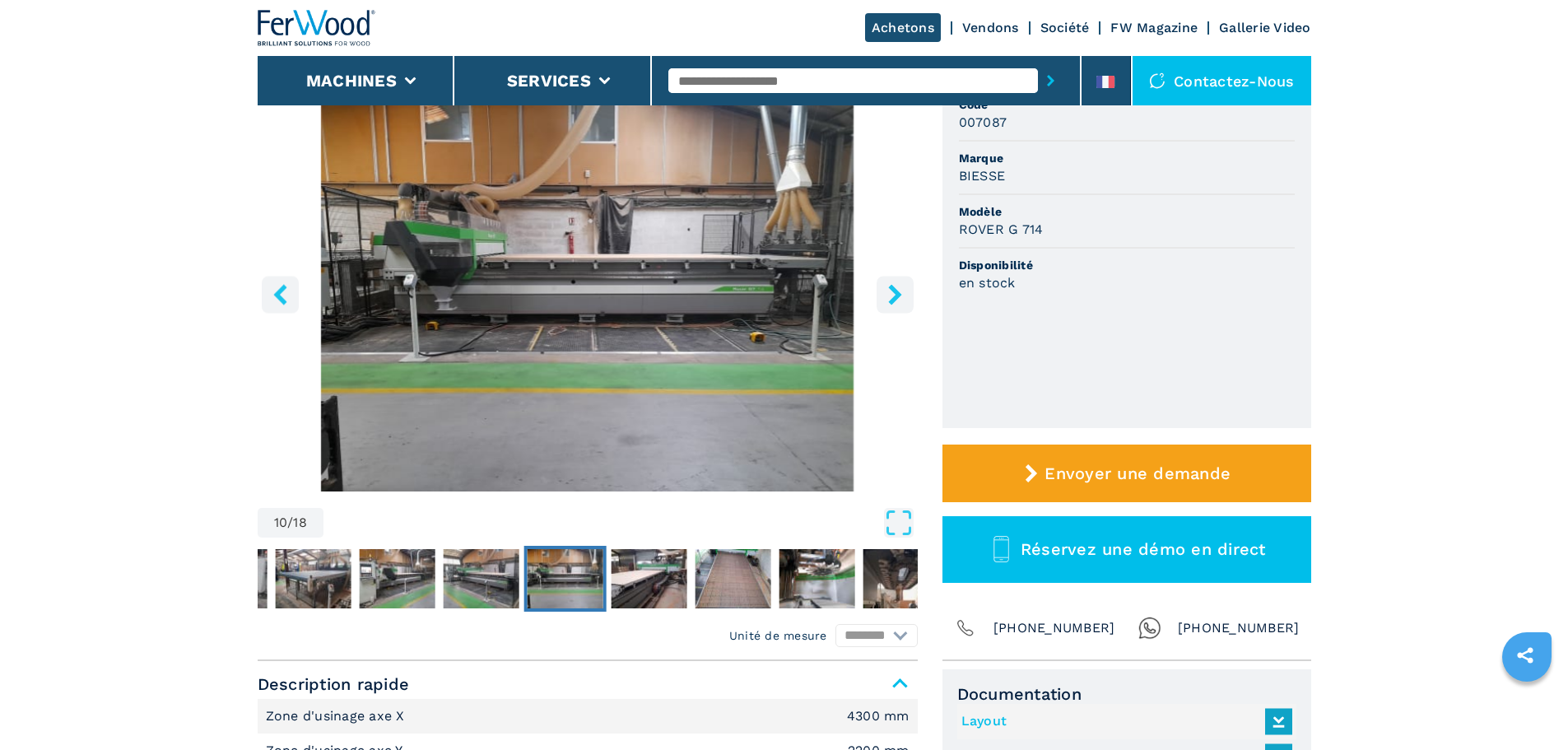
click at [899, 292] on icon "right-button" at bounding box center [895, 294] width 13 height 21
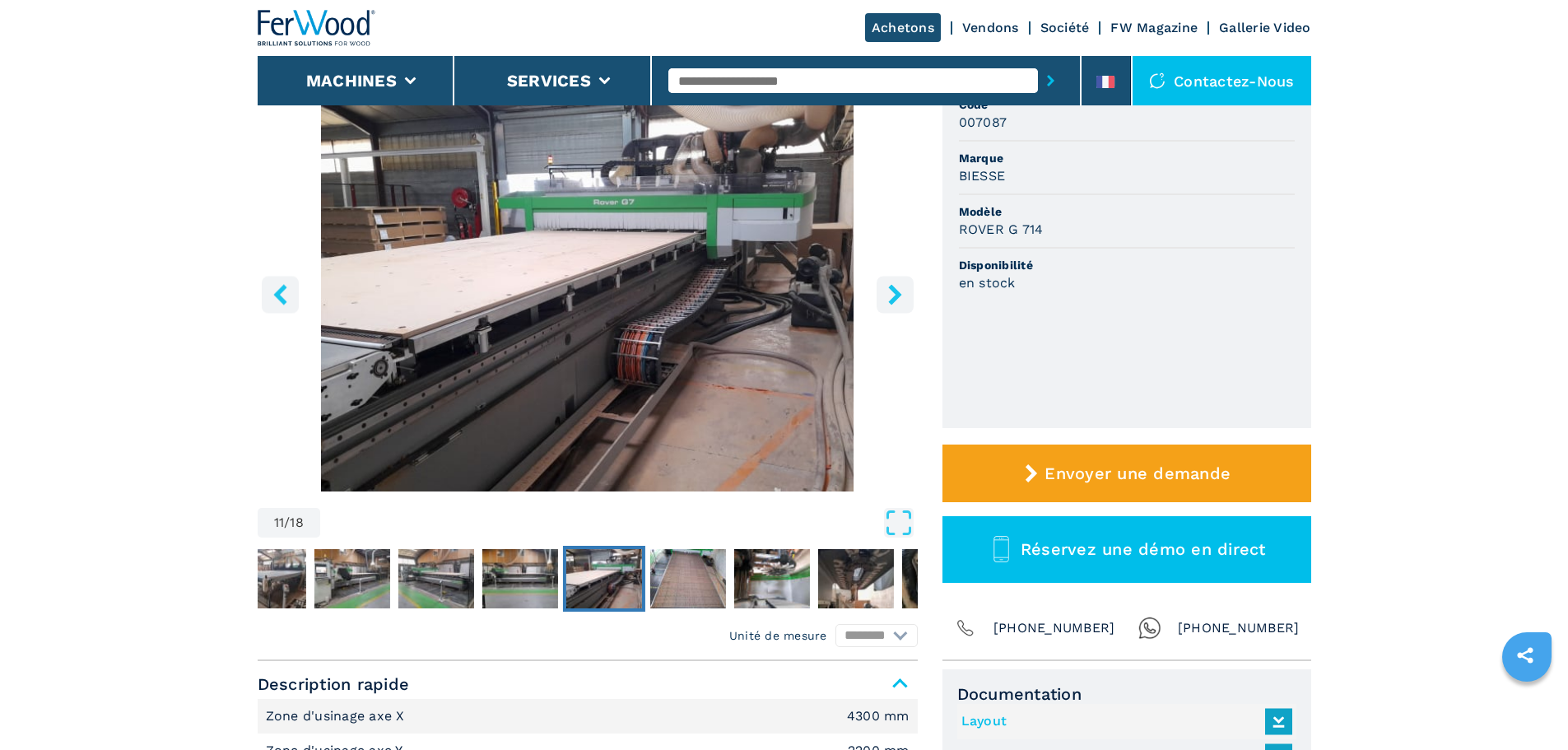
click at [899, 292] on icon "right-button" at bounding box center [895, 294] width 13 height 21
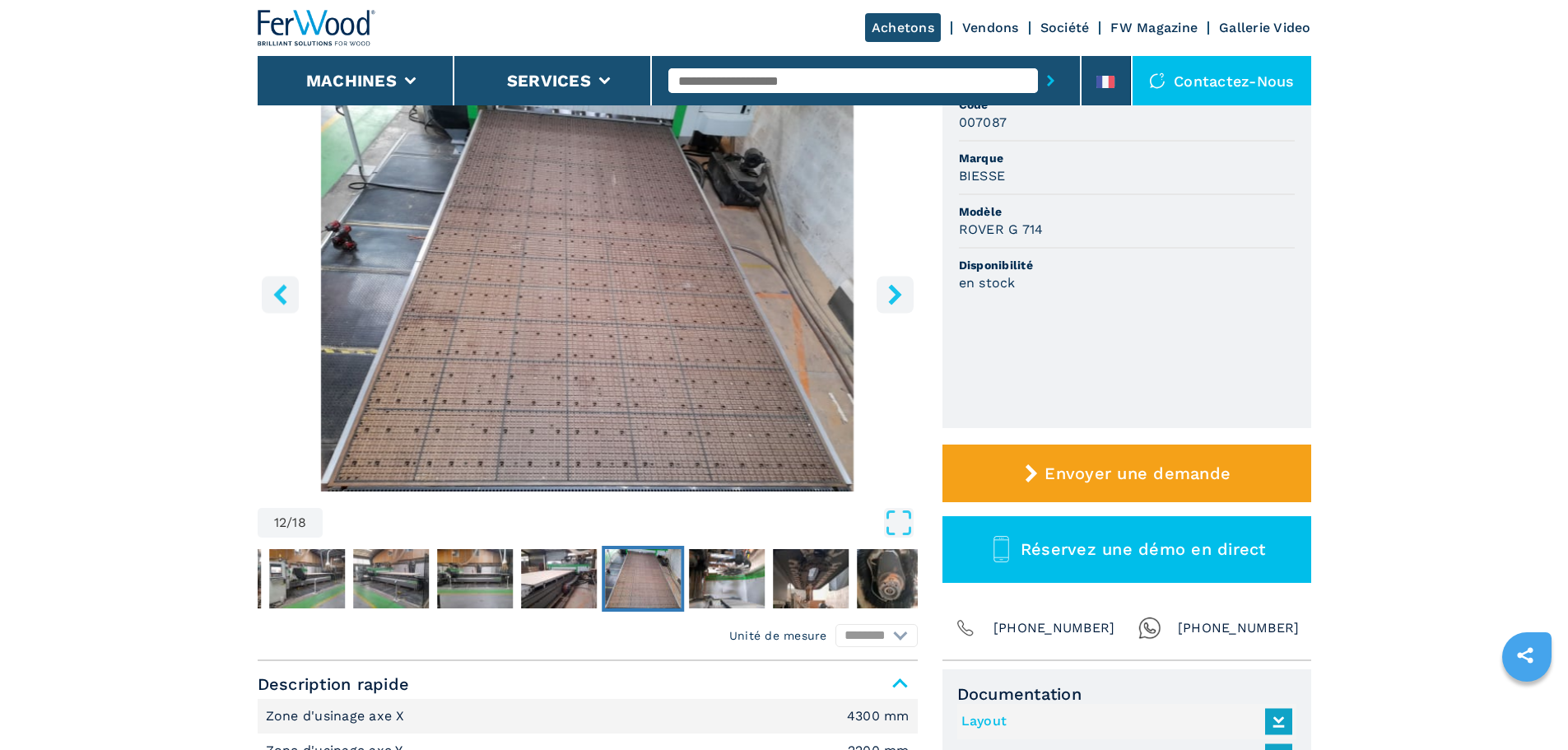
click at [899, 292] on icon "right-button" at bounding box center [895, 294] width 13 height 21
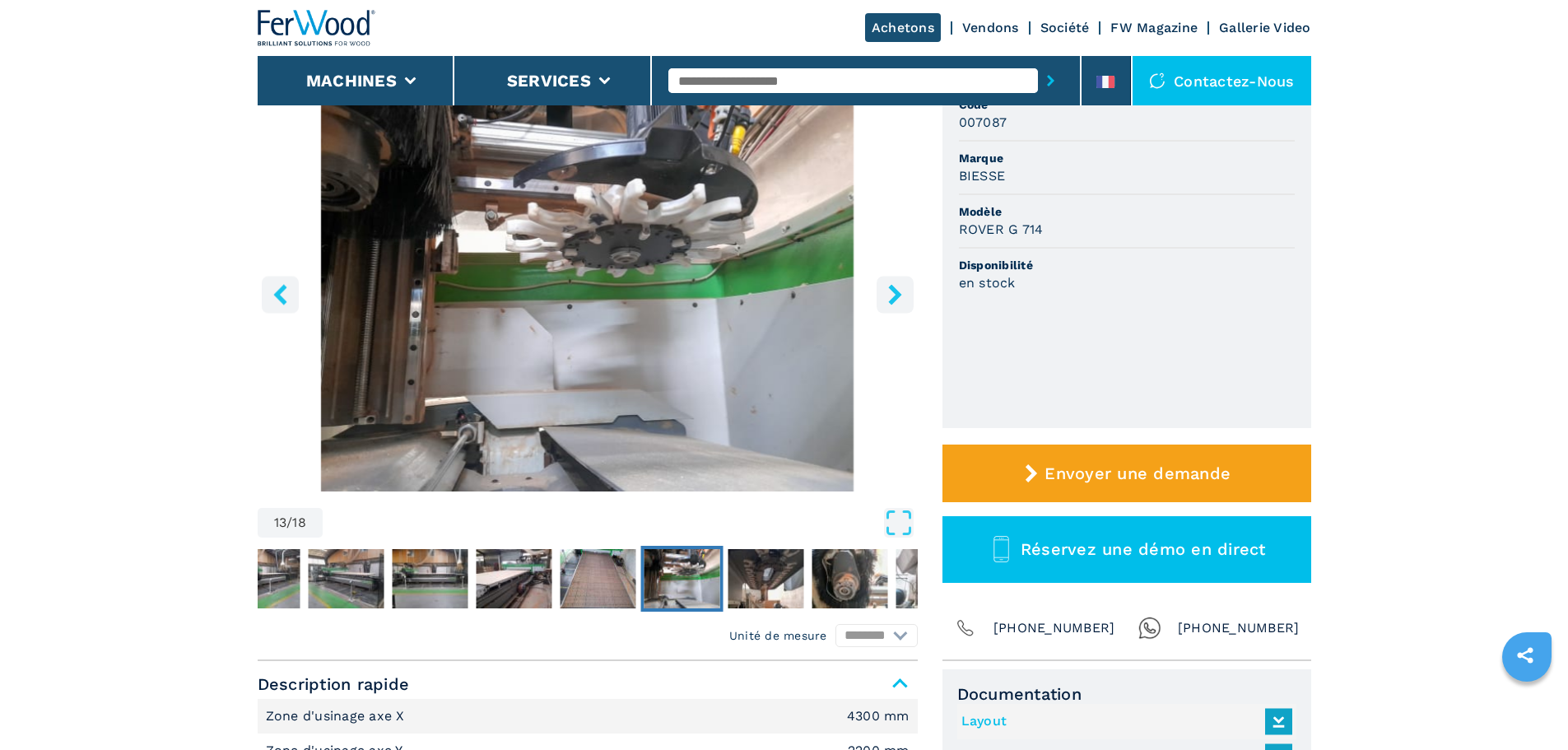
click at [899, 292] on icon "right-button" at bounding box center [895, 294] width 13 height 21
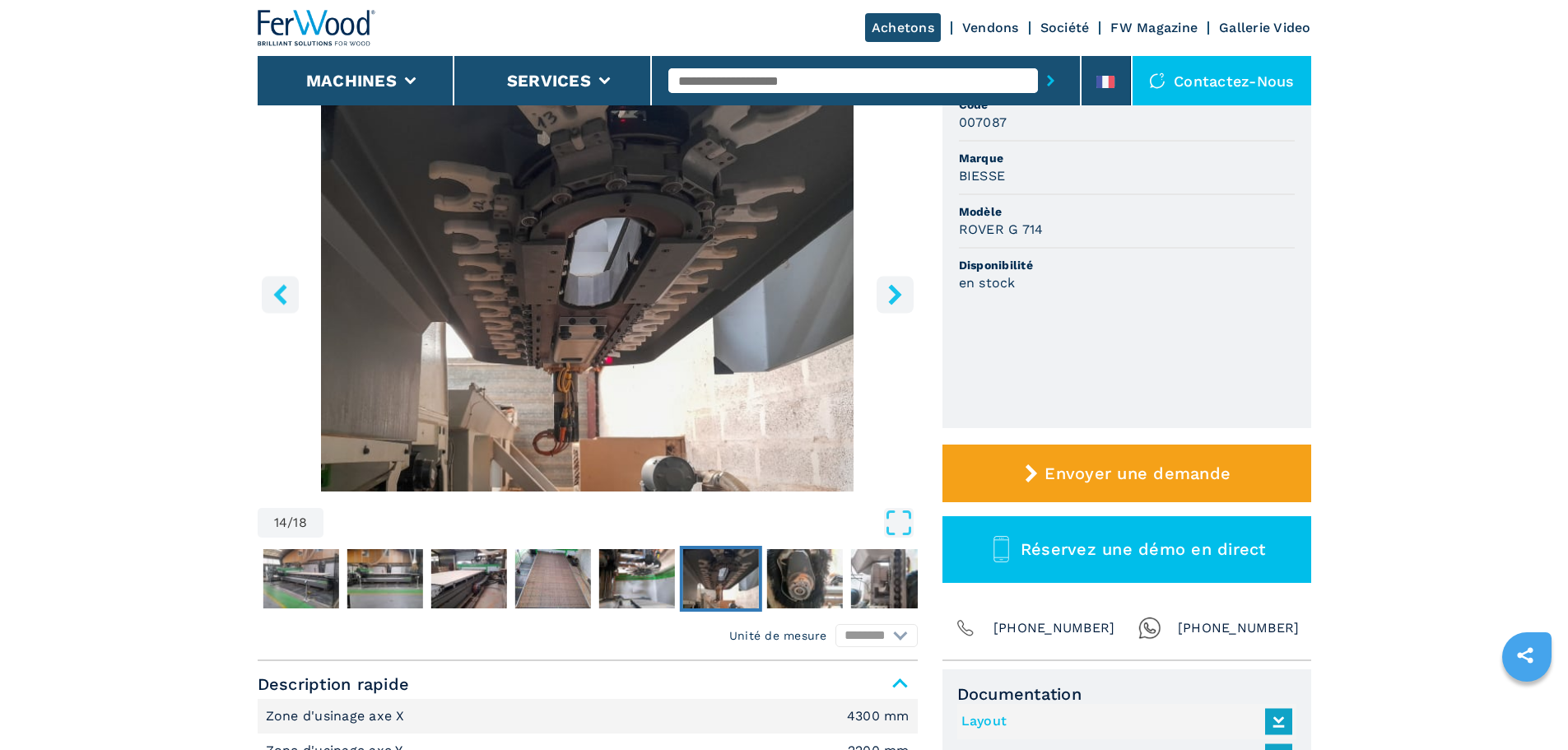
click at [895, 297] on icon "right-button" at bounding box center [895, 294] width 13 height 21
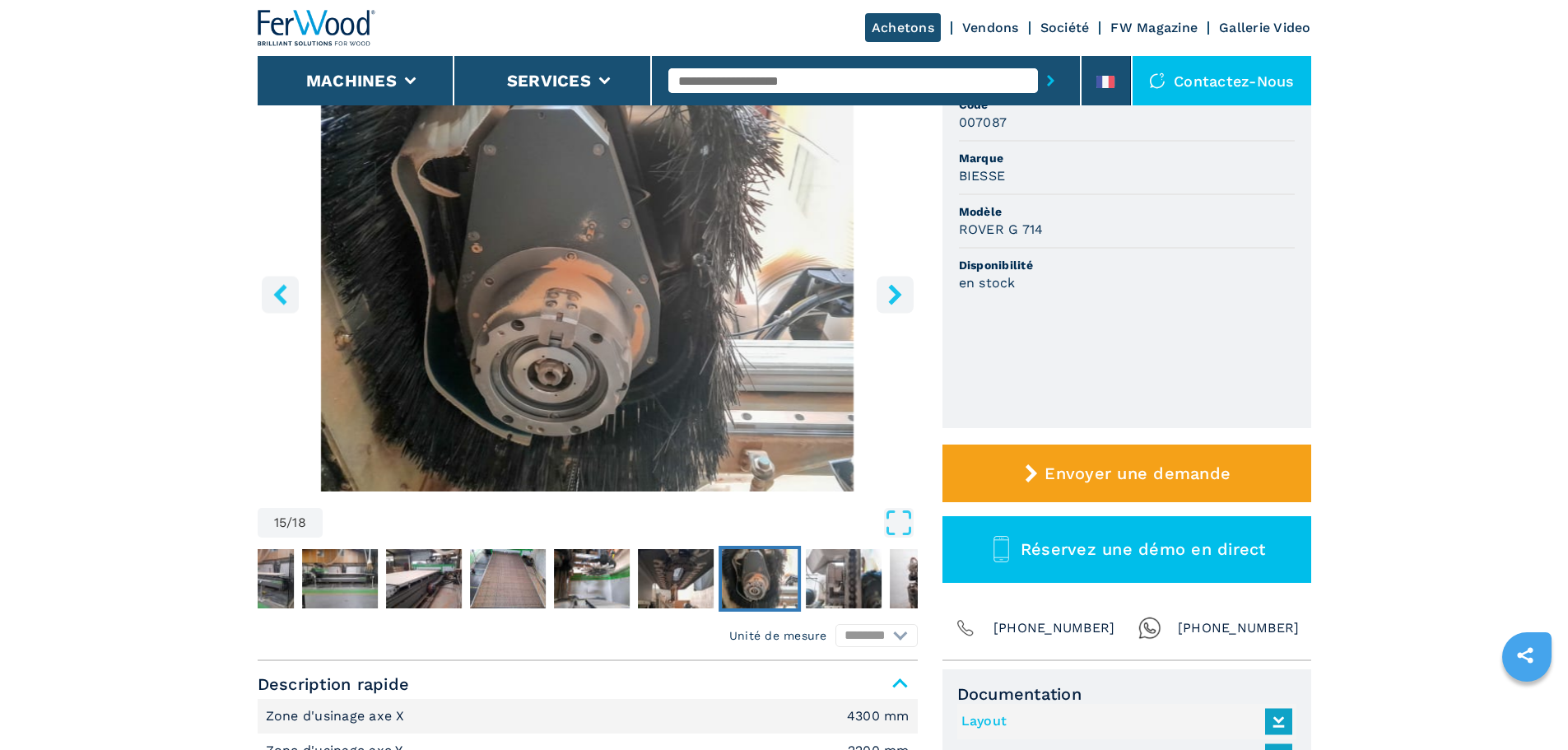
click at [895, 297] on icon "right-button" at bounding box center [895, 294] width 13 height 21
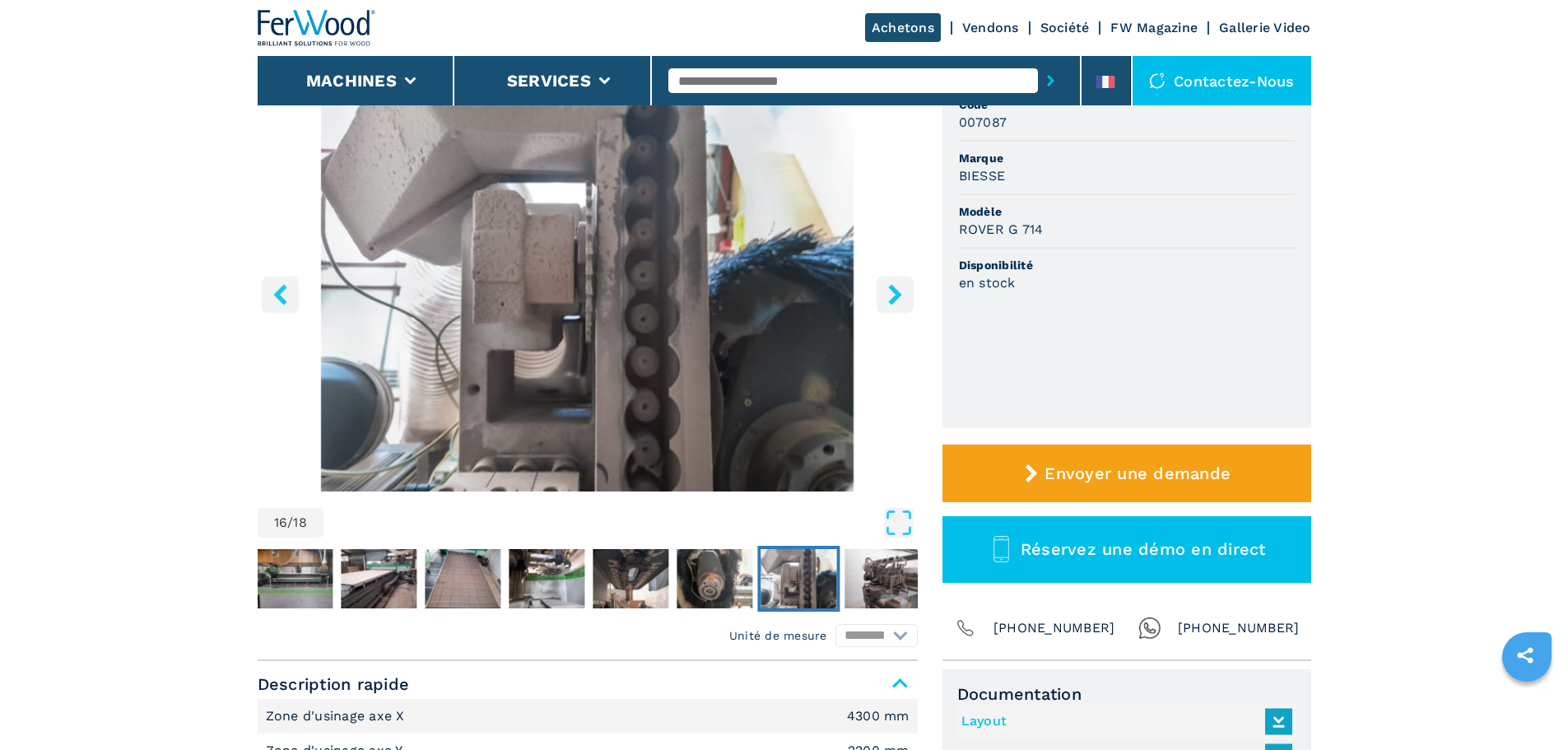
click at [895, 297] on icon "right-button" at bounding box center [895, 294] width 13 height 21
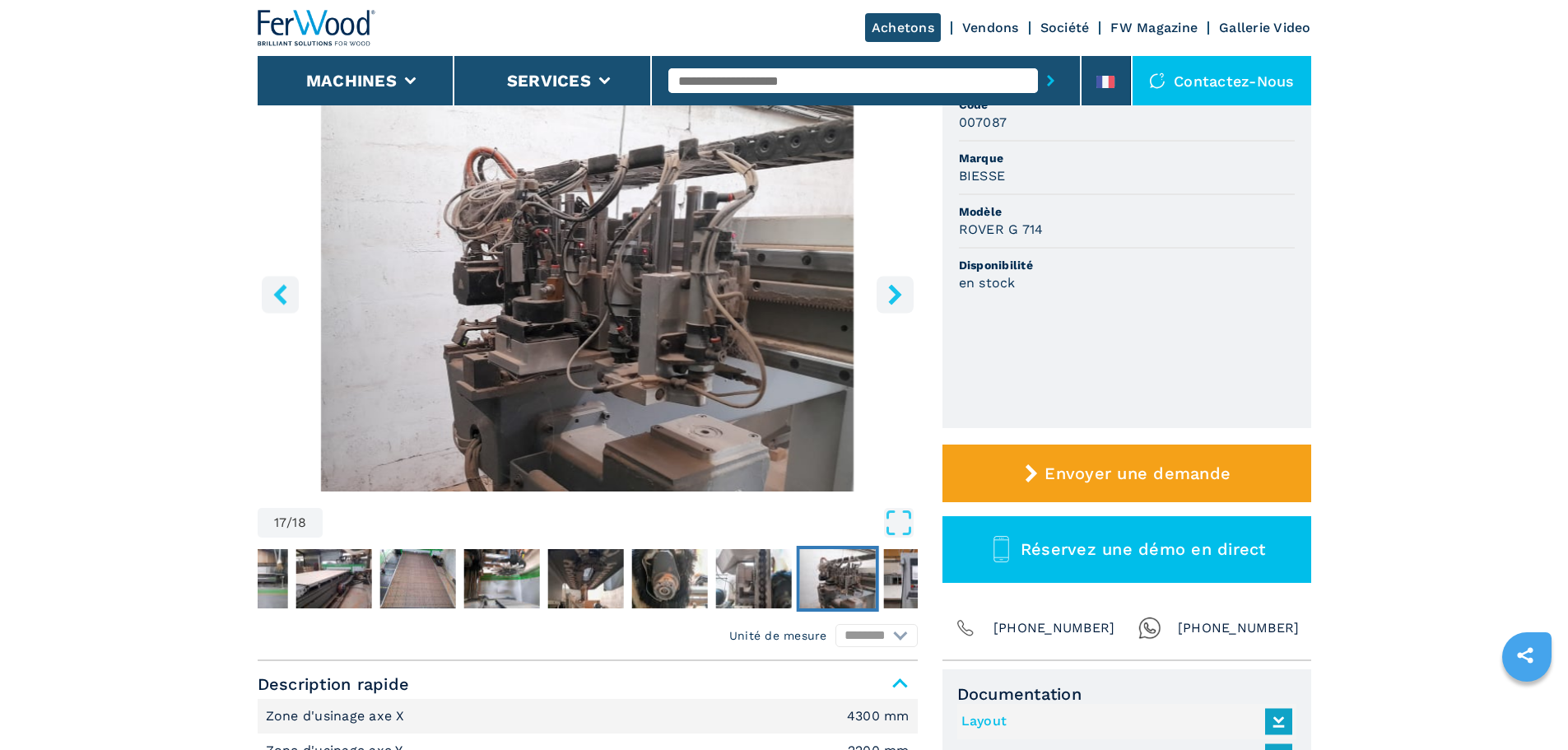
click at [895, 297] on icon "right-button" at bounding box center [895, 294] width 13 height 21
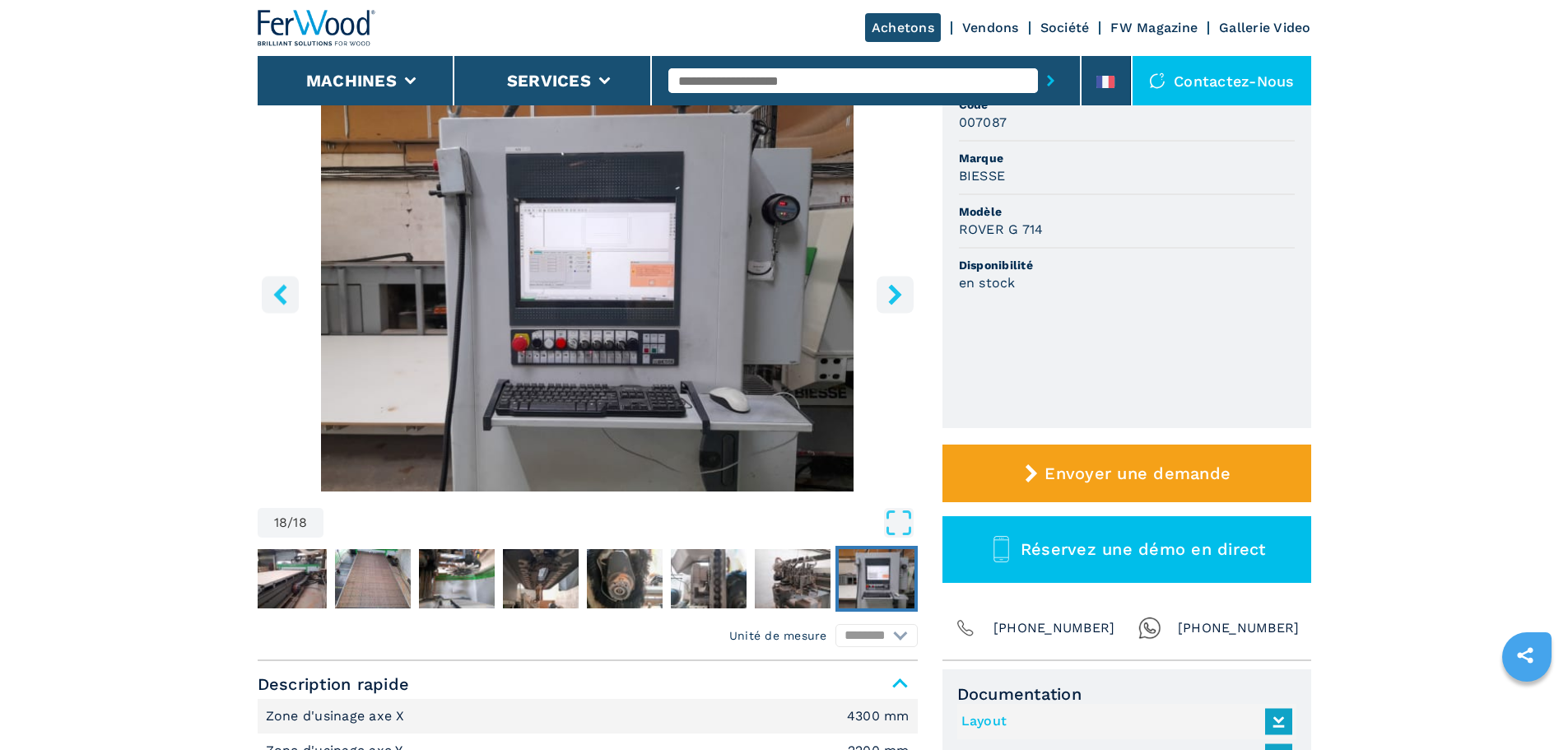
click at [895, 297] on icon "right-button" at bounding box center [895, 294] width 13 height 21
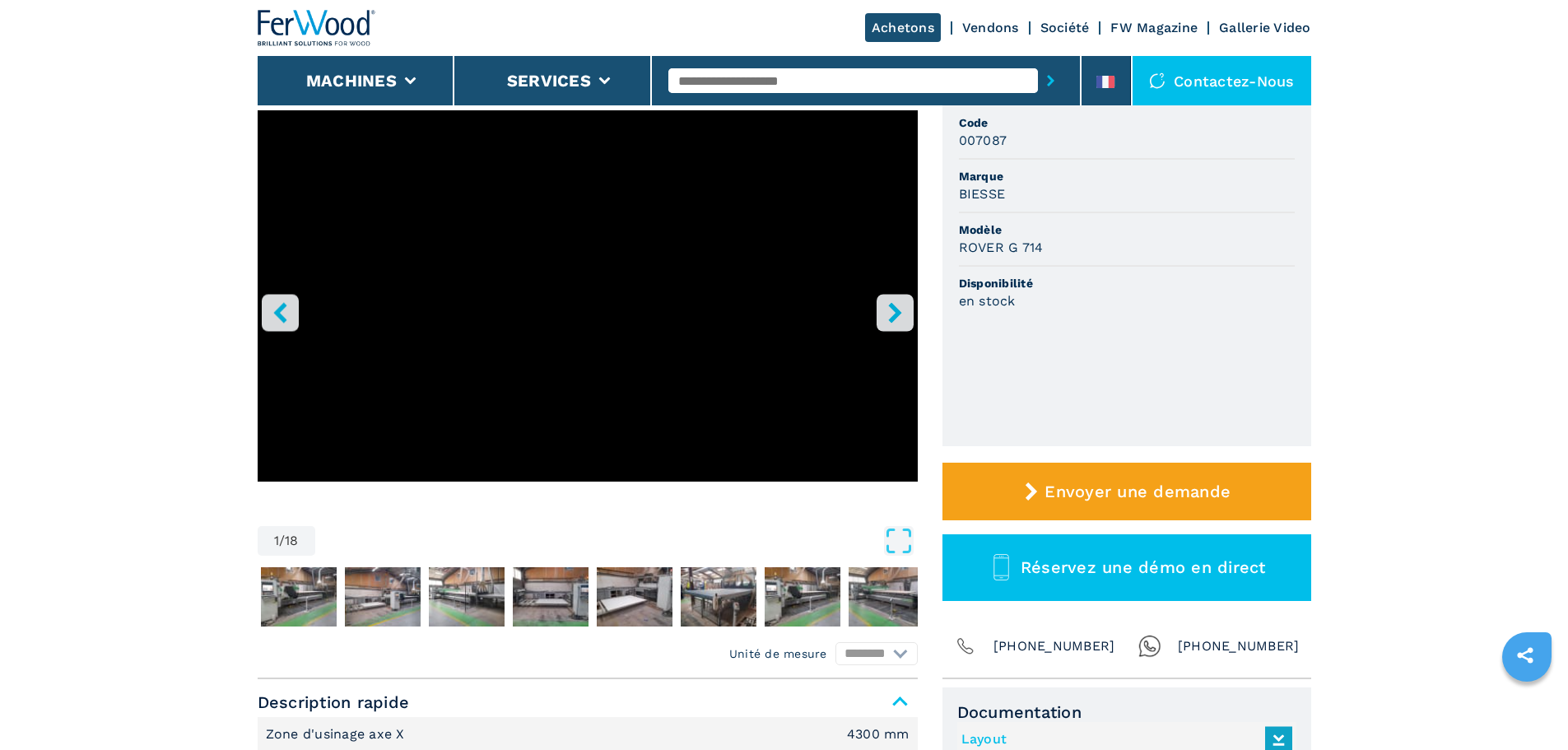
scroll to position [329, 0]
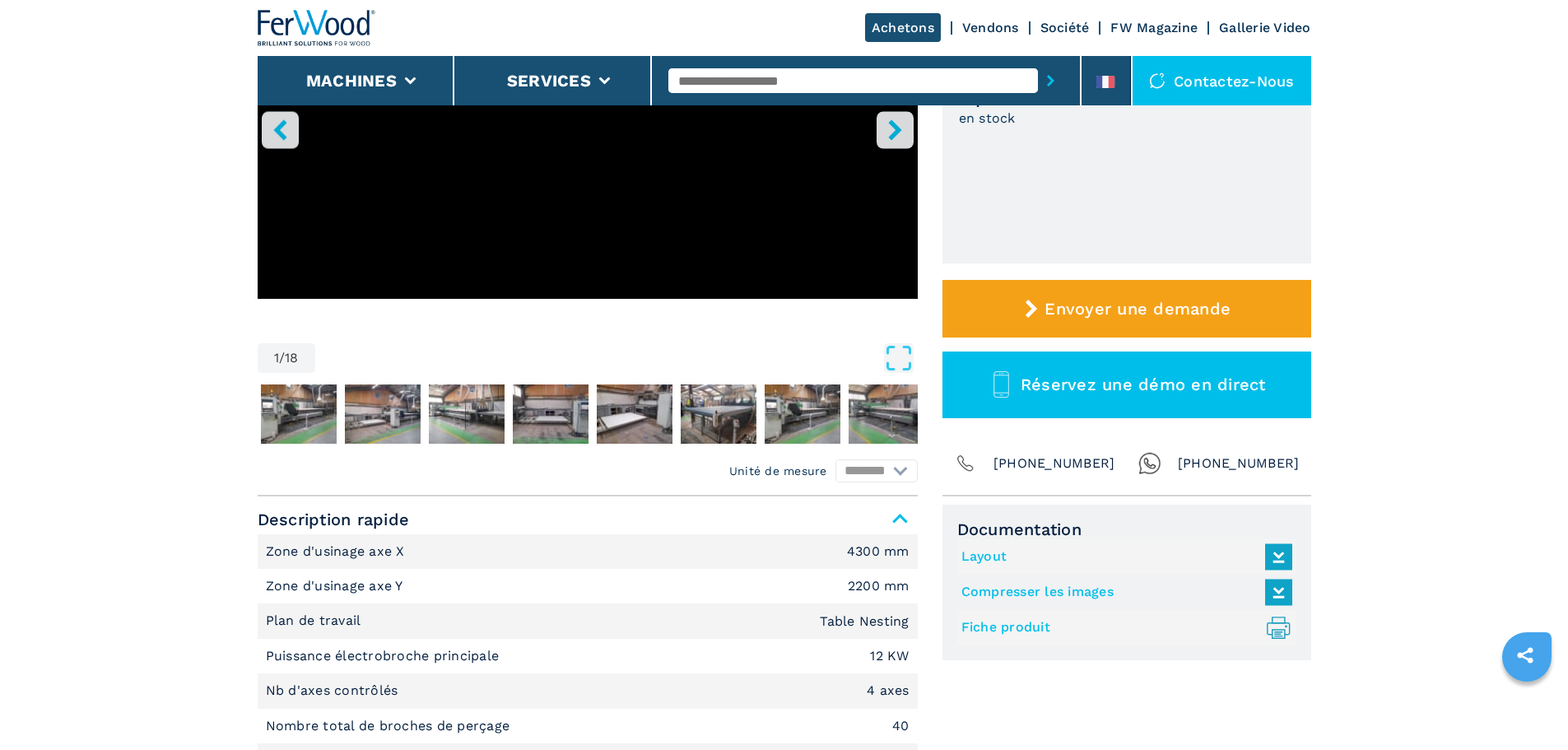
click at [1021, 628] on link "Fiche produit .prefix__st0{stroke-linecap:round;stroke-linejoin:round}.prefix__…" at bounding box center [1123, 628] width 323 height 28
